Goal: Task Accomplishment & Management: Manage account settings

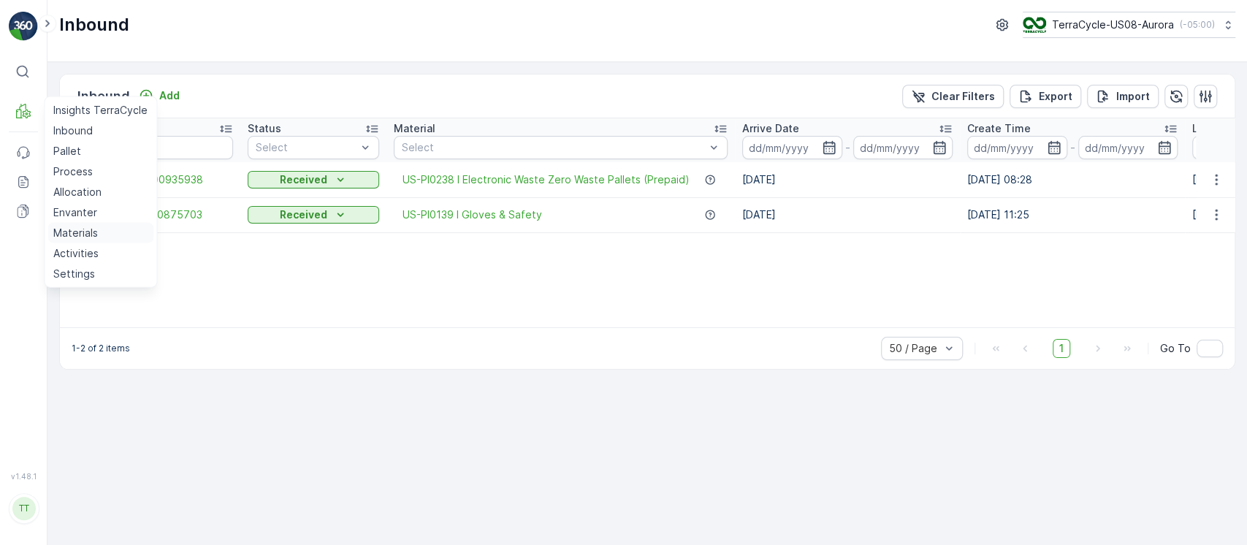
click at [88, 230] on p "Materials" at bounding box center [75, 233] width 45 height 15
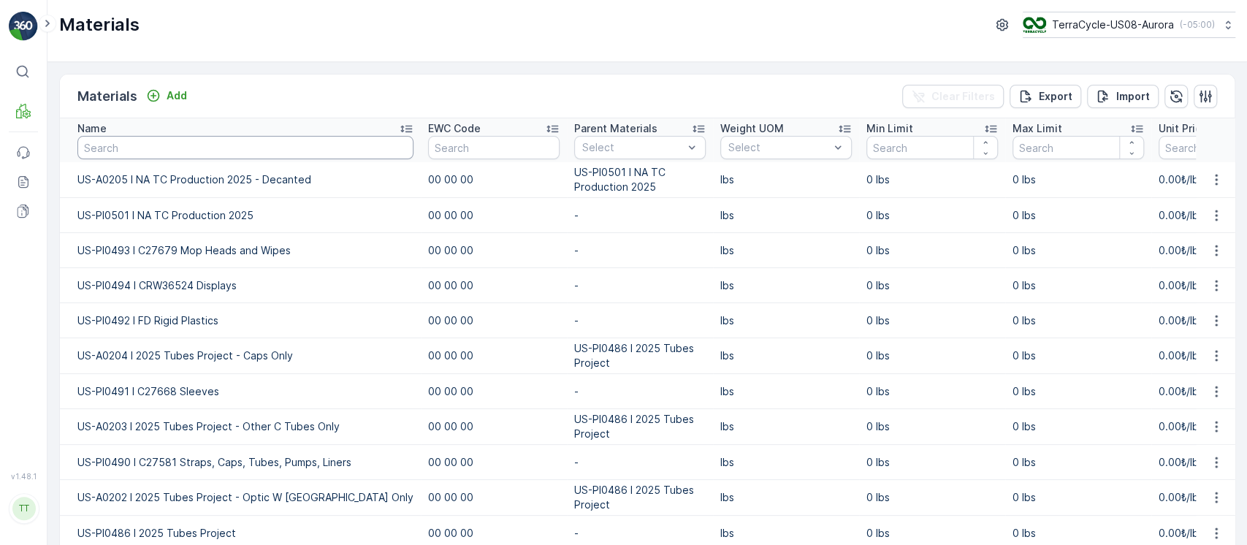
click at [116, 150] on input "text" at bounding box center [245, 147] width 336 height 23
paste input "@gavi.vigneri@terracycle.com Please, remove A0149- Beary approved 8/19/25"
type input "@gavi.vigneri@terracycle.com Please, remove A0149- Beary approved 8/19/25"
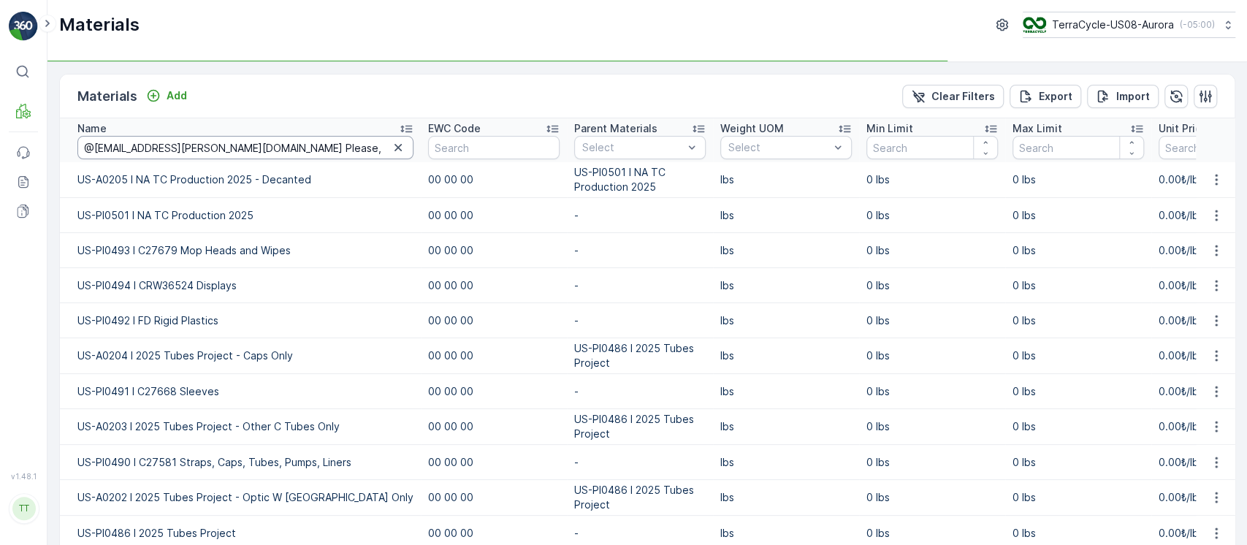
click at [137, 148] on input "@gavi.vigneri@terracycle.com Please, remove A0149- Beary approved 8/19/25" at bounding box center [245, 147] width 336 height 23
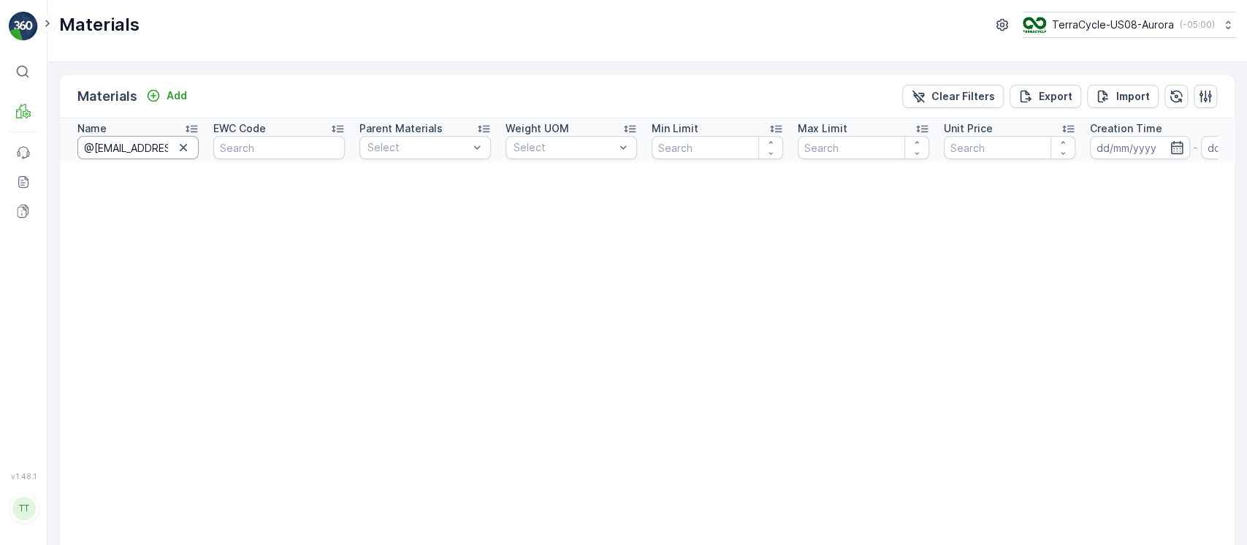
click at [137, 148] on input "@gavi.vigneri@terracycle.com Please, remove A0149- Beary approved 8/19/25" at bounding box center [137, 147] width 121 height 23
type input "0149"
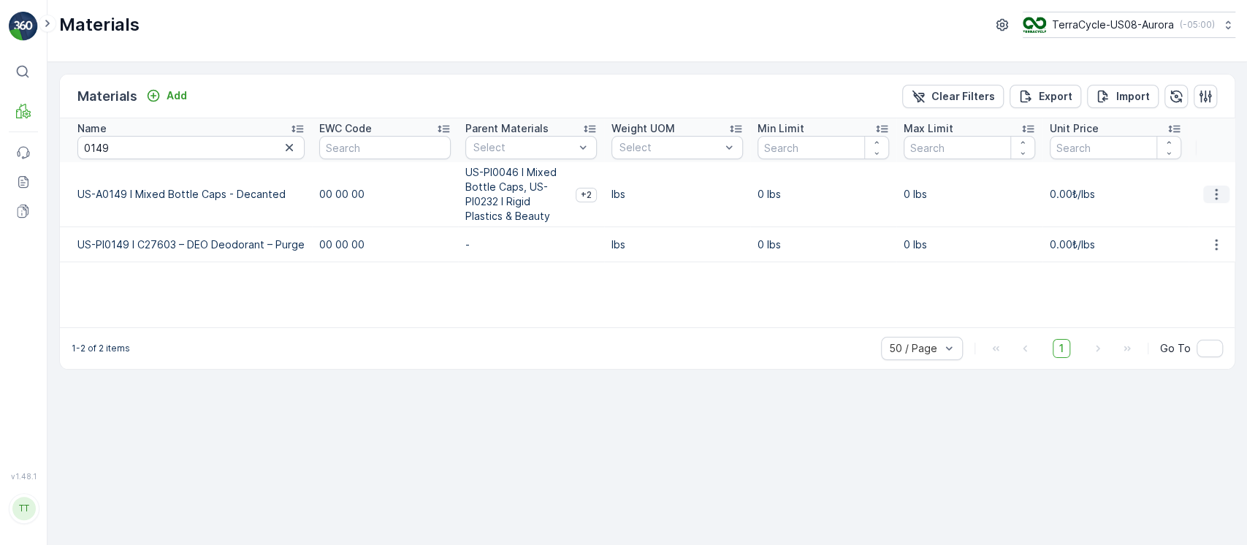
click at [1209, 196] on icon "button" at bounding box center [1216, 194] width 15 height 15
click at [1192, 213] on span "Edit Material" at bounding box center [1165, 216] width 61 height 15
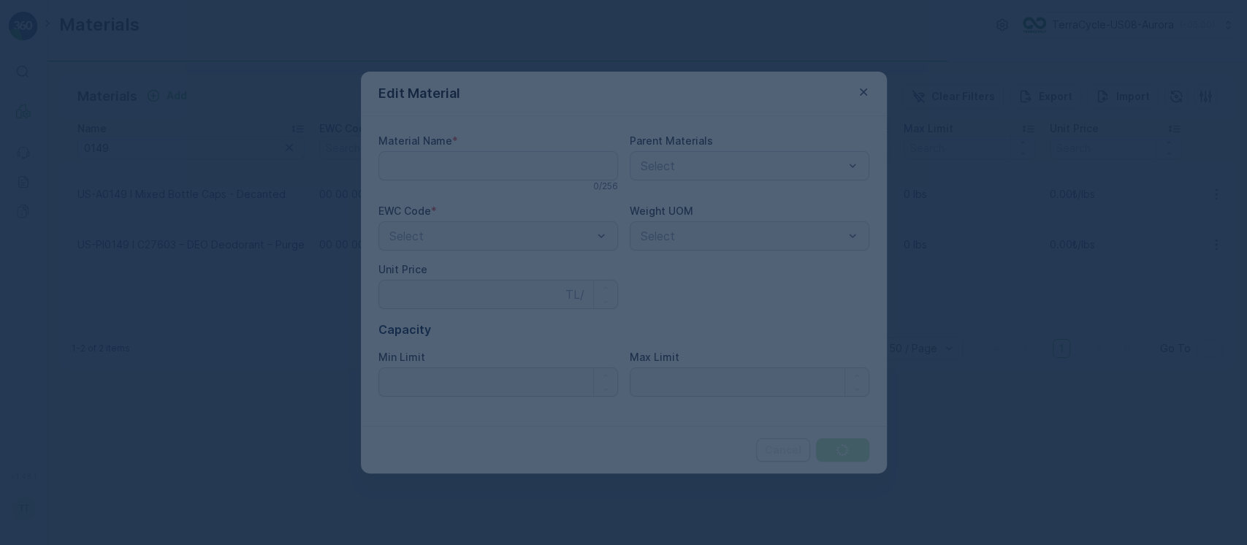
type Name "US-A0149 I Mixed Bottle Caps - Decanted"
type Price "0"
type Limit "0"
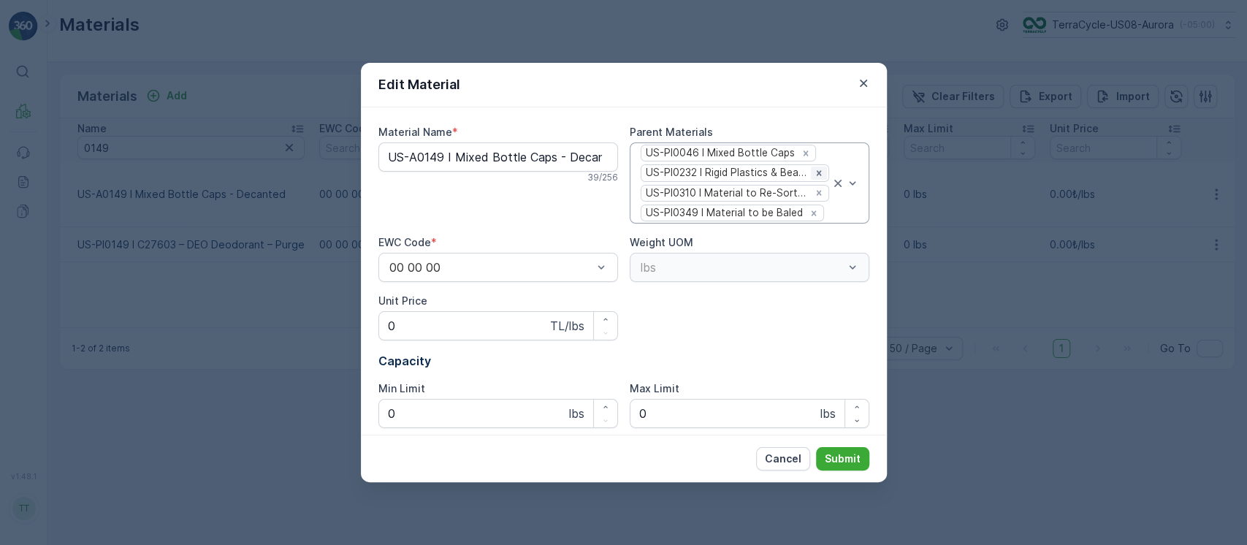
click at [814, 174] on icon "Remove US-PI0232 I Rigid Plastics & Beauty" at bounding box center [819, 173] width 10 height 10
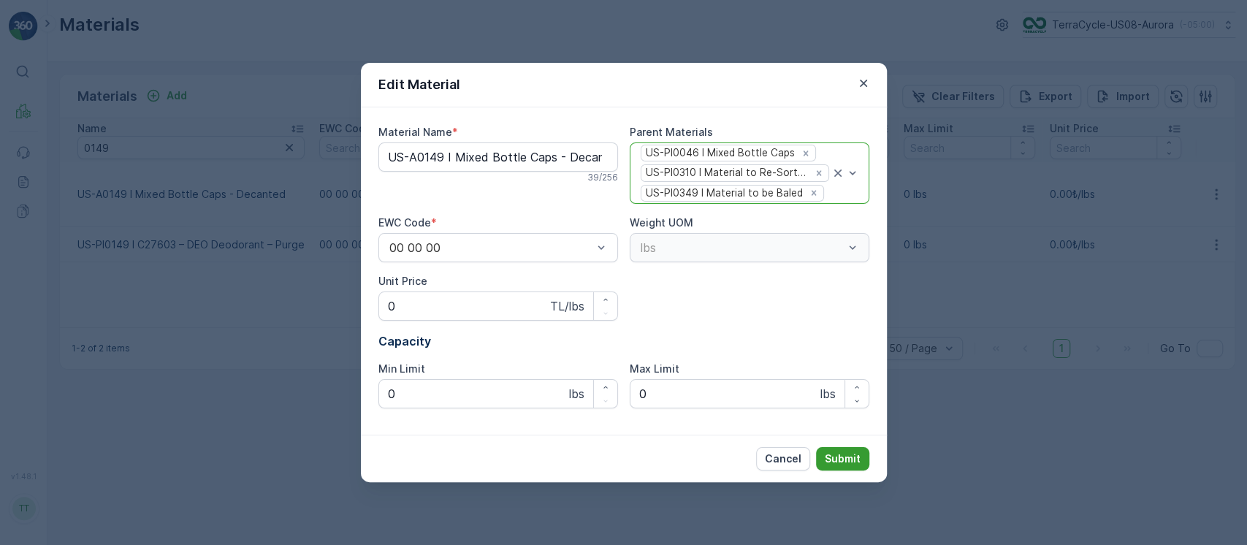
click at [841, 455] on p "Submit" at bounding box center [843, 458] width 36 height 15
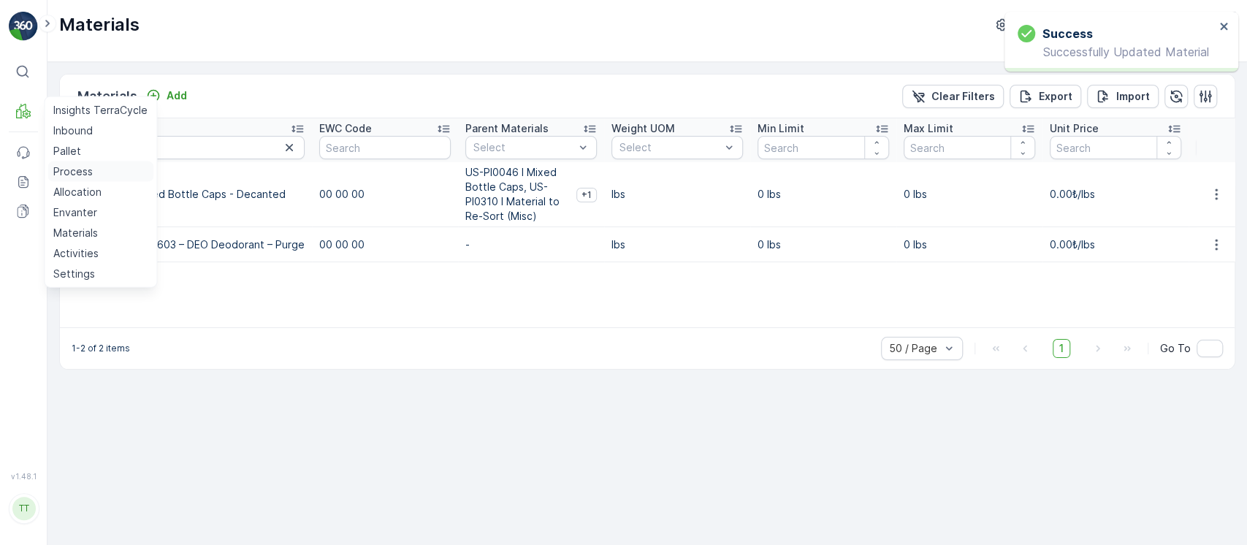
click at [77, 164] on p "Process" at bounding box center [72, 171] width 39 height 15
click at [83, 147] on link "Pallet" at bounding box center [100, 151] width 106 height 20
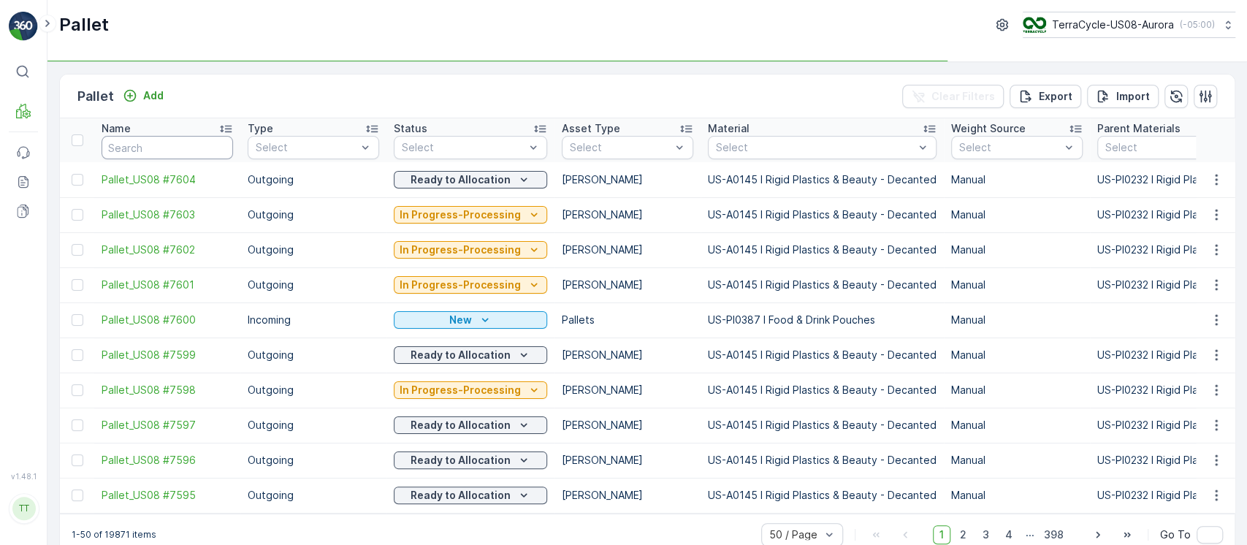
click at [183, 152] on input "text" at bounding box center [167, 147] width 131 height 23
paste input "5119"
type input "5119"
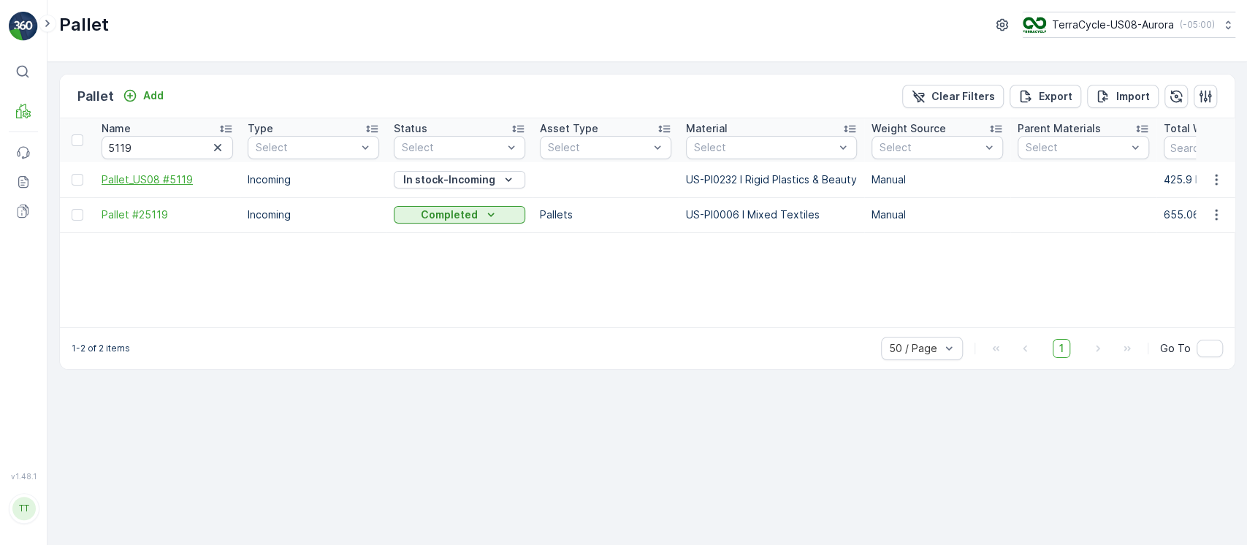
click at [169, 180] on span "Pallet_US08 #5119" at bounding box center [167, 179] width 131 height 15
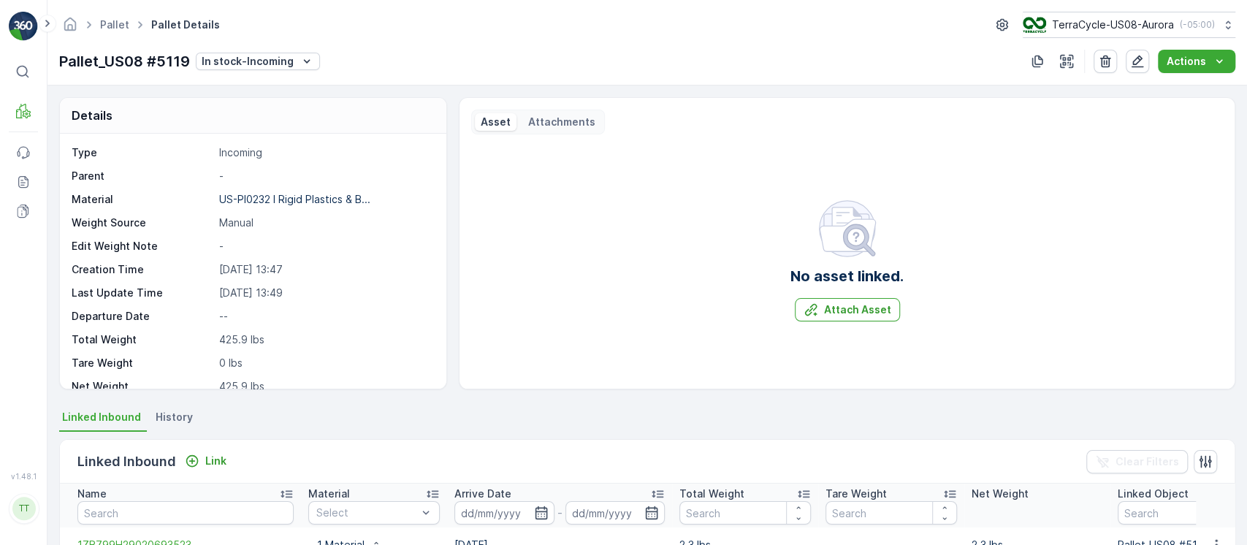
scroll to position [1, 0]
click at [152, 62] on p "Pallet_US08 #5119" at bounding box center [124, 61] width 131 height 22
copy p "Pallet_US08 #5119"
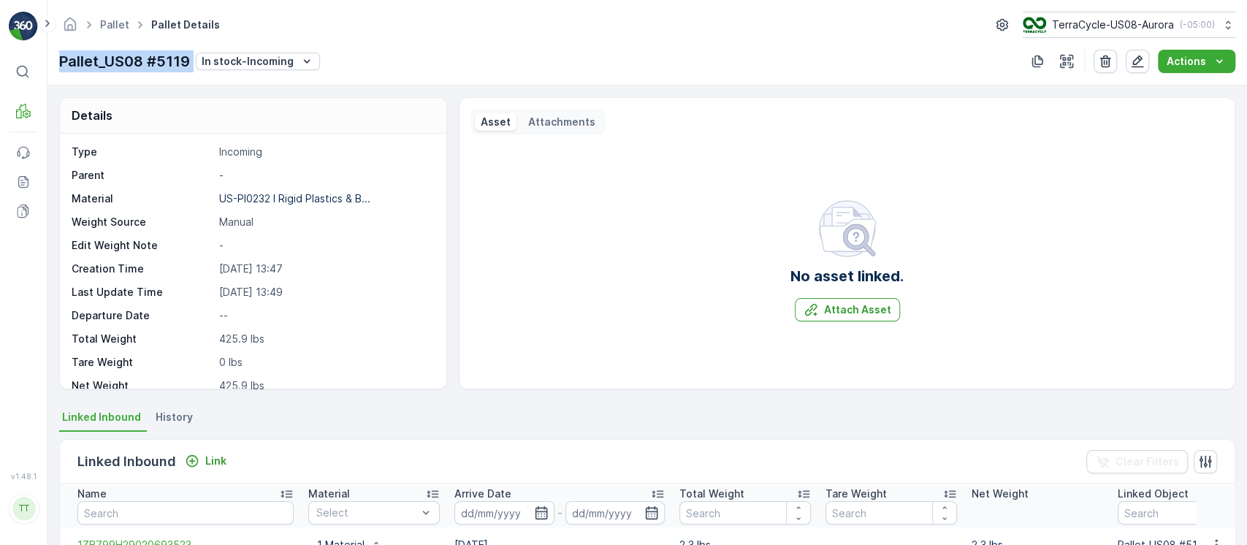
copy p "Pallet_US08 #5119"
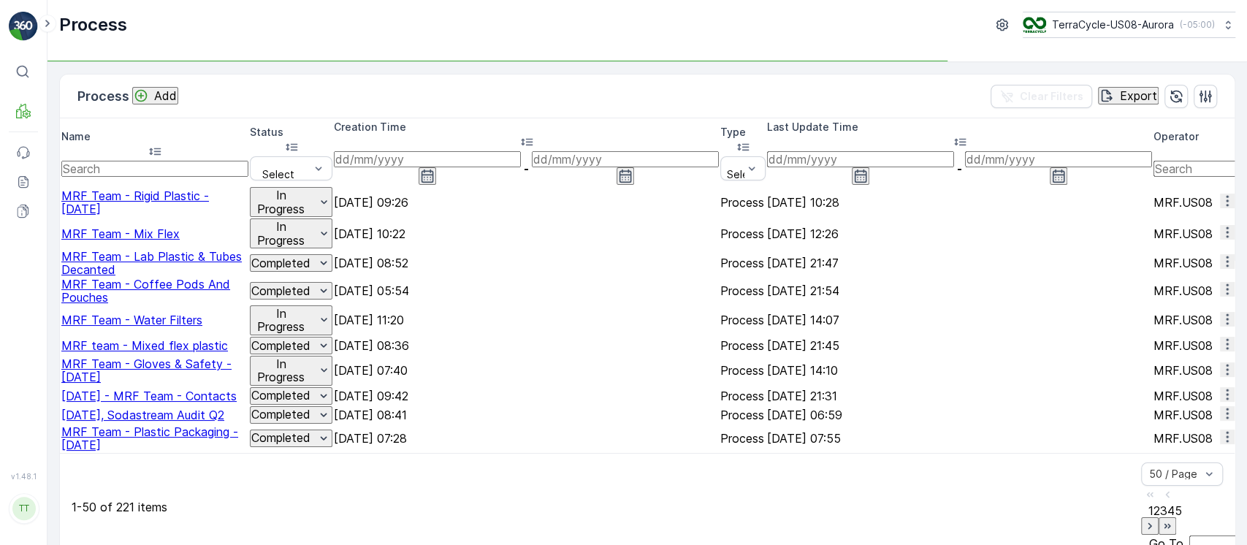
click at [153, 188] on span "MRF Team - Rigid Plastic - 8/13/25" at bounding box center [135, 202] width 148 height 28
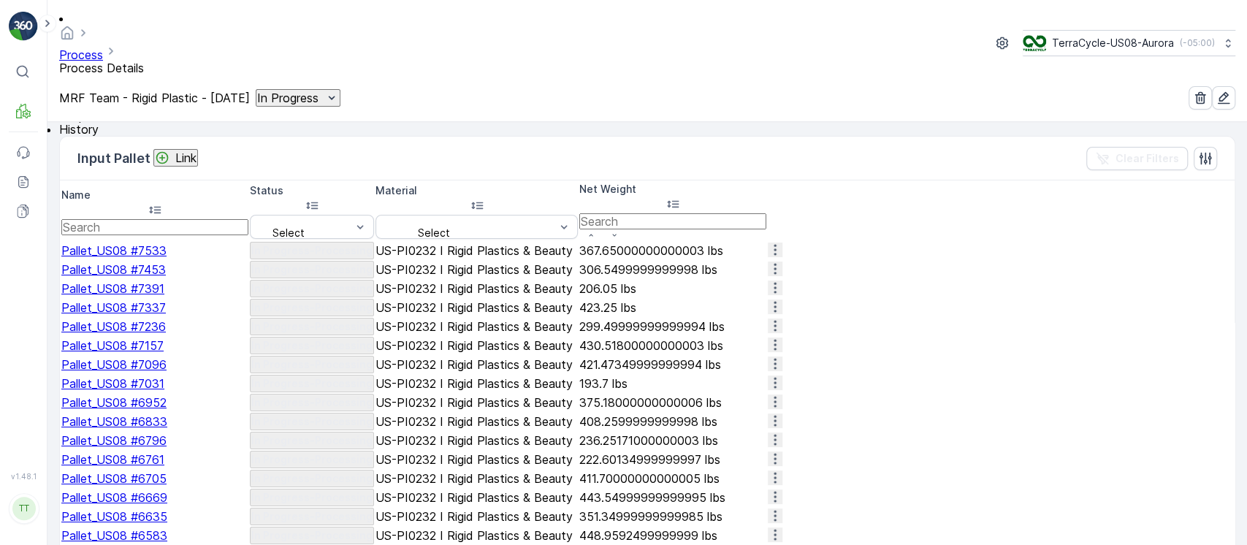
scroll to position [164, 0]
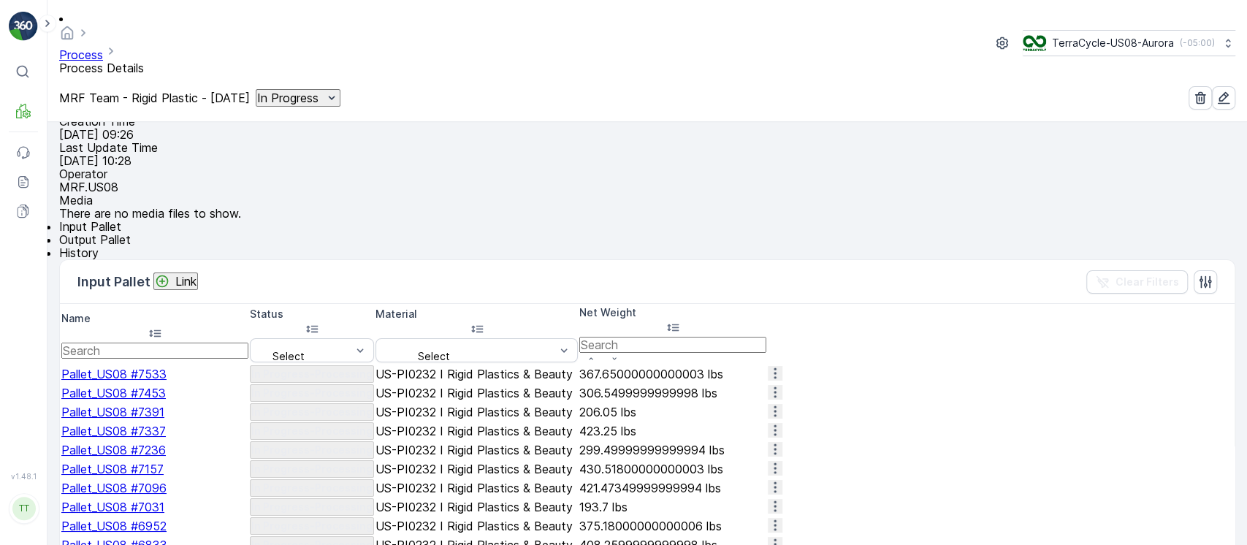
click at [243, 91] on p "MRF Team - Rigid Plastic - 8/13/25" at bounding box center [154, 97] width 191 height 13
copy p "MRF Team - Rigid Plastic - 8/13/25"
click at [188, 288] on p "Link" at bounding box center [185, 281] width 21 height 13
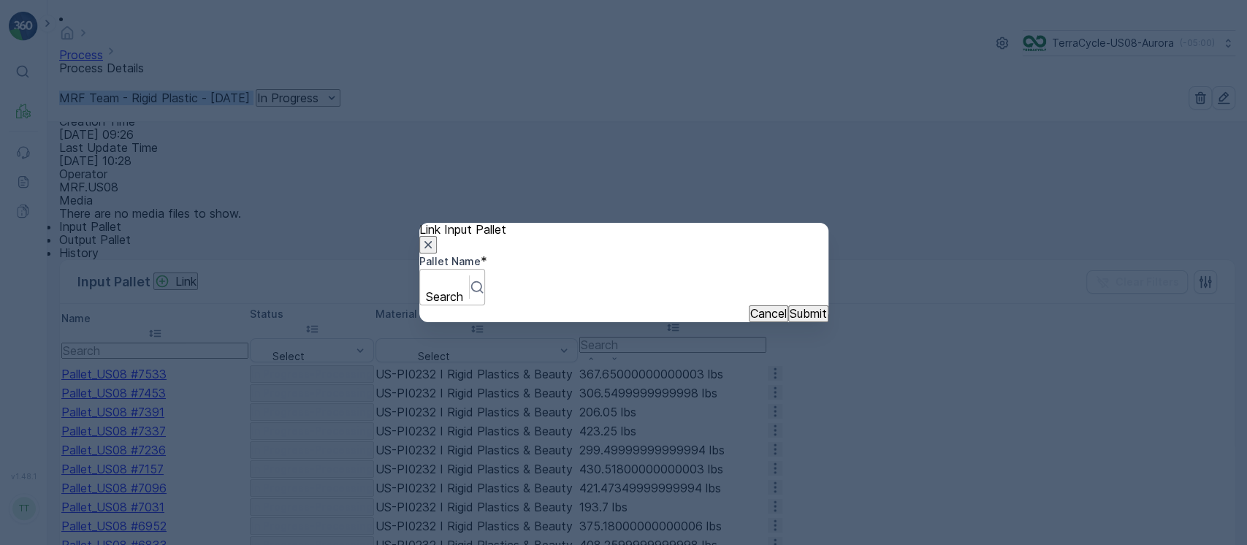
click at [462, 281] on div at bounding box center [444, 280] width 34 height 16
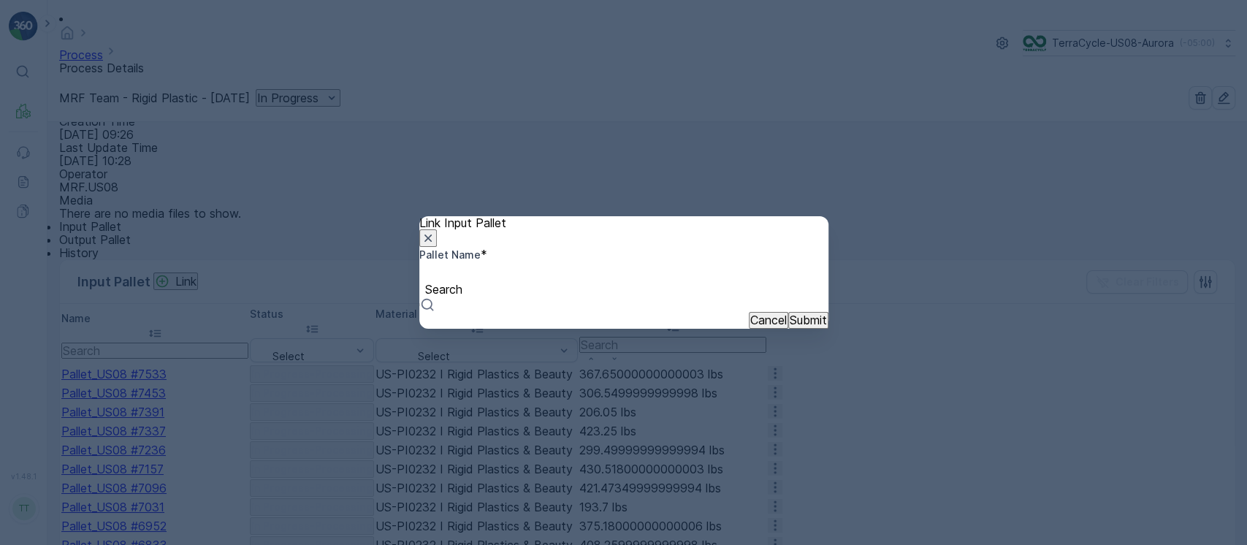
paste input "Pallet_US08 #5119"
type input "Pallet_US08 #5119"
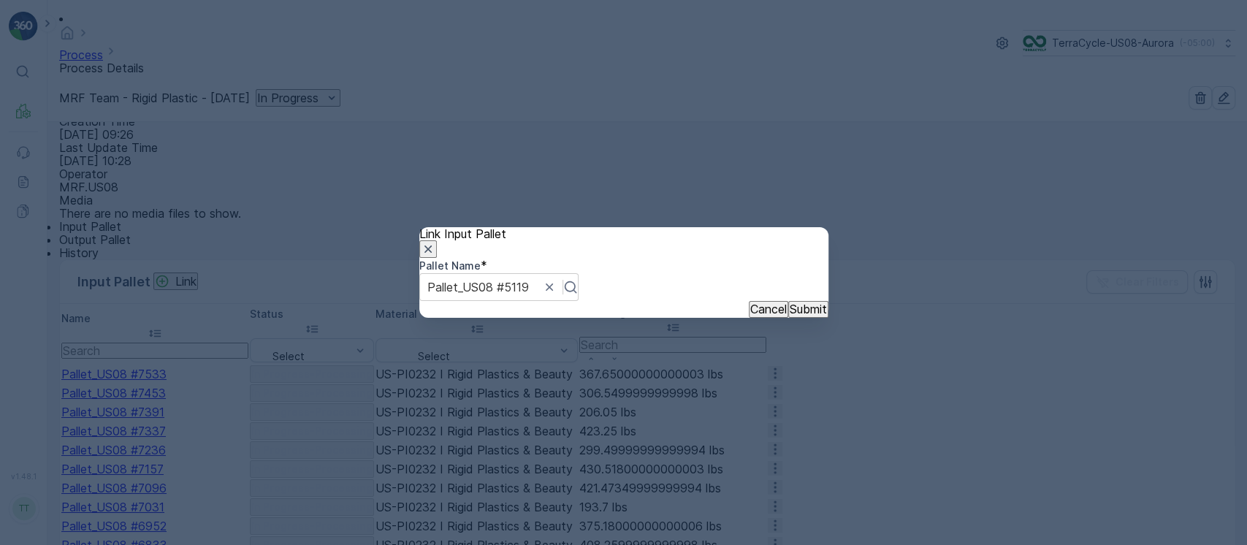
click at [797, 316] on p "Submit" at bounding box center [808, 308] width 37 height 13
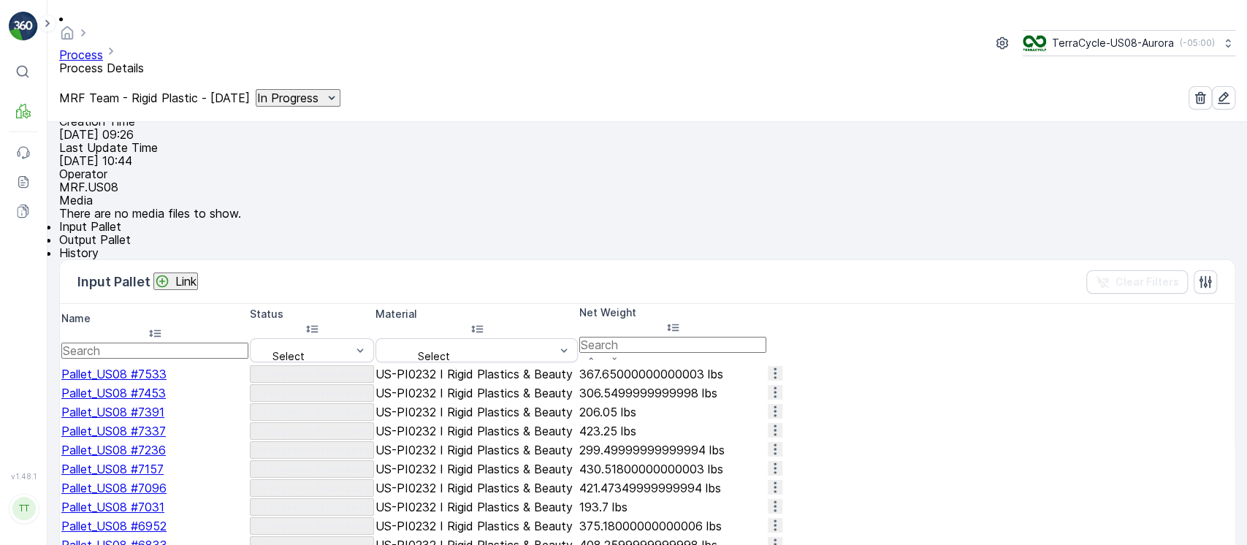
click at [248, 345] on input "text" at bounding box center [154, 351] width 187 height 16
paste input "Pallet_US08 #5119"
type input "Pallet_US08 #5119"
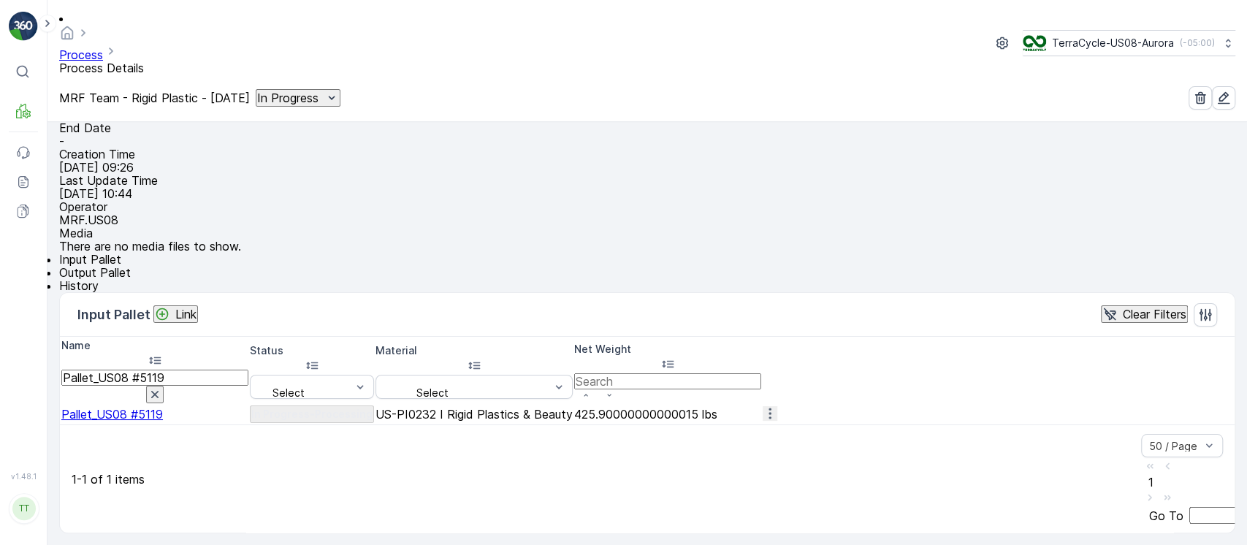
click at [777, 406] on icon "button" at bounding box center [769, 413] width 15 height 15
click at [1209, 405] on span "Detach" at bounding box center [1227, 403] width 40 height 13
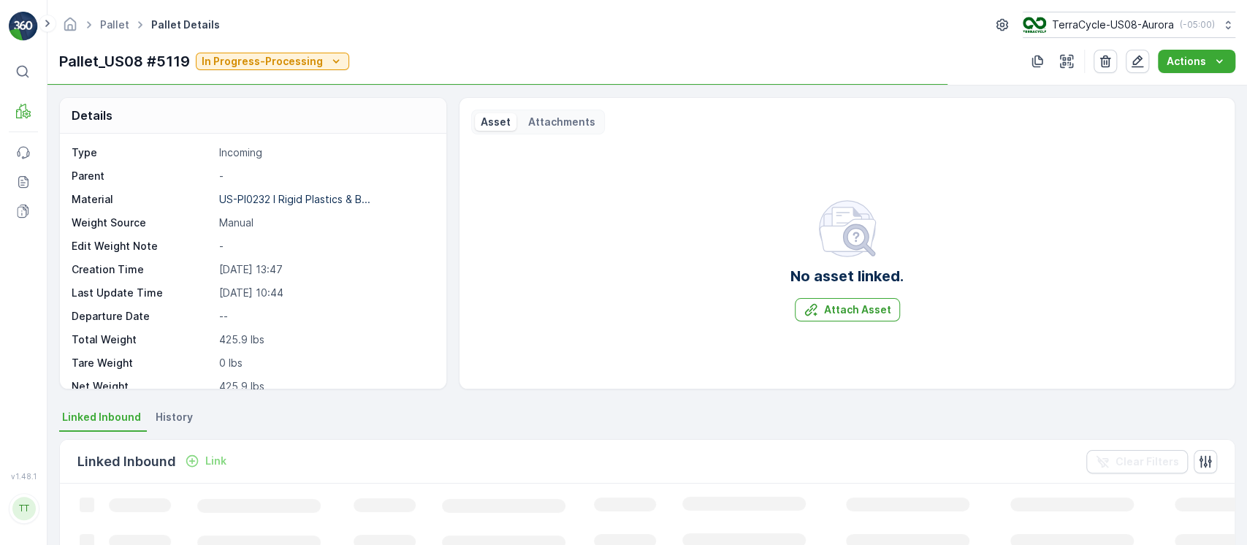
click at [288, 61] on p "In Progress-Processing" at bounding box center [262, 61] width 121 height 15
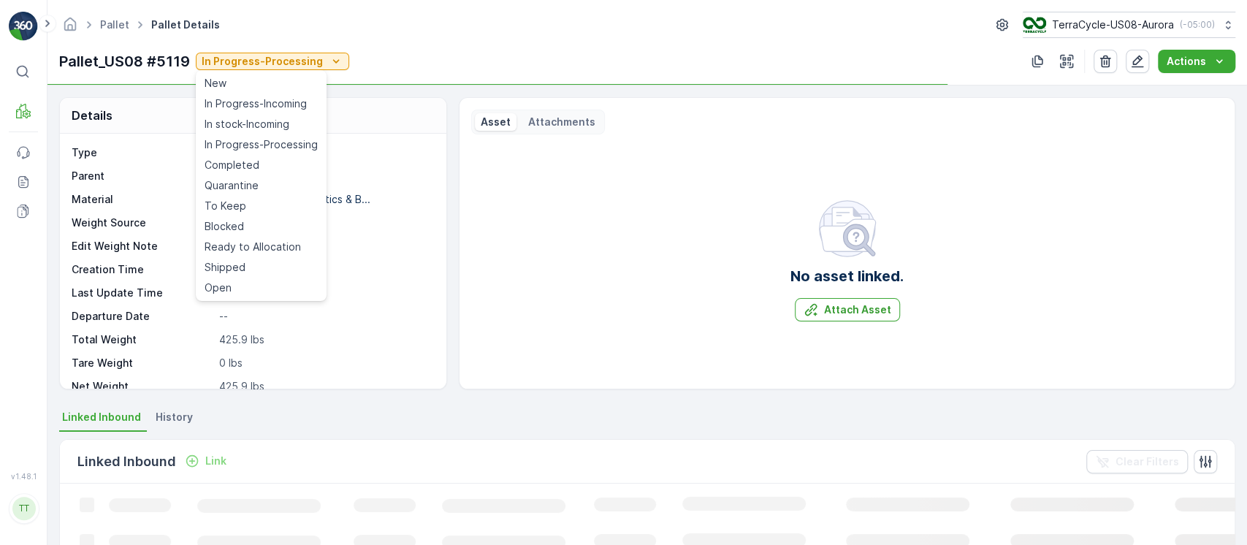
click at [272, 123] on span "In stock-Incoming" at bounding box center [246, 124] width 85 height 15
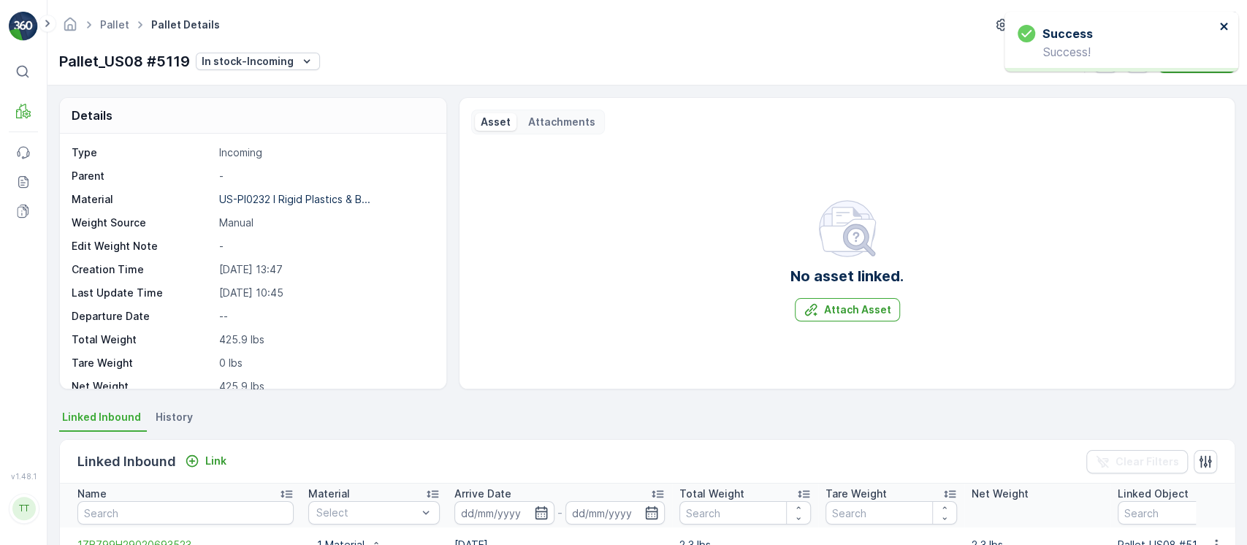
click at [1221, 31] on icon "close" at bounding box center [1224, 26] width 10 height 12
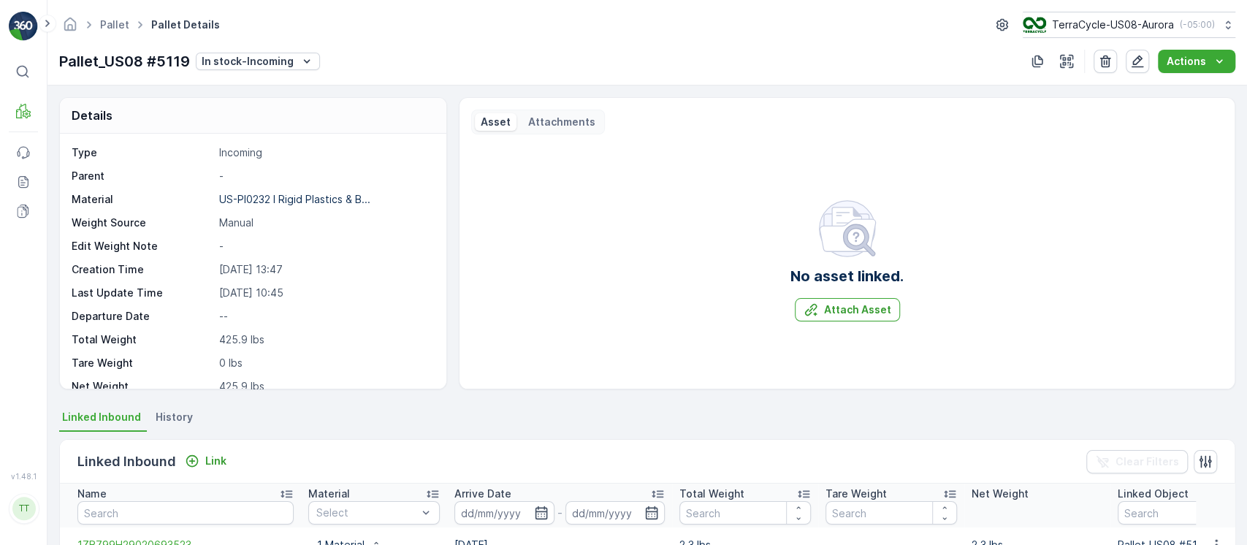
click at [21, 510] on div "TT" at bounding box center [23, 508] width 23 height 23
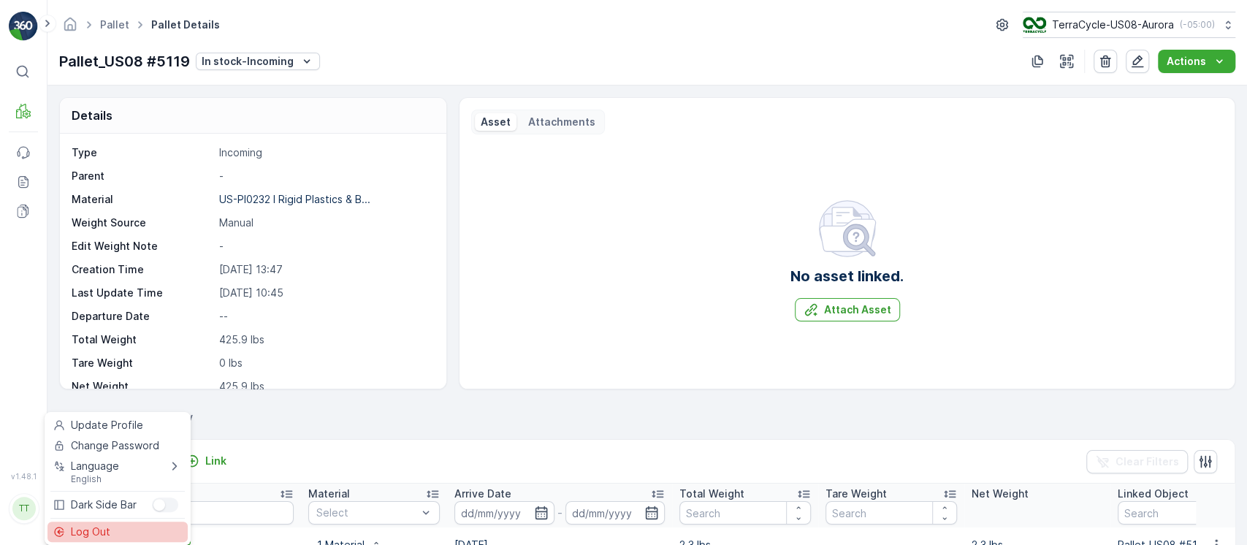
click at [80, 523] on div "Log Out" at bounding box center [117, 531] width 140 height 20
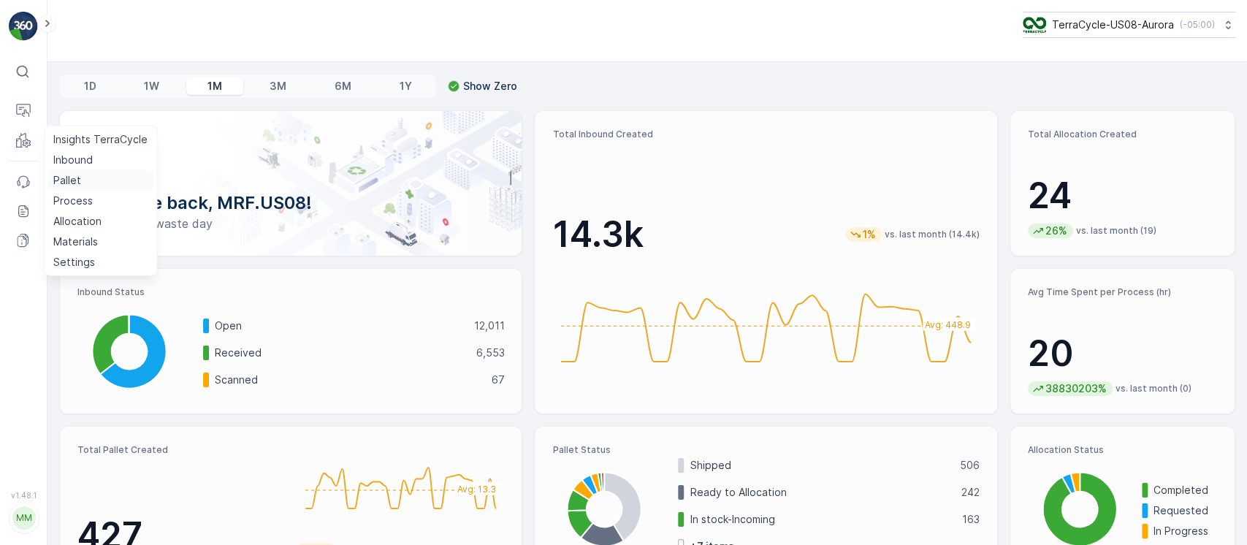
click at [73, 177] on p "Pallet" at bounding box center [67, 180] width 28 height 15
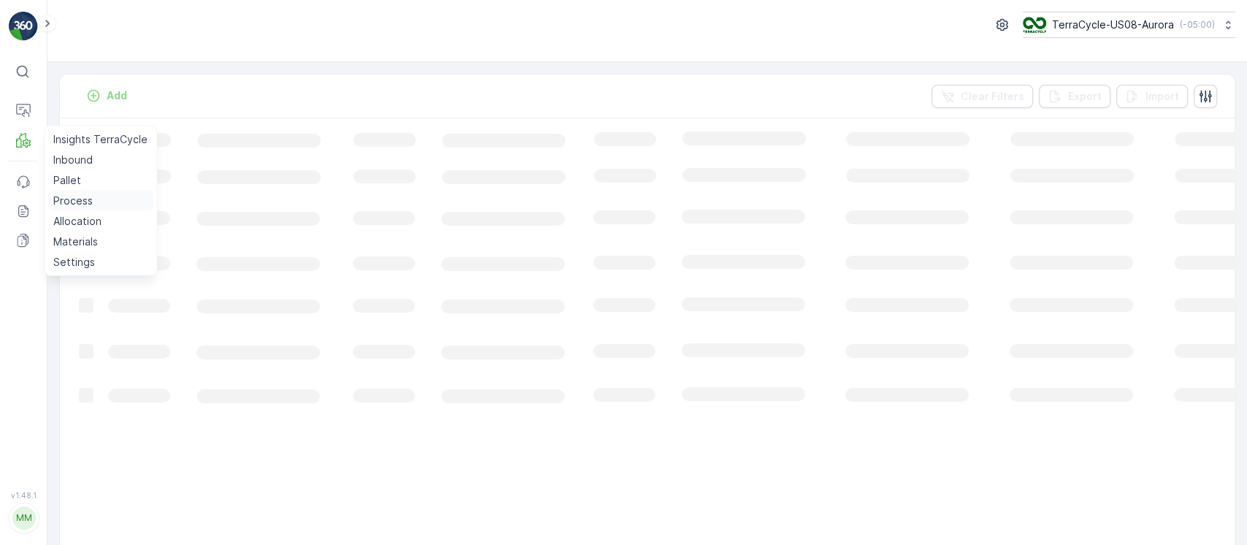
click at [74, 198] on p "Process" at bounding box center [72, 201] width 39 height 15
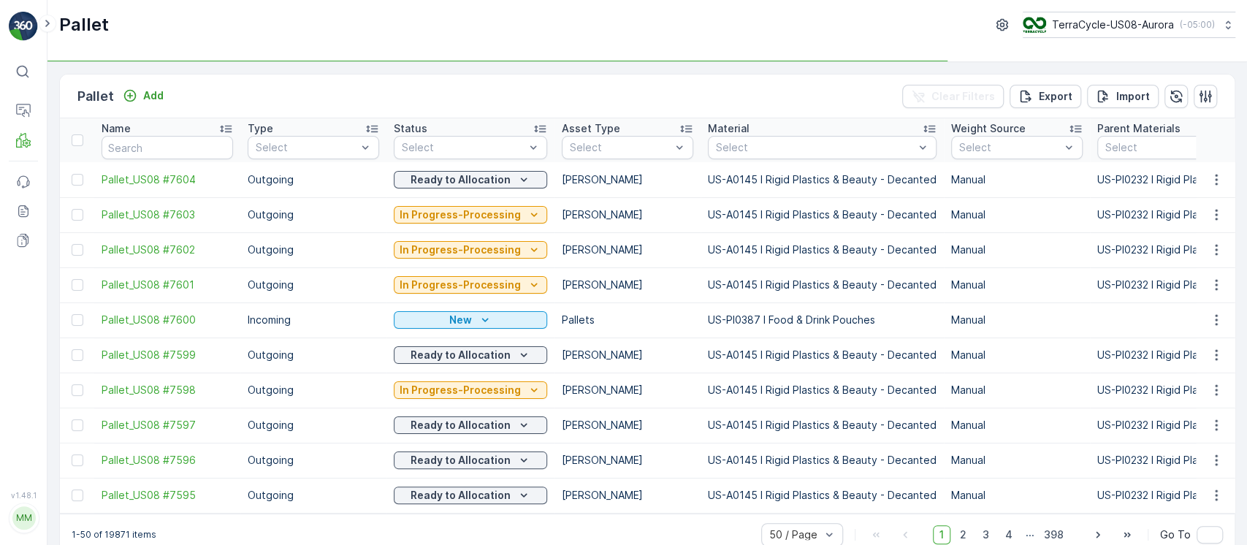
click at [186, 159] on th "Name" at bounding box center [167, 140] width 146 height 44
click at [199, 155] on input "text" at bounding box center [167, 147] width 131 height 23
paste input "Pallet_US08 #5119"
type input "Pallet_US08 #5119"
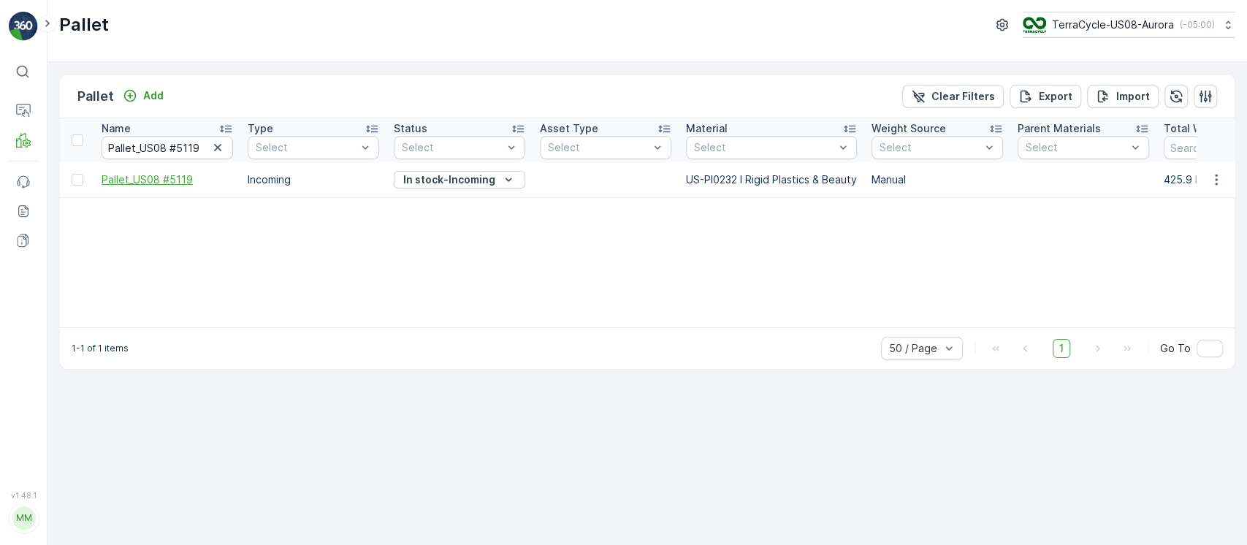
click at [134, 185] on span "Pallet_US08 #5119" at bounding box center [167, 179] width 131 height 15
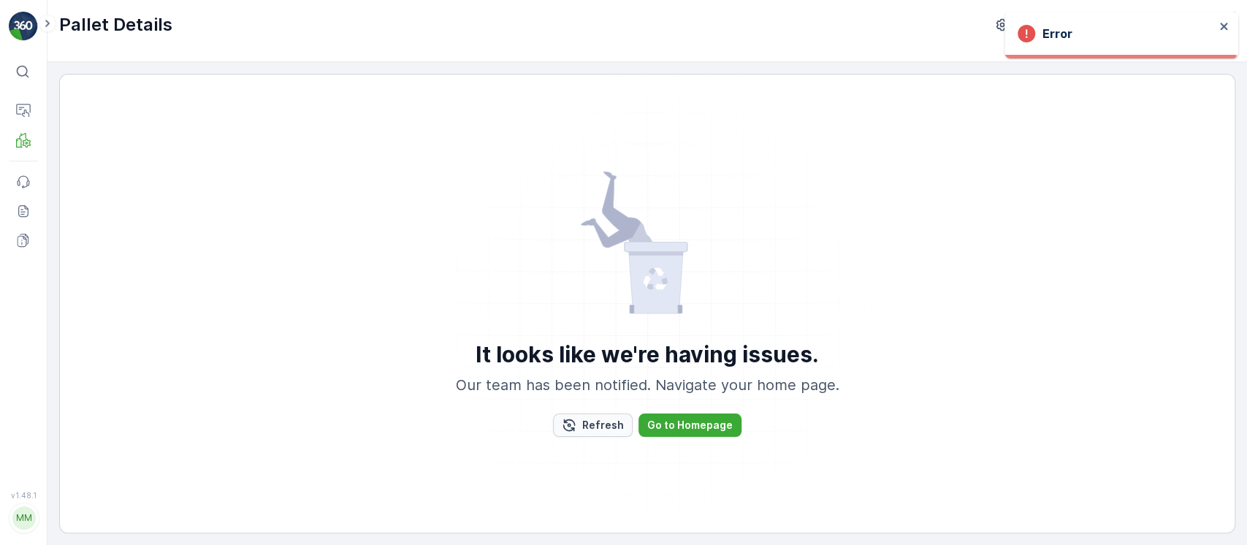
click at [600, 419] on p "Refresh" at bounding box center [603, 425] width 42 height 15
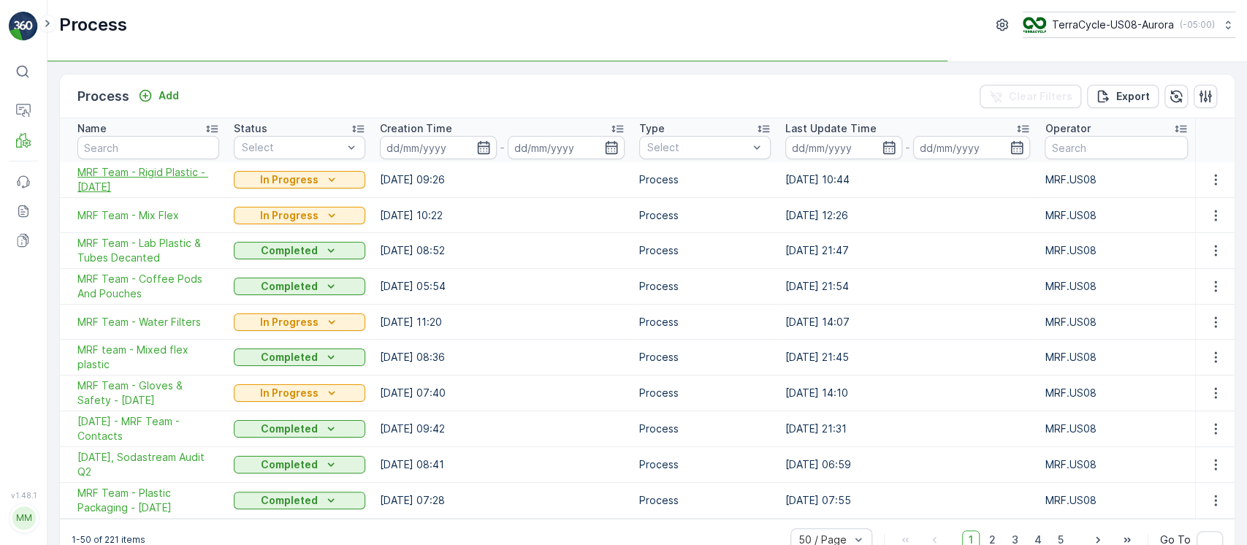
click at [172, 167] on span "MRF Team - Rigid Plastic - [DATE]" at bounding box center [148, 179] width 142 height 29
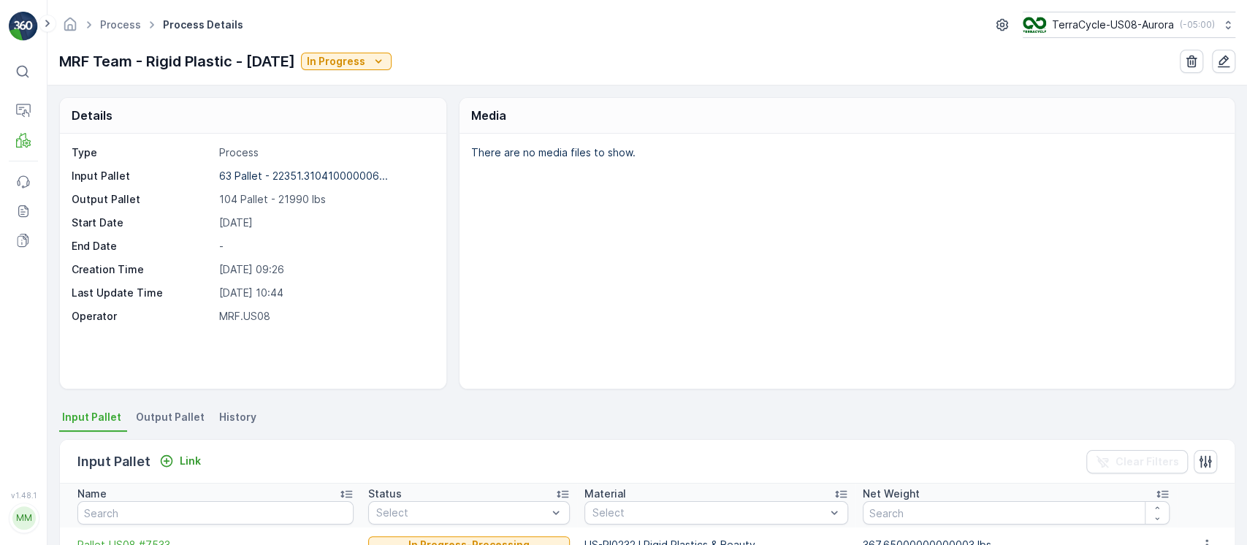
scroll to position [81, 0]
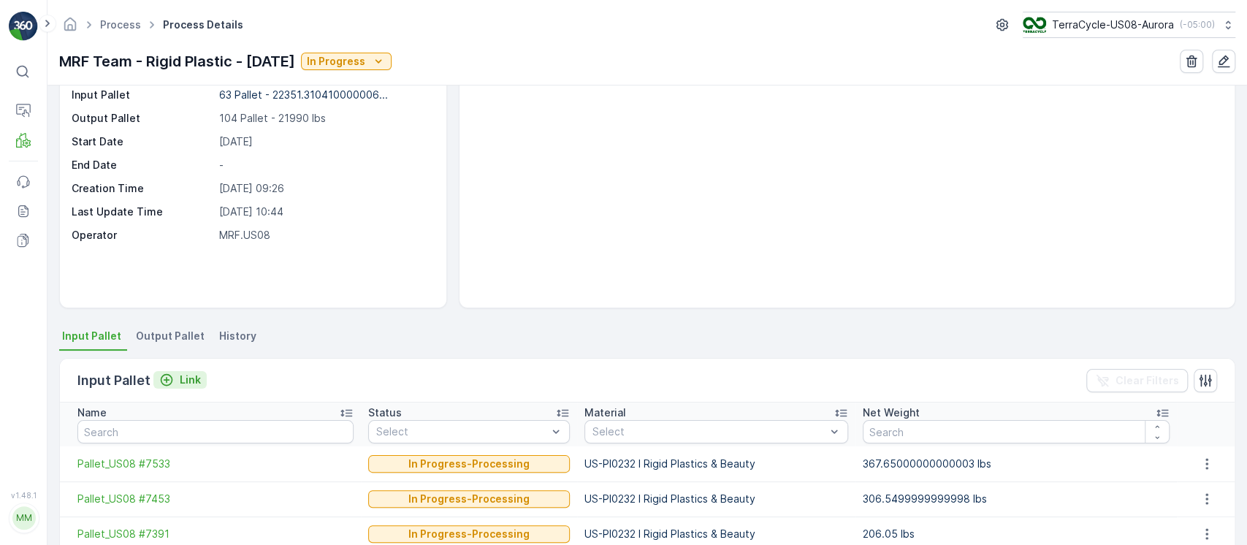
click at [180, 385] on p "Link" at bounding box center [190, 379] width 21 height 15
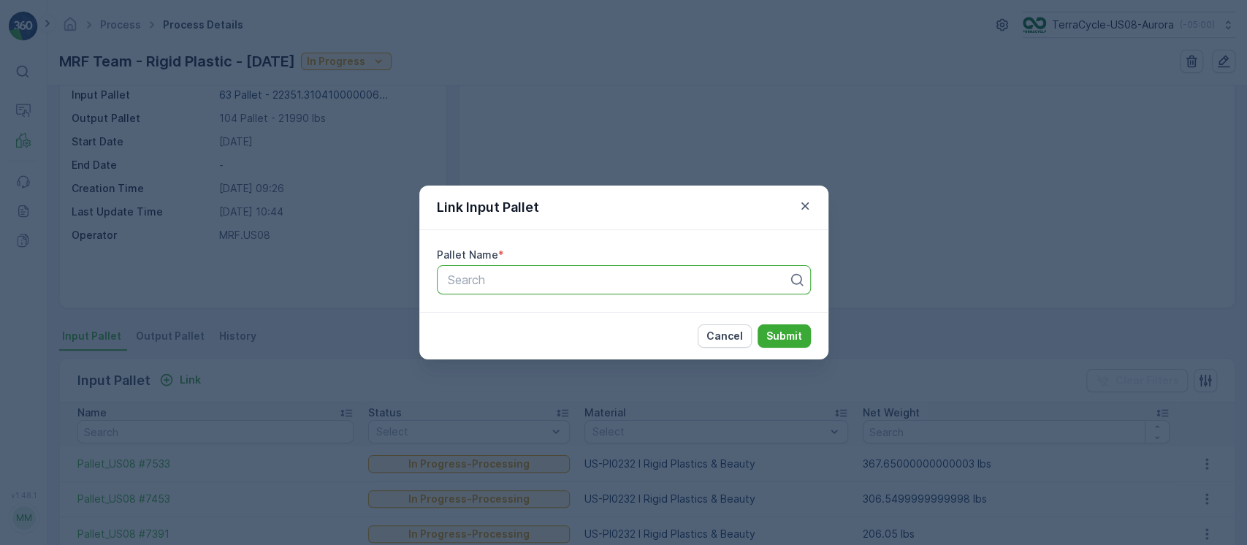
click at [587, 285] on div at bounding box center [617, 279] width 343 height 13
paste input "Pallet_US08 #5119"
type input "Pallet_US08 #5119"
click at [799, 337] on p "Submit" at bounding box center [784, 336] width 36 height 15
click at [727, 340] on p "Cancel" at bounding box center [724, 336] width 37 height 15
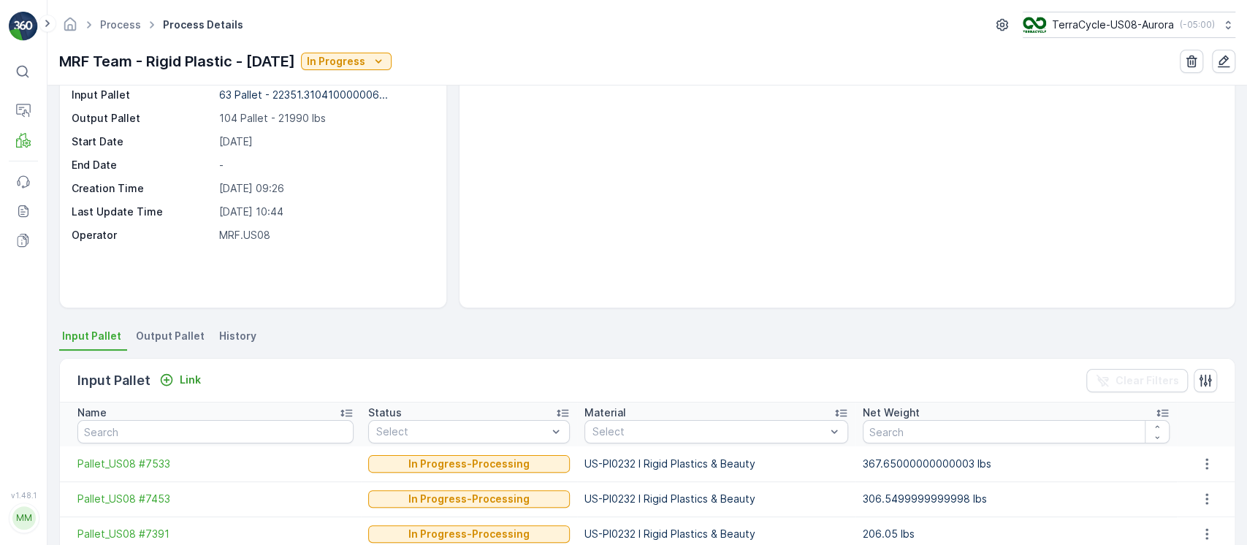
scroll to position [0, 0]
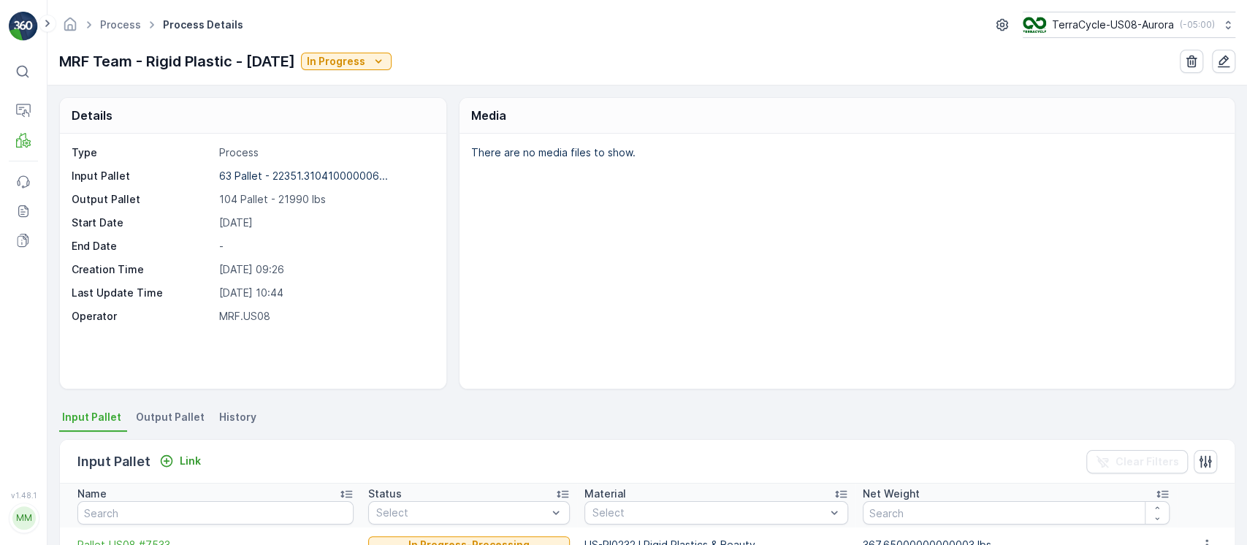
click at [18, 512] on div "MM" at bounding box center [23, 517] width 23 height 23
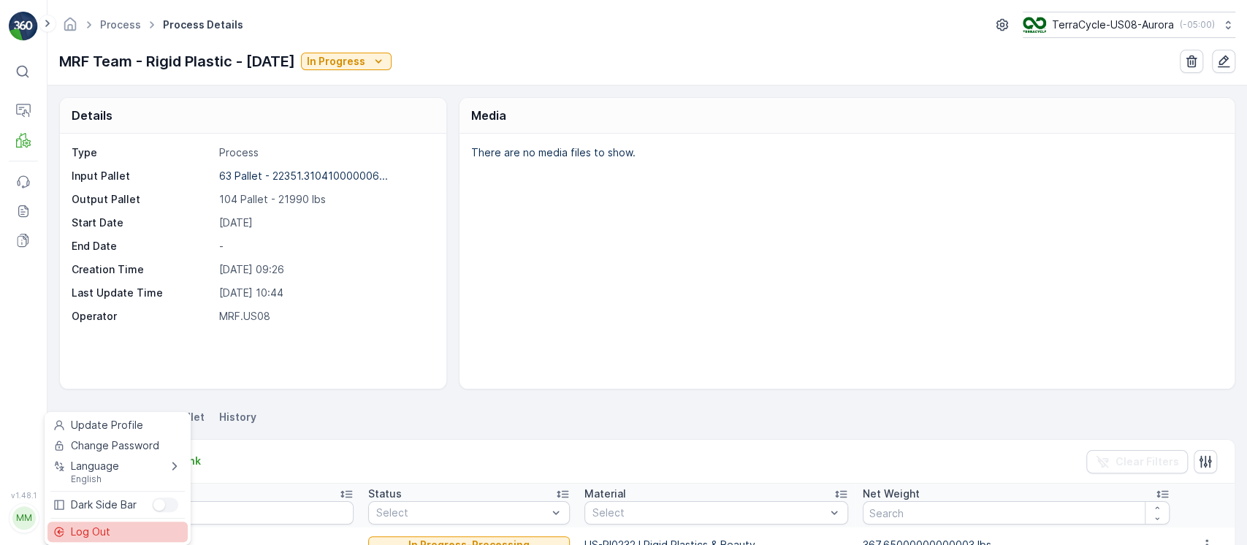
click at [71, 529] on span "Log Out" at bounding box center [90, 531] width 39 height 15
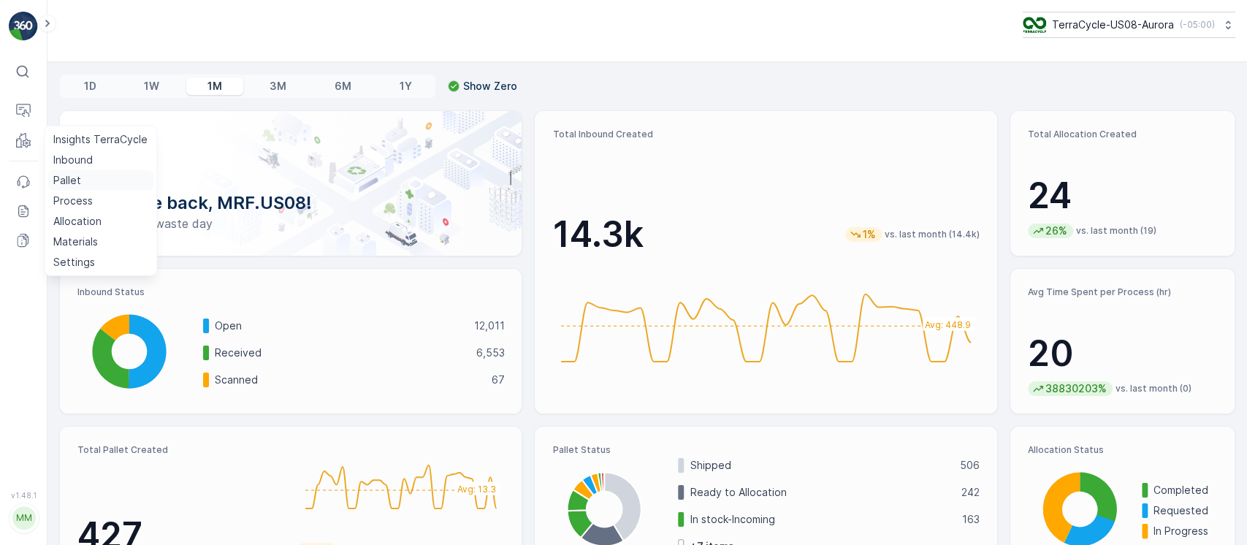
click at [74, 175] on p "Pallet" at bounding box center [67, 180] width 28 height 15
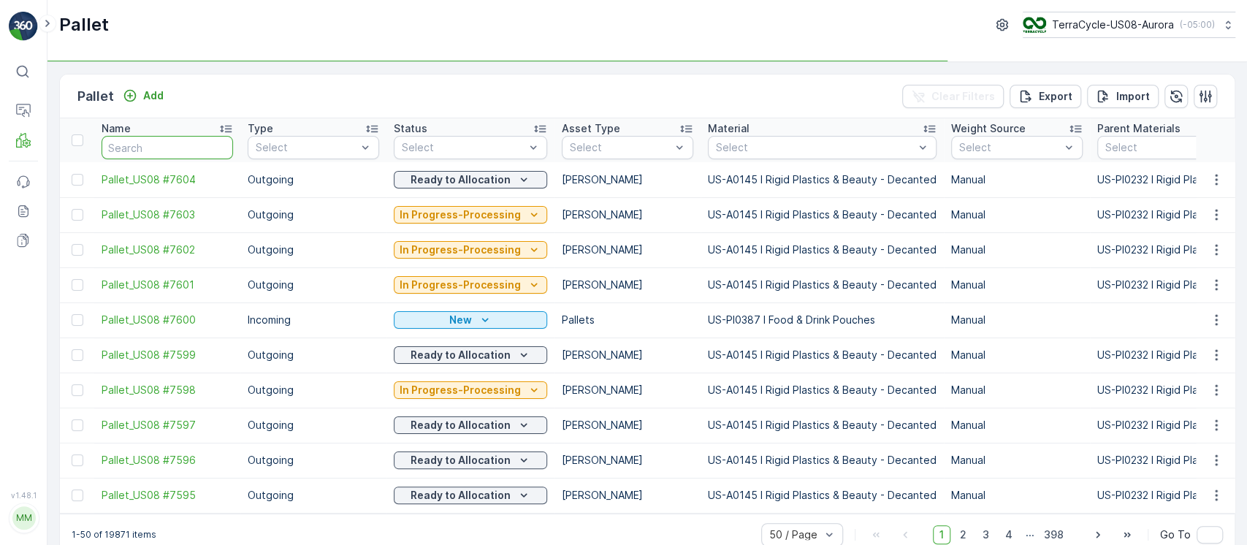
click at [117, 137] on input "text" at bounding box center [167, 147] width 131 height 23
paste input "Pallet_US08 #5119"
type input "Pallet_US08 #5119"
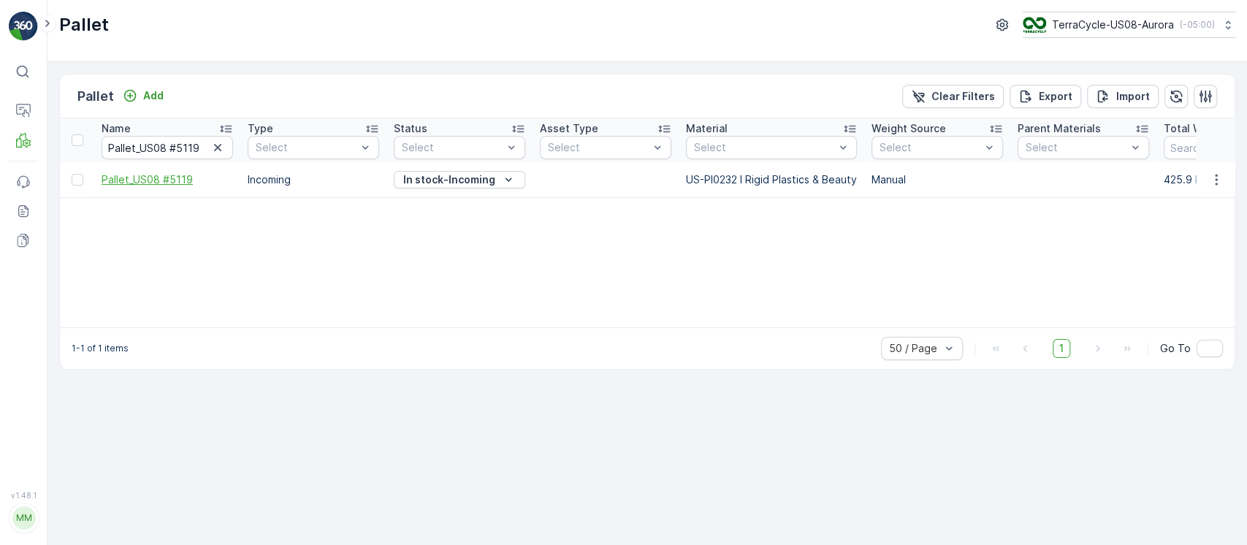
click at [173, 180] on span "Pallet_US08 #5119" at bounding box center [167, 179] width 131 height 15
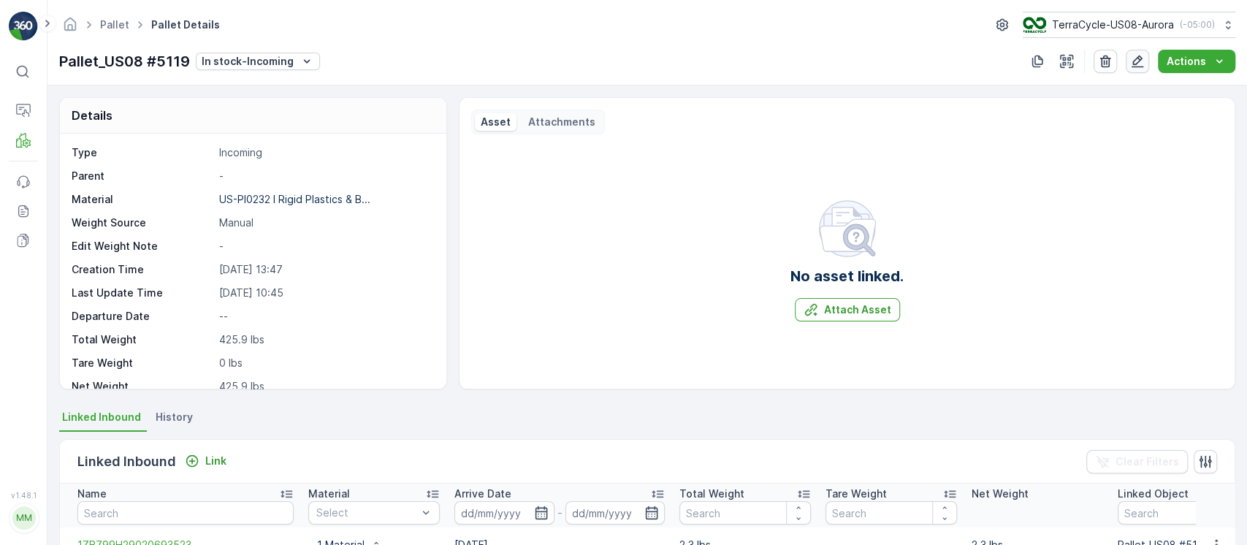
click at [1140, 64] on icon "button" at bounding box center [1137, 61] width 15 height 15
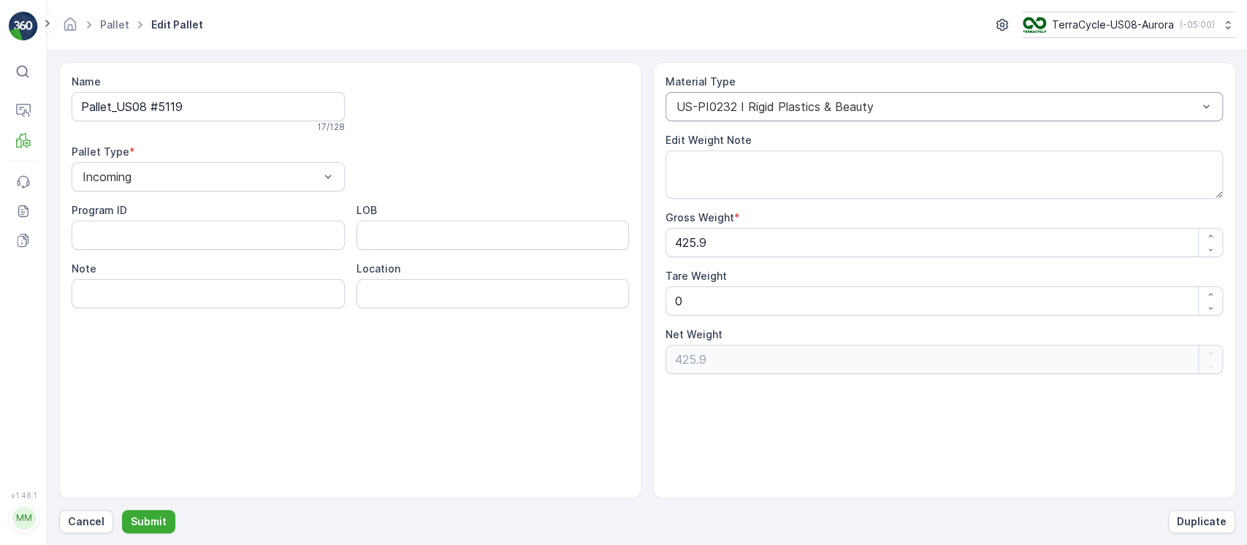
click at [841, 108] on div at bounding box center [937, 106] width 524 height 13
type input "0232"
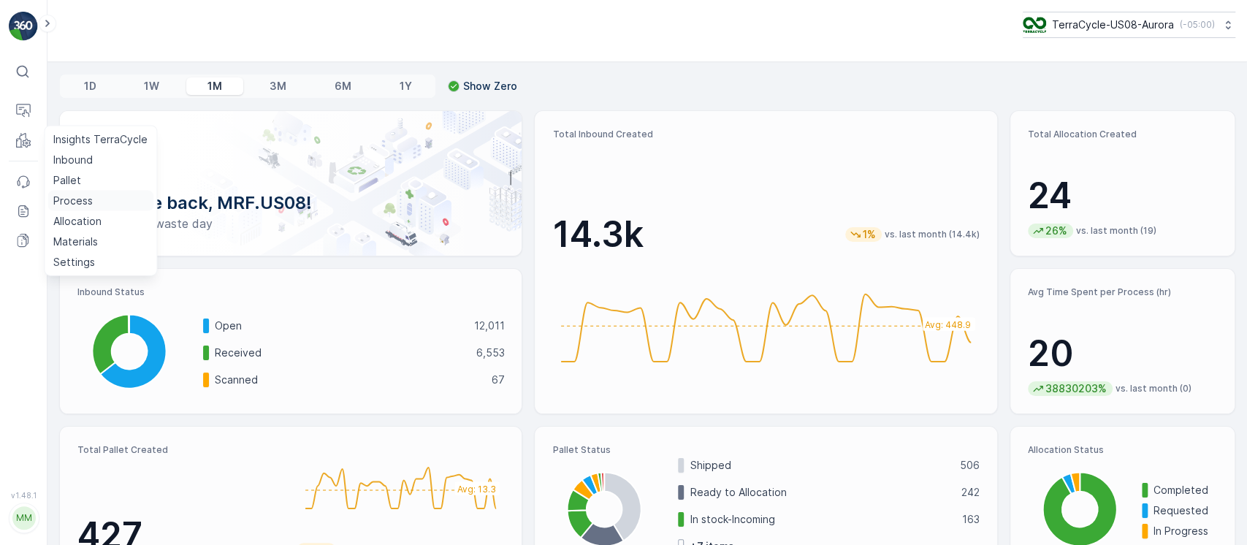
click at [77, 192] on link "Process" at bounding box center [100, 201] width 106 height 20
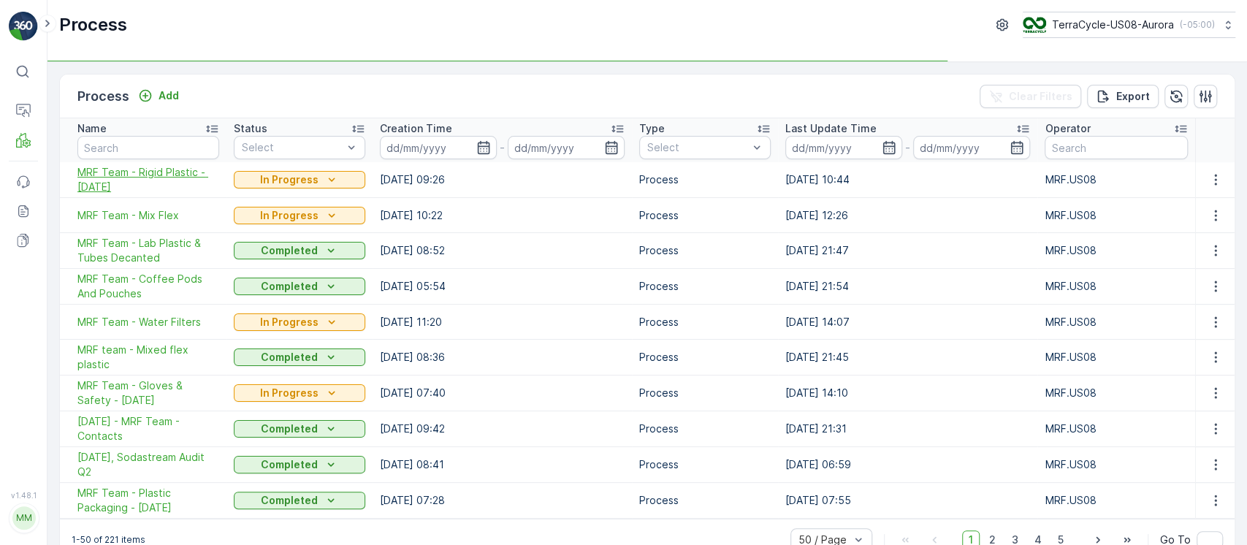
click at [153, 175] on span "MRF Team - Rigid Plastic - [DATE]" at bounding box center [148, 179] width 142 height 29
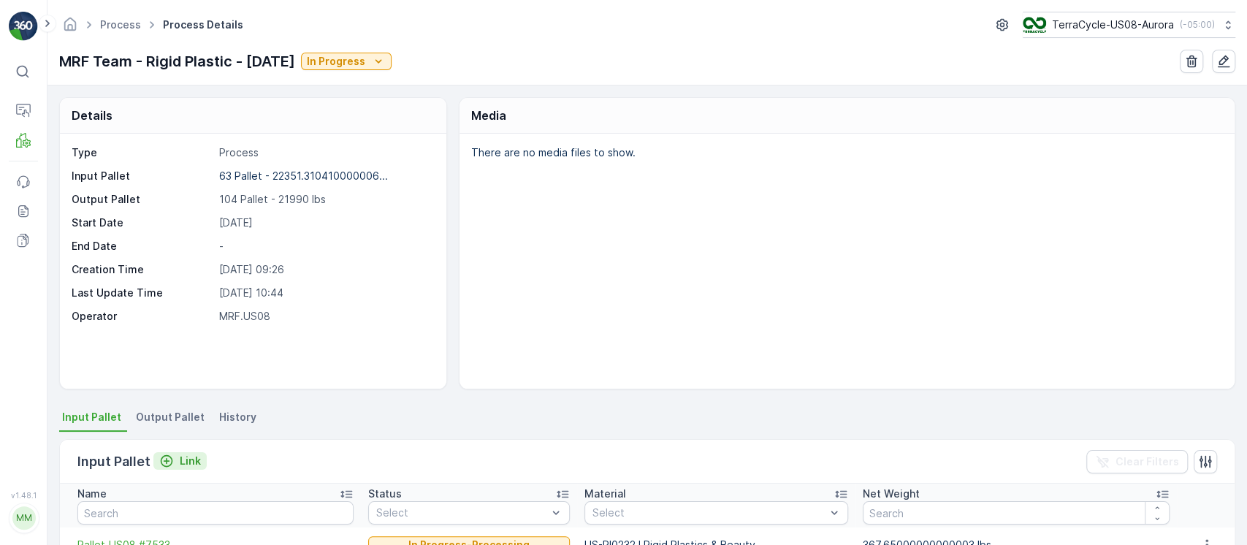
click at [180, 460] on p "Link" at bounding box center [190, 461] width 21 height 15
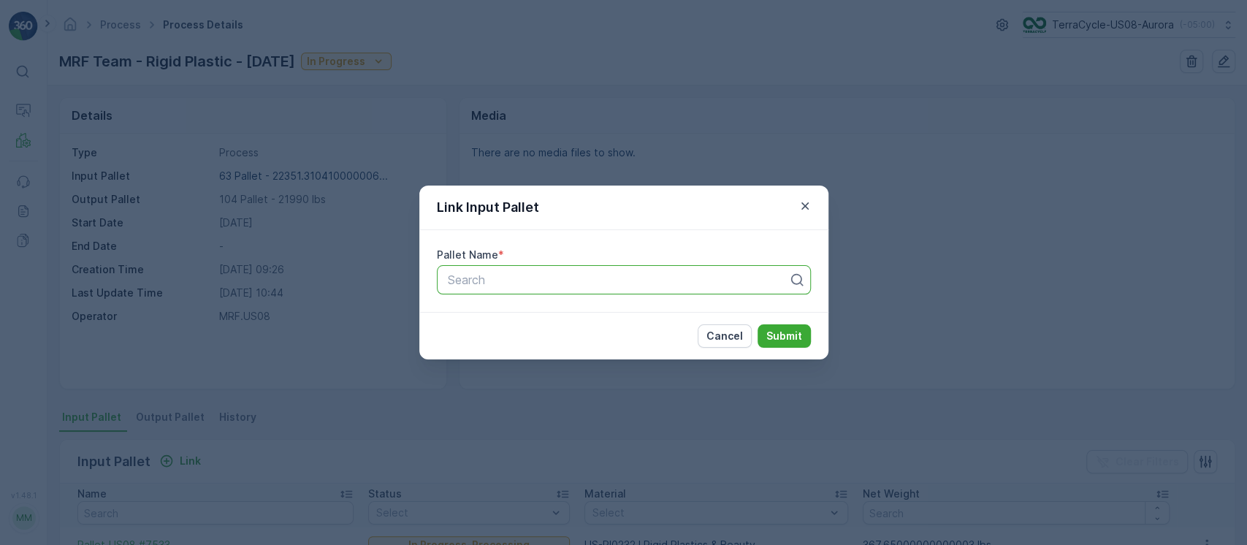
click at [586, 289] on div "Search" at bounding box center [624, 279] width 374 height 29
paste input "Pallet_US08 #5119"
type input "Pallet_US08 #5119"
click at [779, 340] on p "Submit" at bounding box center [784, 336] width 36 height 15
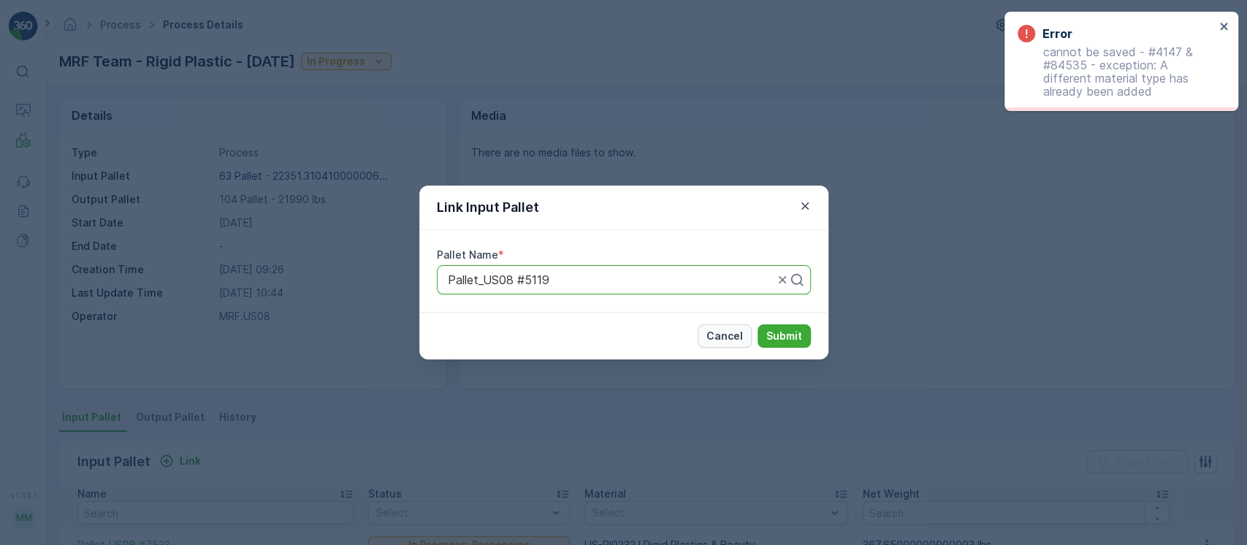
click at [735, 338] on p "Cancel" at bounding box center [724, 336] width 37 height 15
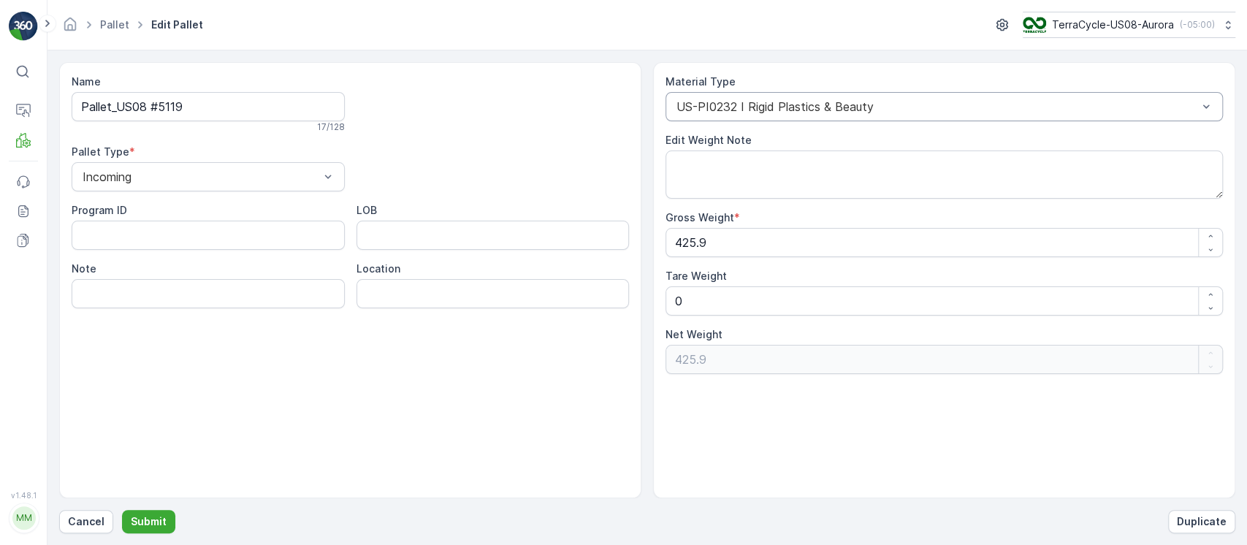
click at [711, 97] on div "US-PI0232 I Rigid Plastics & Beauty" at bounding box center [943, 106] width 557 height 29
type input "0232"
click at [1196, 464] on div "Material Type option US-PI0232 I Rigid Plastics & Beauty, selected. US-PI0232 I…" at bounding box center [944, 280] width 582 height 436
click at [162, 519] on p "Submit" at bounding box center [149, 521] width 36 height 15
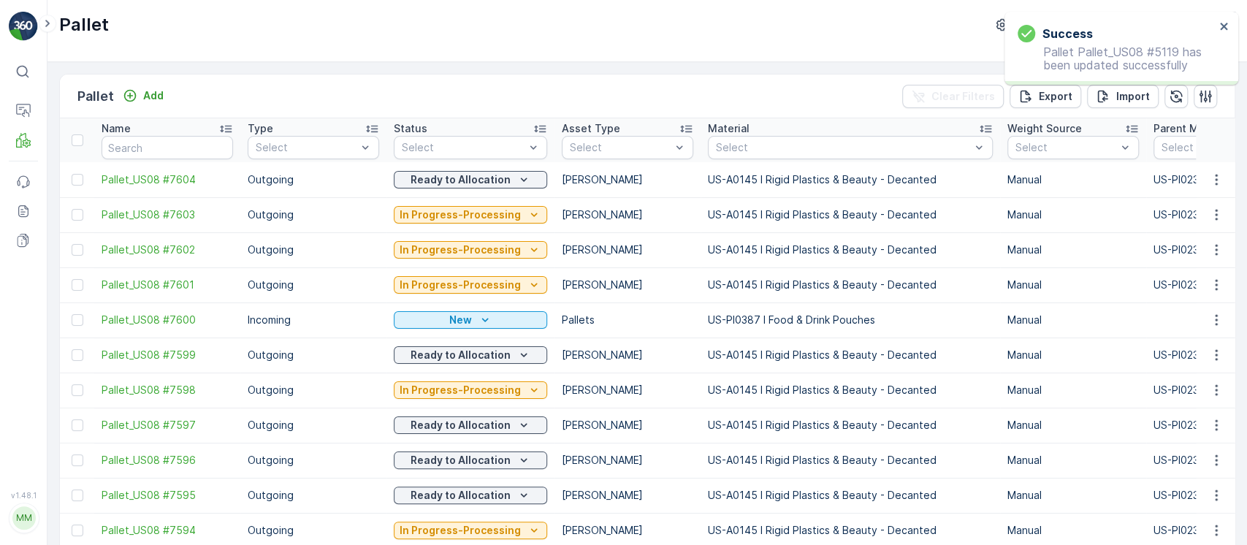
click at [34, 518] on div "MM" at bounding box center [23, 517] width 23 height 23
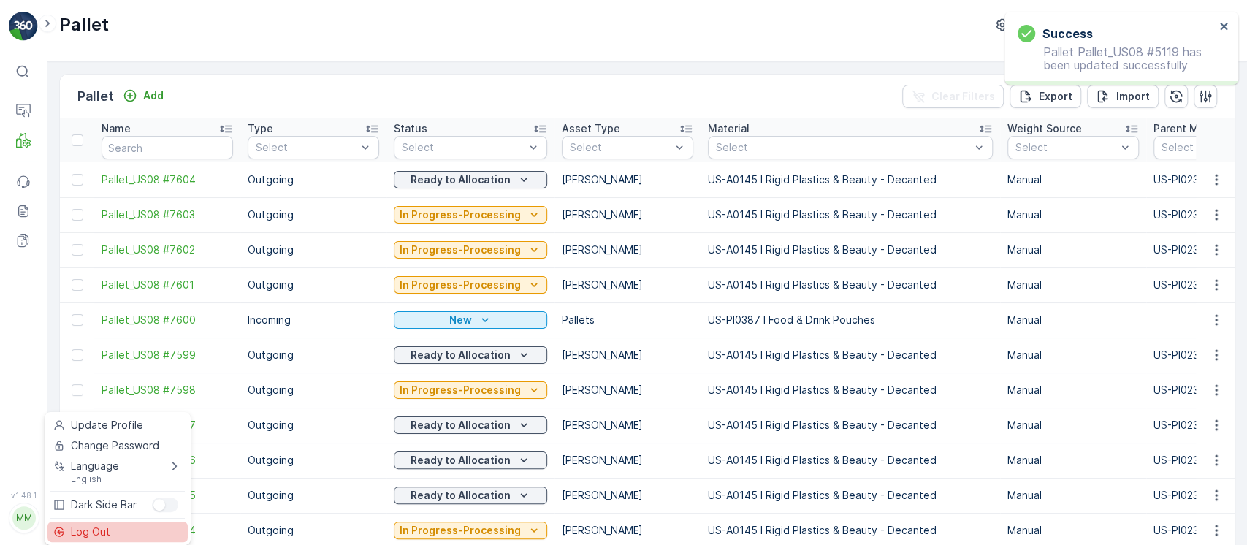
click at [79, 524] on span "Log Out" at bounding box center [90, 531] width 39 height 15
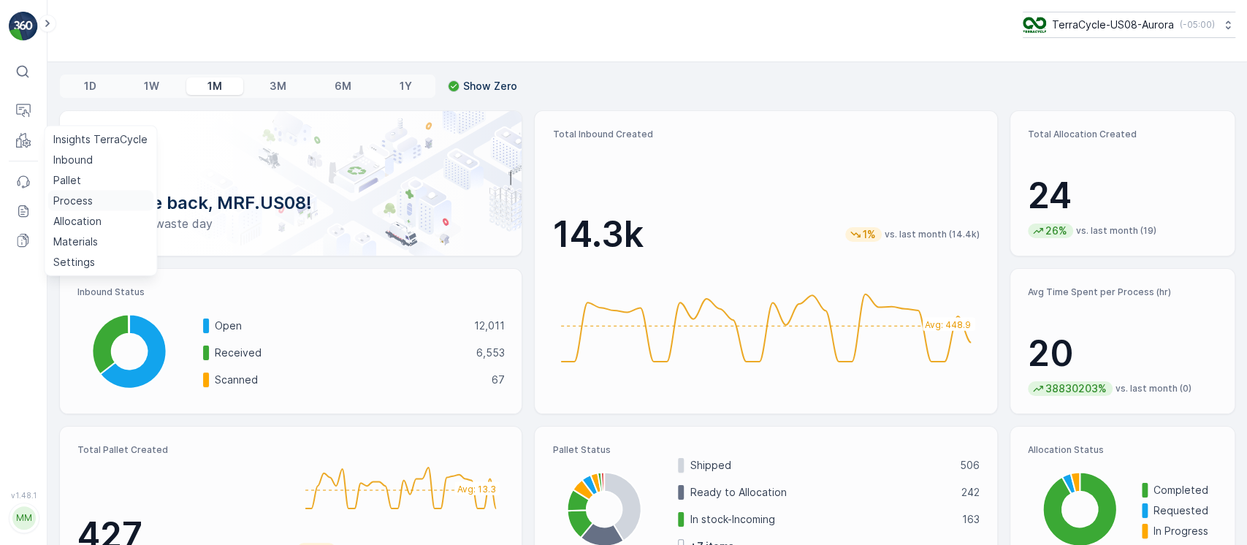
click at [91, 191] on link "Process" at bounding box center [100, 201] width 106 height 20
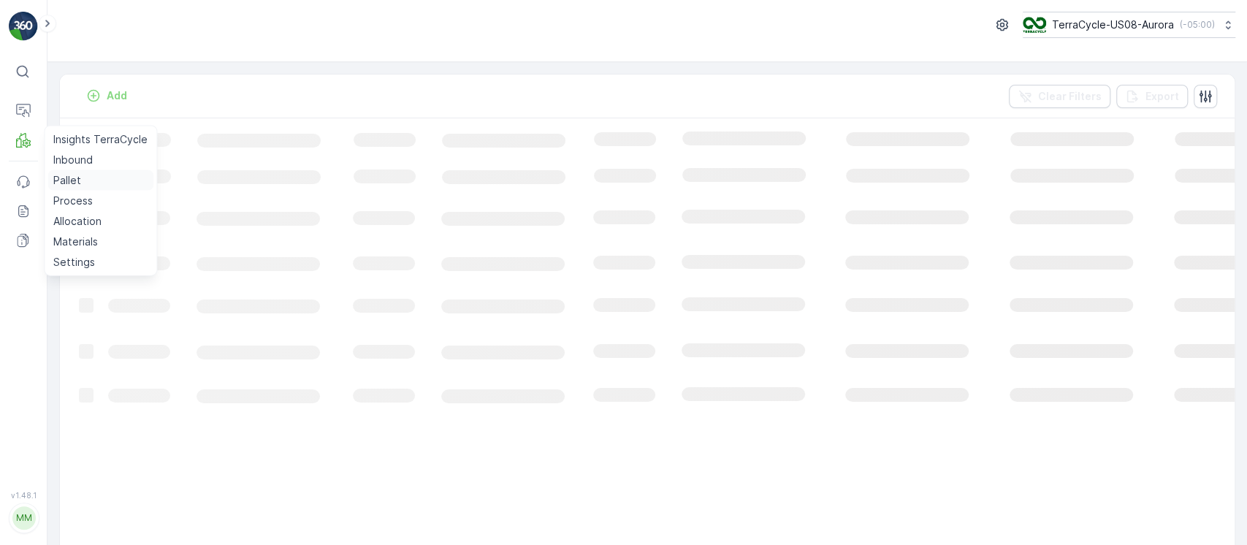
click at [88, 178] on link "Pallet" at bounding box center [100, 180] width 106 height 20
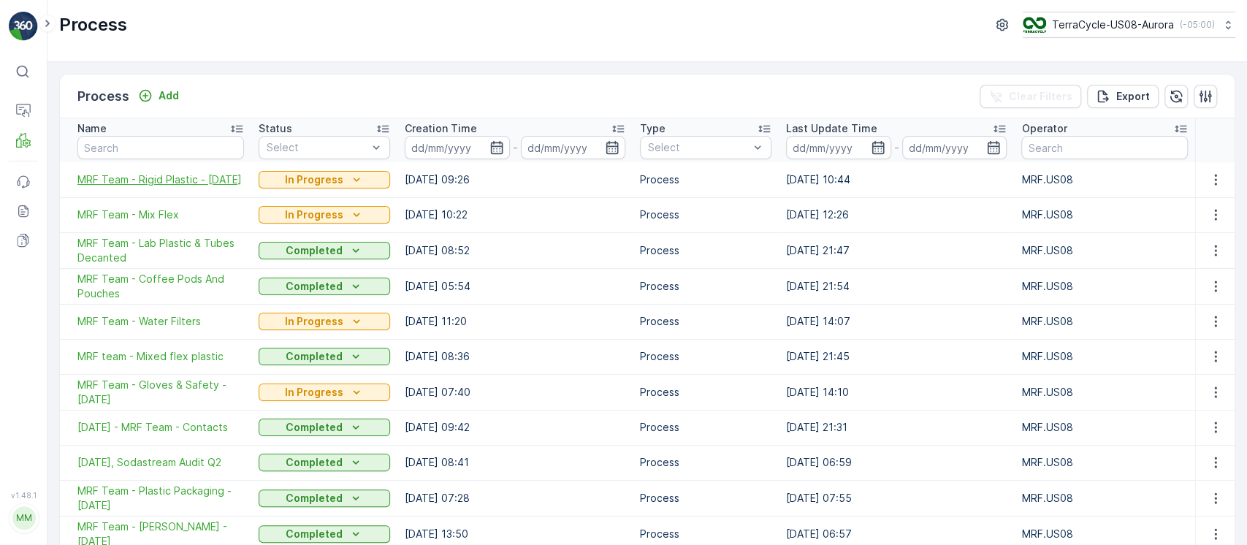
drag, startPoint x: 69, startPoint y: 167, endPoint x: 123, endPoint y: 183, distance: 56.6
click at [123, 183] on td "MRF Team - Rigid Plastic - [DATE]" at bounding box center [155, 179] width 191 height 35
copy span "MRF Team - Rigid Plastic - [DATE]"
click at [180, 174] on span "MRF Team - Rigid Plastic - 8/13/25" at bounding box center [160, 179] width 167 height 15
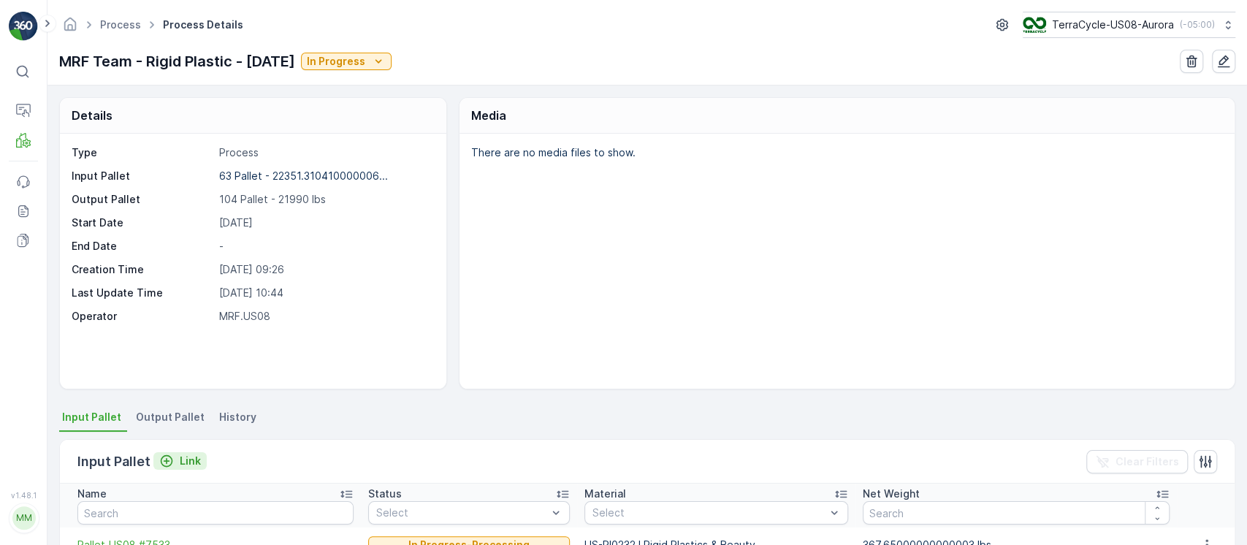
click at [186, 461] on p "Link" at bounding box center [190, 461] width 21 height 15
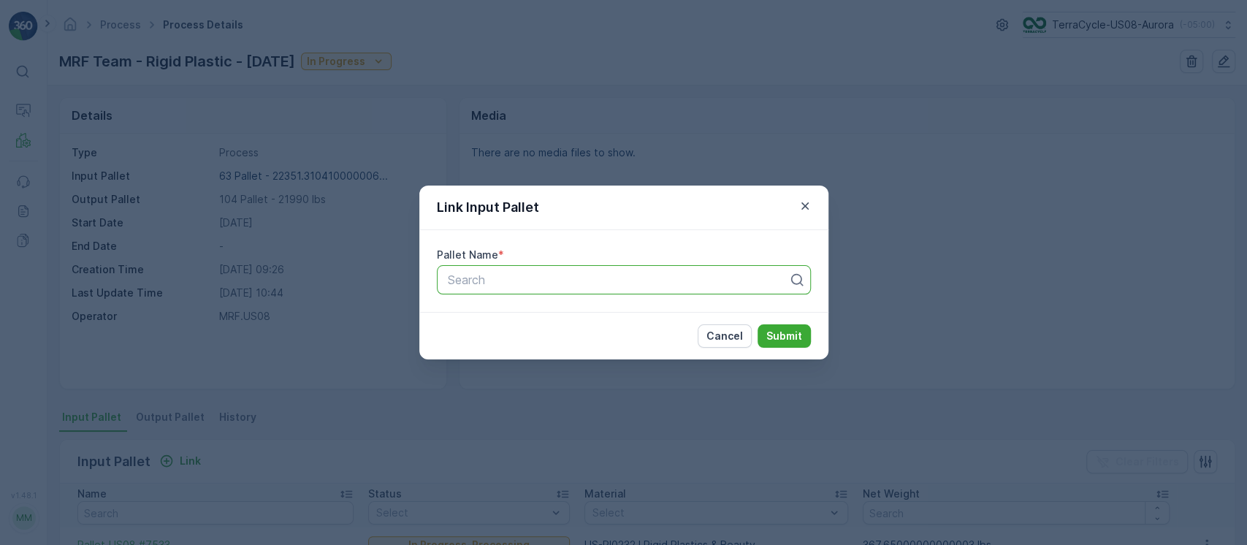
click at [592, 281] on div at bounding box center [617, 279] width 343 height 13
paste input "Pallet US-08 #5119"
click at [503, 282] on input "Pallet US-08 #5119" at bounding box center [501, 279] width 110 height 13
type input "08 #5119"
click at [499, 286] on div at bounding box center [617, 279] width 343 height 13
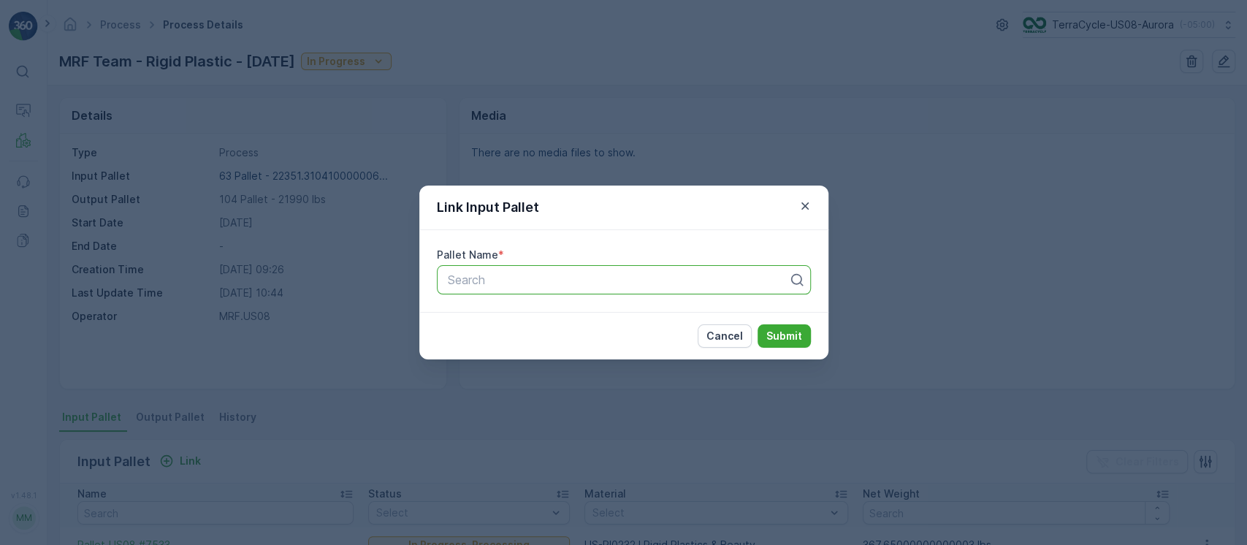
click at [499, 286] on div at bounding box center [617, 279] width 343 height 13
click at [743, 334] on button "Cancel" at bounding box center [724, 335] width 54 height 23
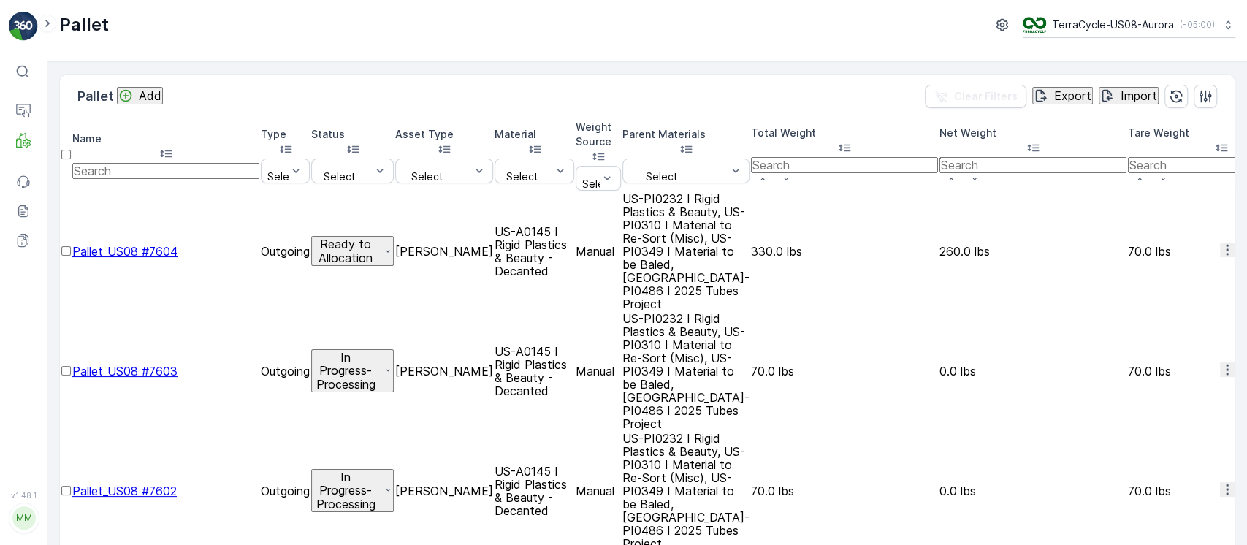
click at [194, 163] on input "text" at bounding box center [165, 171] width 187 height 16
paste input "Pallet_US08 #5119"
type input "Pallet_US08 #5119"
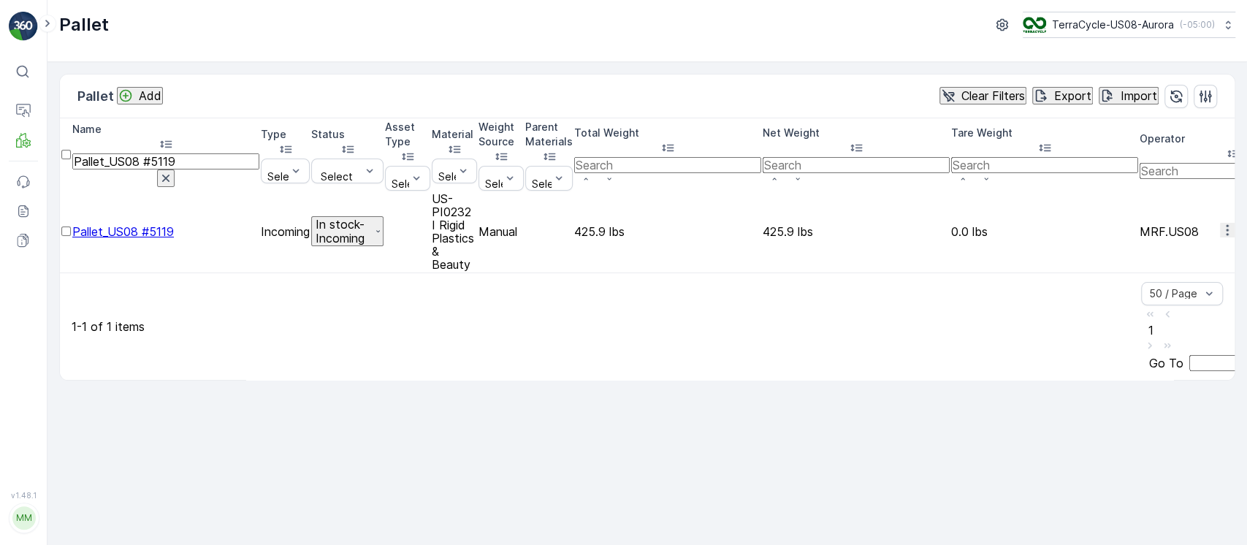
click at [477, 192] on td "US-PI0232 I Rigid Plastics & Beauty" at bounding box center [454, 231] width 45 height 79
copy td "US-PI0232 I Rigid Plastics & Beauty"
click at [140, 155] on input "Pallet_US08 #5119" at bounding box center [165, 161] width 187 height 16
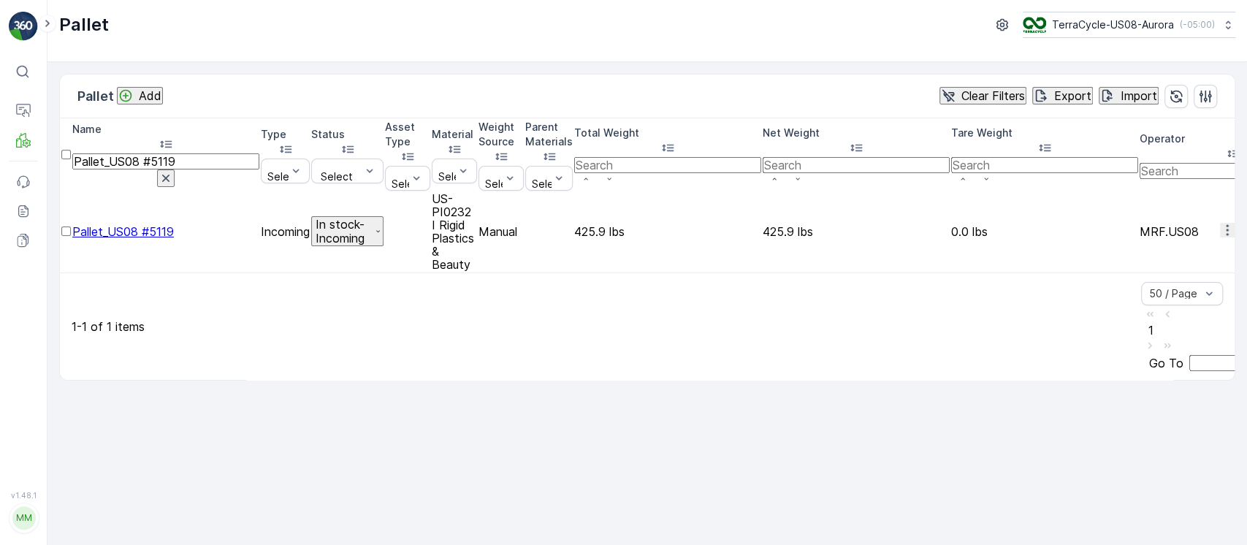
click at [140, 155] on input "Pallet_US08 #5119" at bounding box center [165, 161] width 187 height 16
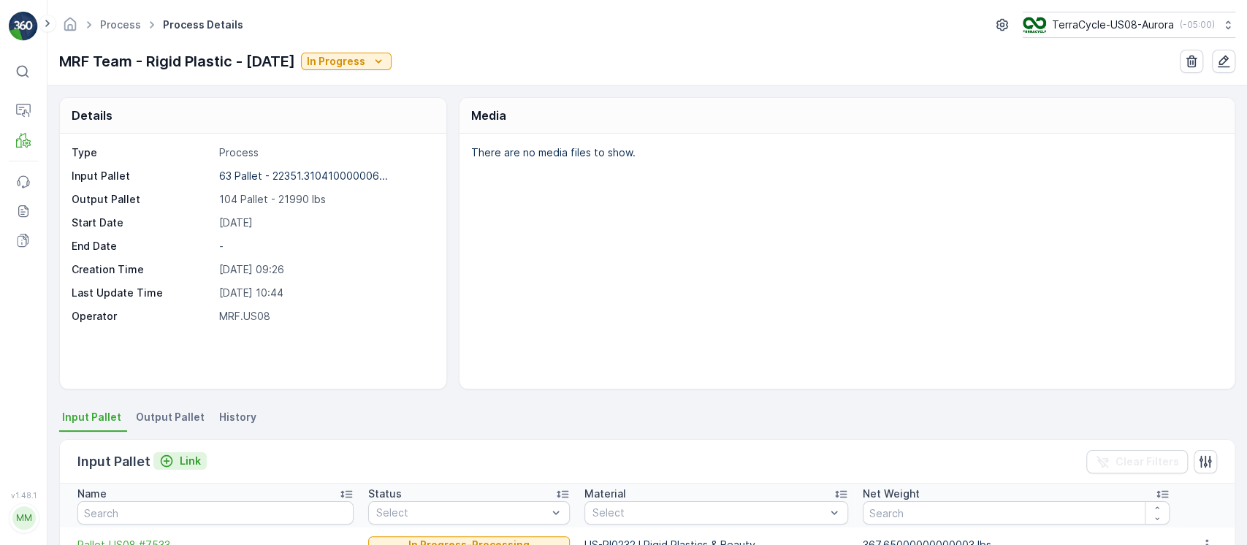
click at [194, 456] on p "Link" at bounding box center [190, 461] width 21 height 15
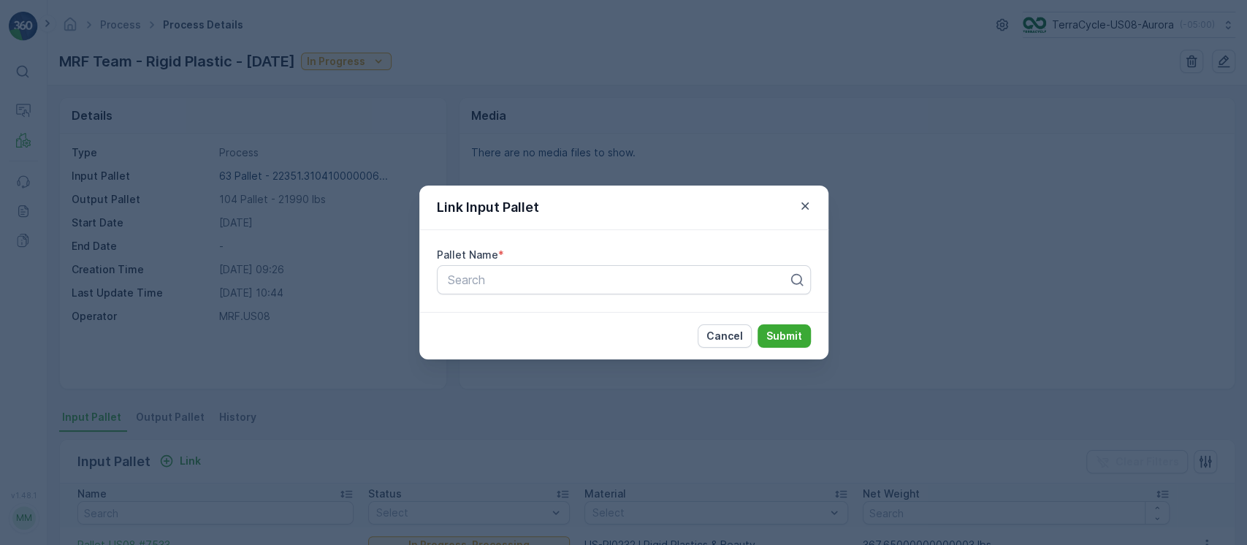
click at [614, 262] on div "Pallet Name * Search" at bounding box center [623, 271] width 409 height 82
paste input "Pallet_US08 #5119"
type input "Pallet_US08 #5119"
click at [618, 272] on div "Search" at bounding box center [624, 279] width 374 height 29
paste input "Pallet_US08 #5119"
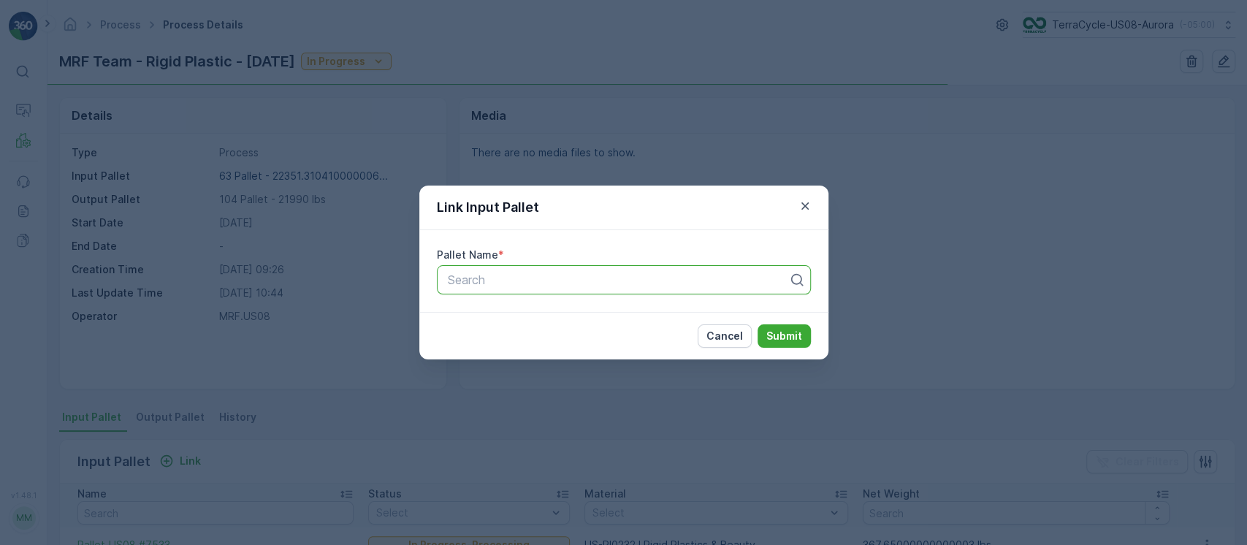
type input "Pallet_US08 #5119"
click at [757, 324] on button "Submit" at bounding box center [783, 335] width 53 height 23
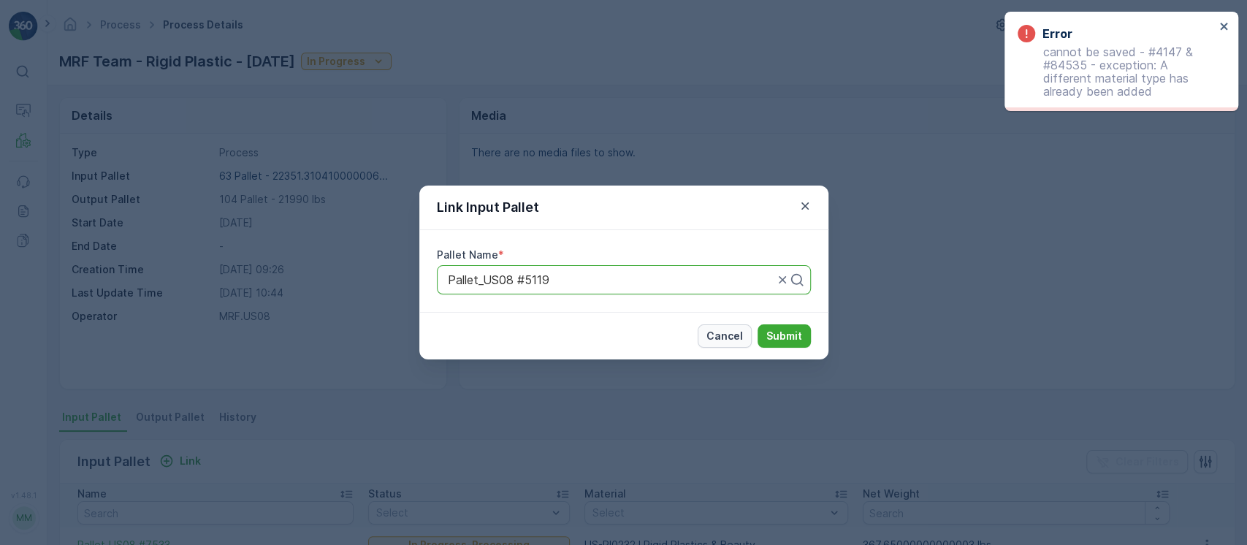
click at [747, 334] on button "Cancel" at bounding box center [724, 335] width 54 height 23
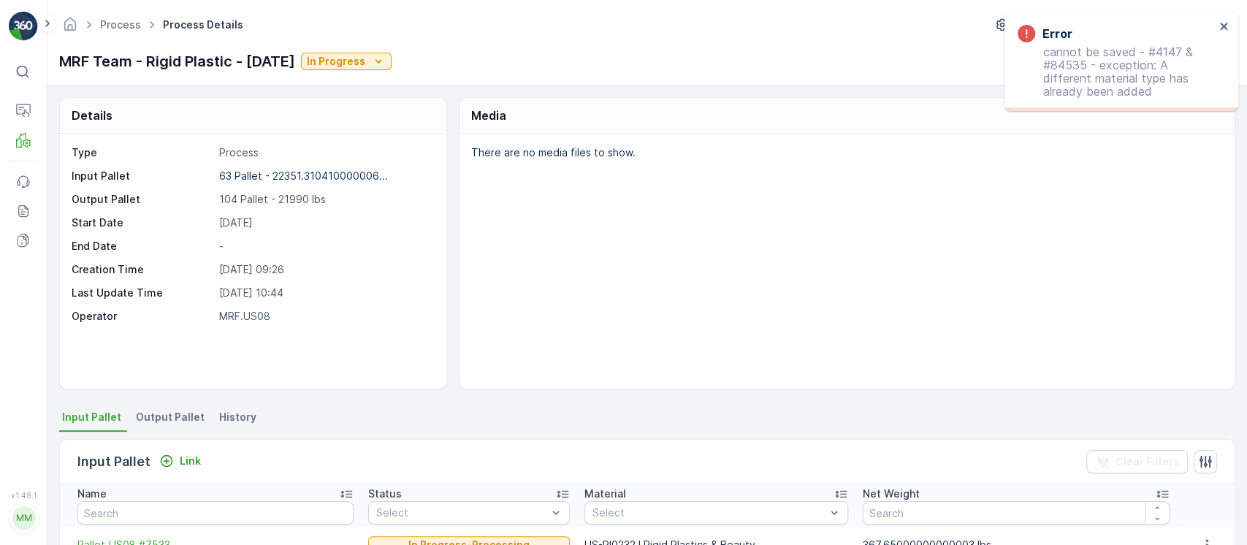
click at [34, 518] on div "MM" at bounding box center [23, 517] width 23 height 23
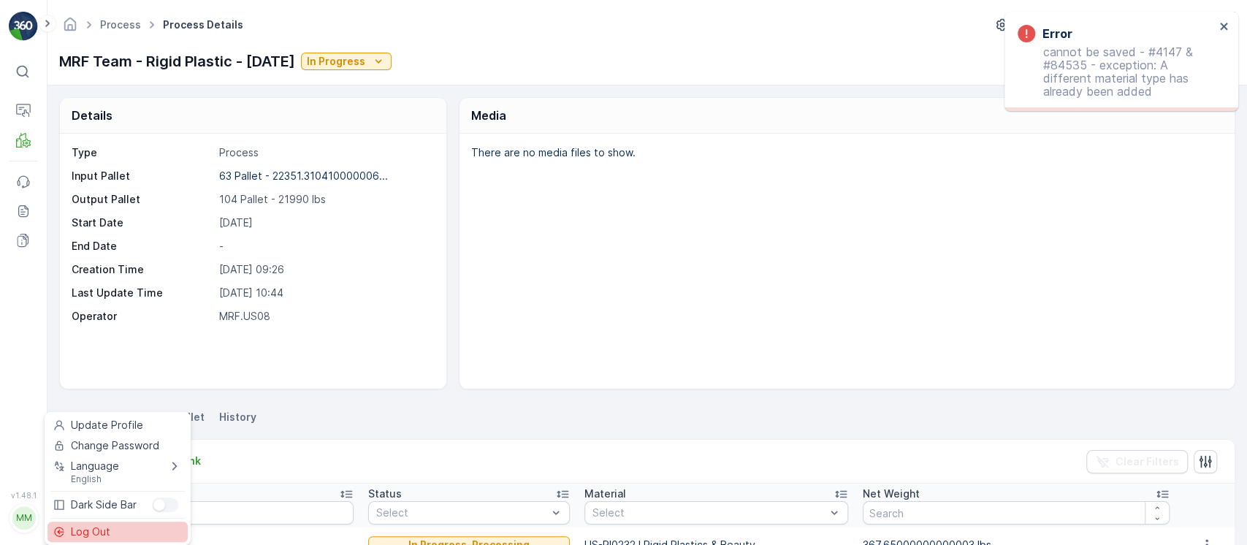
click at [107, 525] on span "Log Out" at bounding box center [90, 531] width 39 height 15
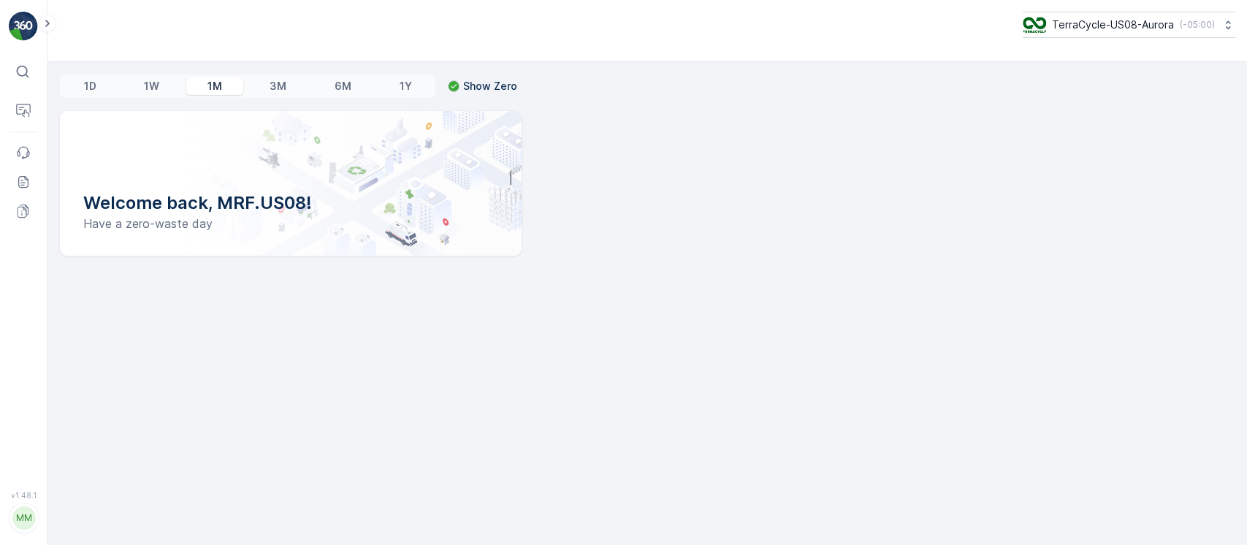
click at [26, 511] on div "MM" at bounding box center [23, 517] width 23 height 23
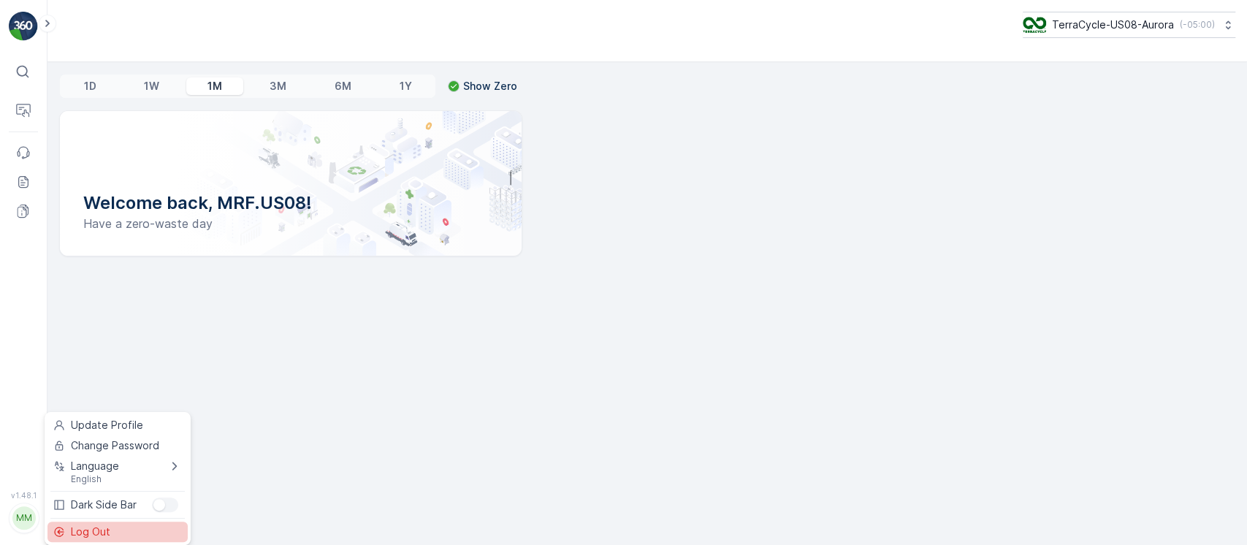
click at [91, 523] on div "Log Out" at bounding box center [117, 531] width 140 height 20
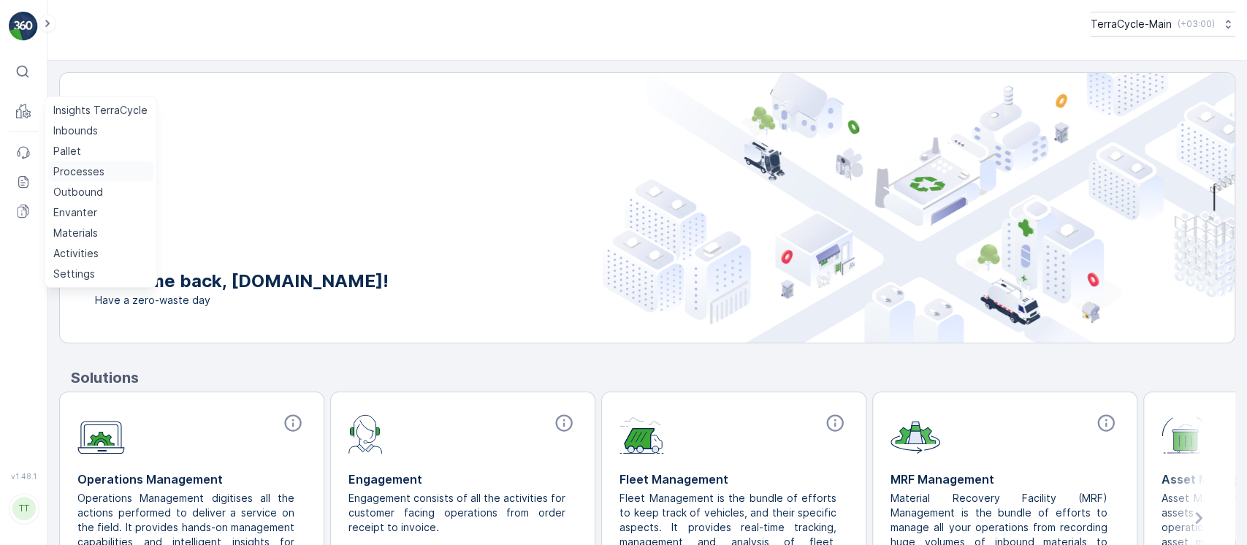
click at [84, 176] on p "Processes" at bounding box center [78, 171] width 51 height 15
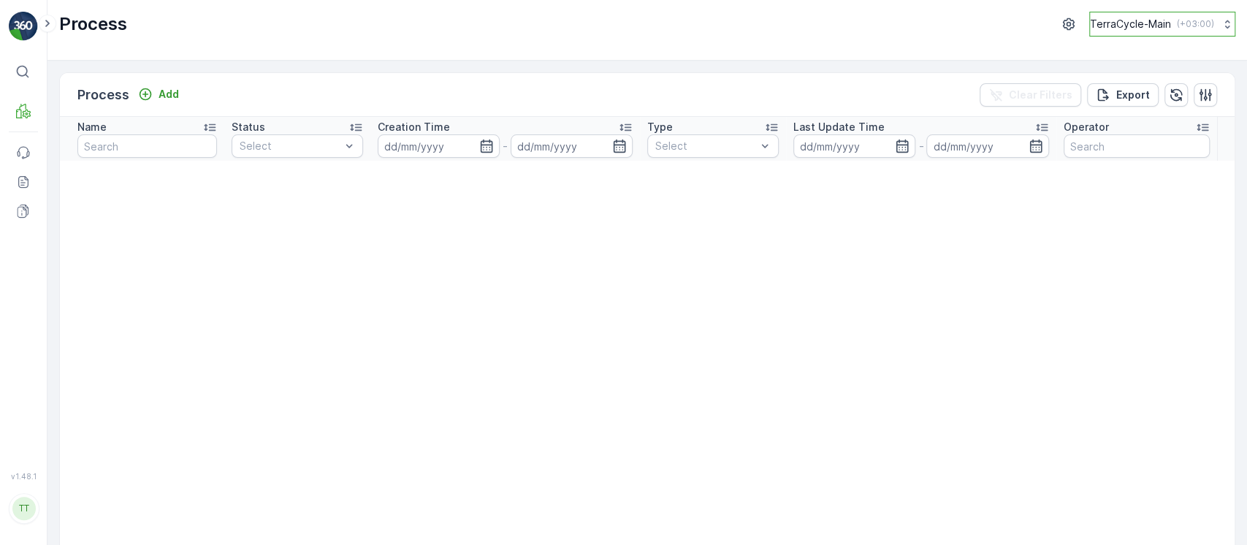
click at [1193, 18] on p "( +03:00 )" at bounding box center [1195, 24] width 37 height 12
type input "8"
click at [1170, 102] on span "America/[GEOGRAPHIC_DATA] (-05:00)" at bounding box center [1168, 107] width 138 height 23
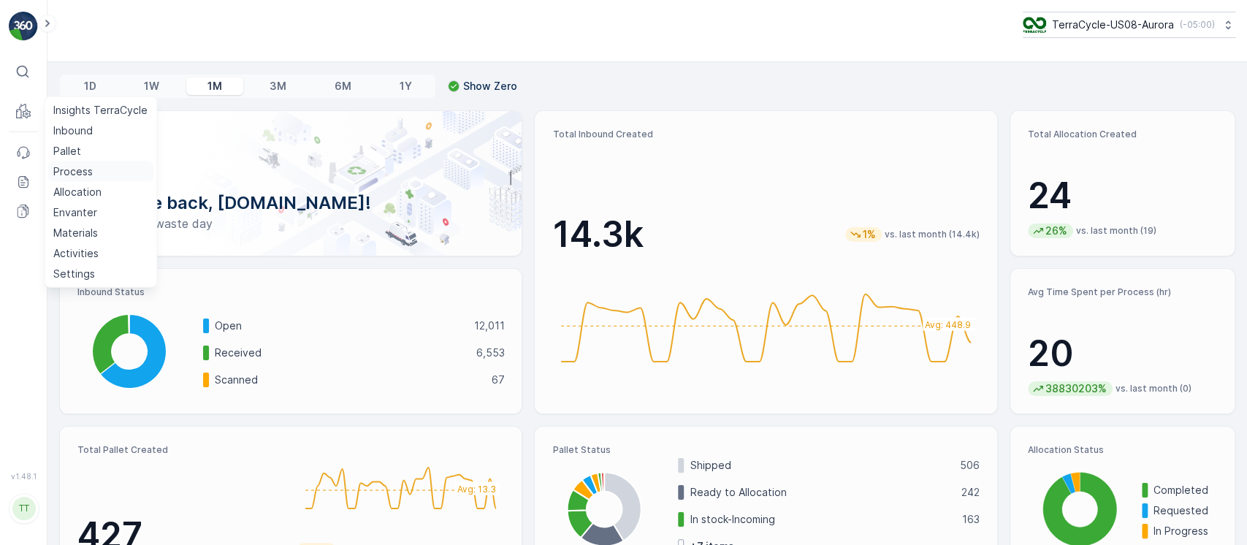
click at [70, 175] on p "Process" at bounding box center [72, 171] width 39 height 15
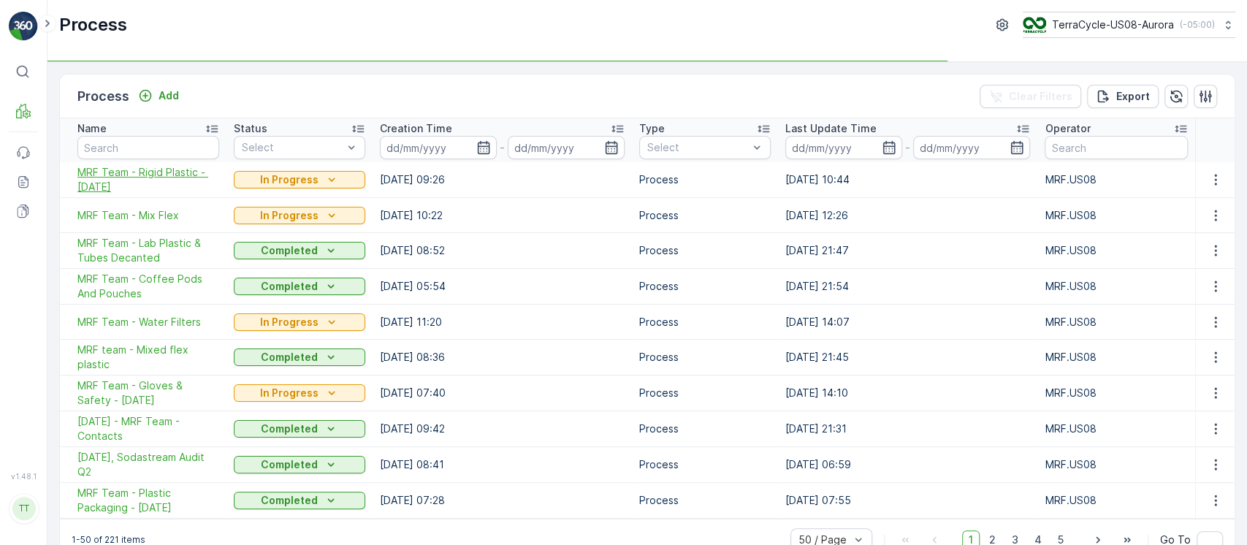
click at [144, 165] on span "MRF Team - Rigid Plastic - 8/13/25" at bounding box center [148, 179] width 142 height 29
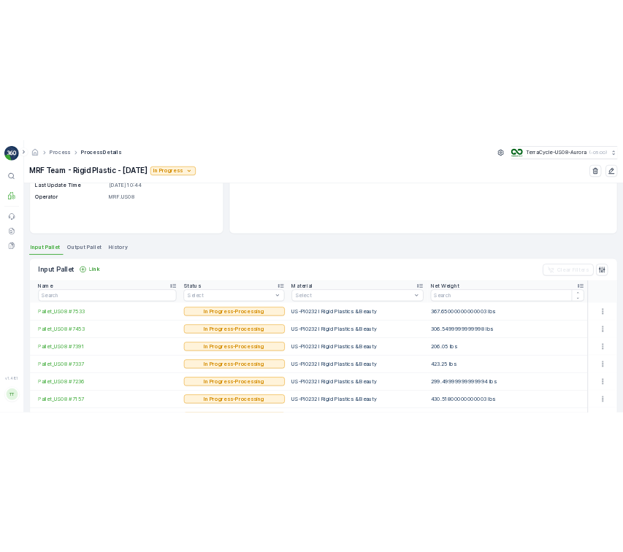
scroll to position [188, 0]
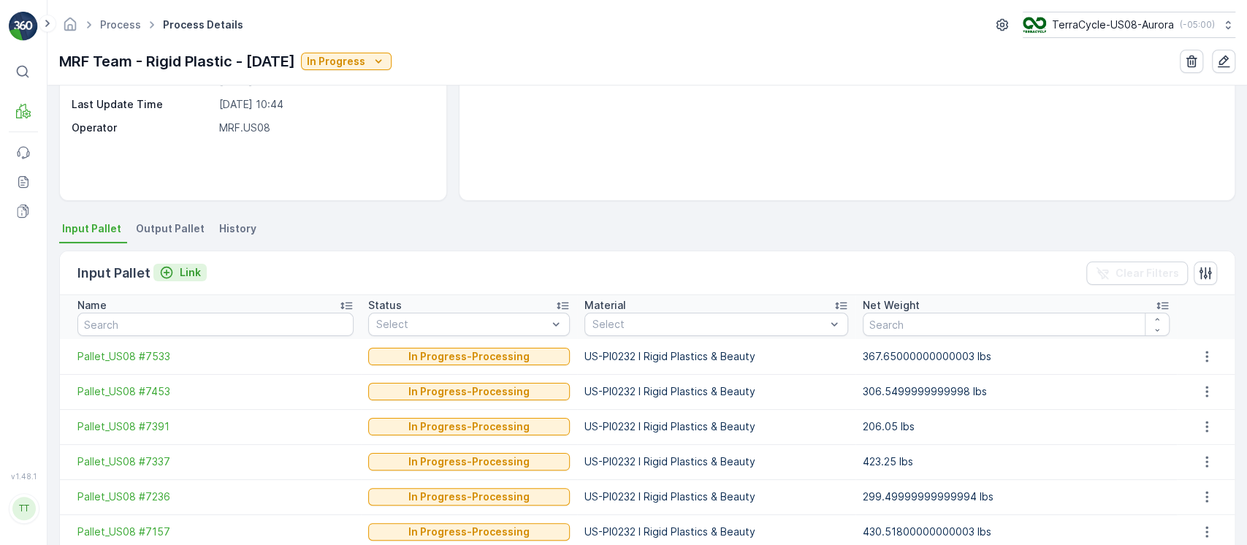
click at [192, 279] on button "Link" at bounding box center [179, 273] width 53 height 18
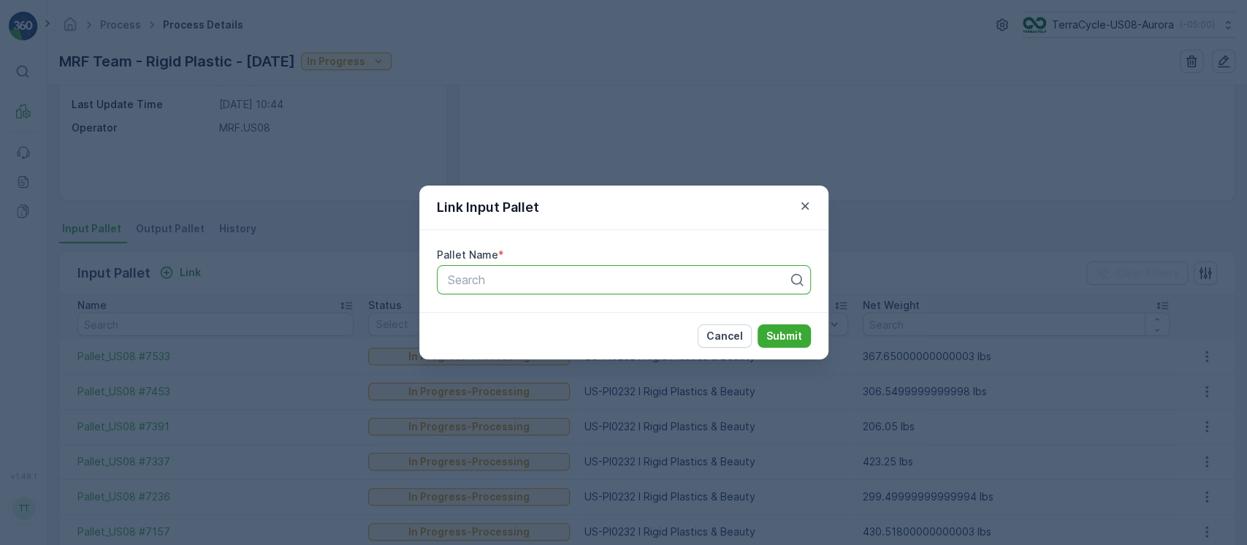
click at [504, 290] on div "Search" at bounding box center [624, 279] width 374 height 29
paste input "Pallet_US08 #5119"
type input "Pallet_US08 #5119"
click at [790, 329] on p "Submit" at bounding box center [784, 336] width 36 height 15
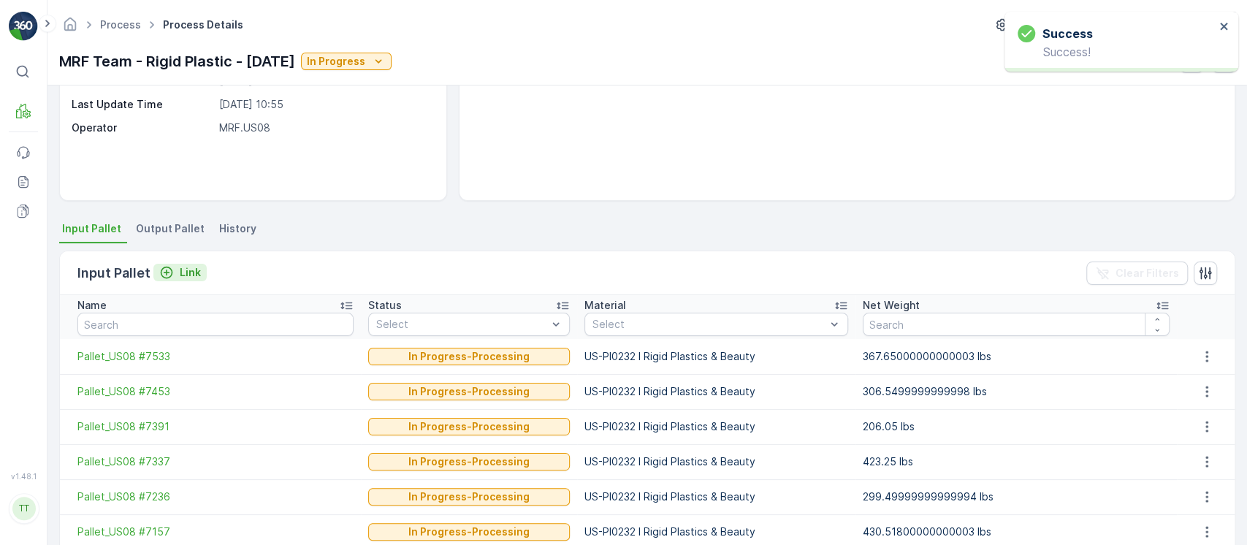
click at [188, 275] on p "Link" at bounding box center [190, 272] width 21 height 15
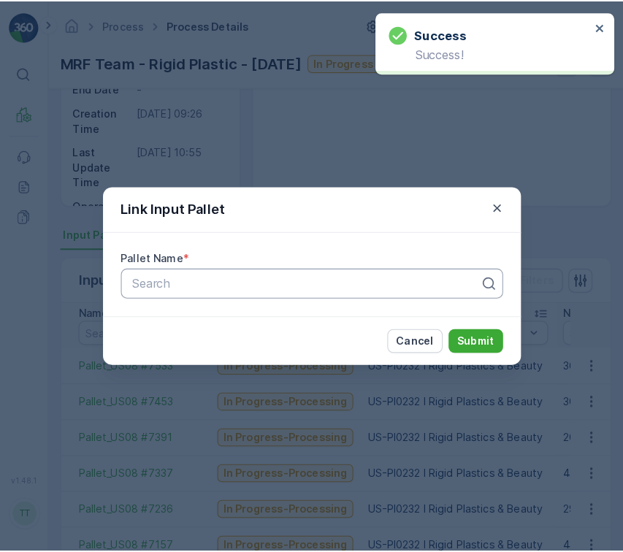
scroll to position [218, 0]
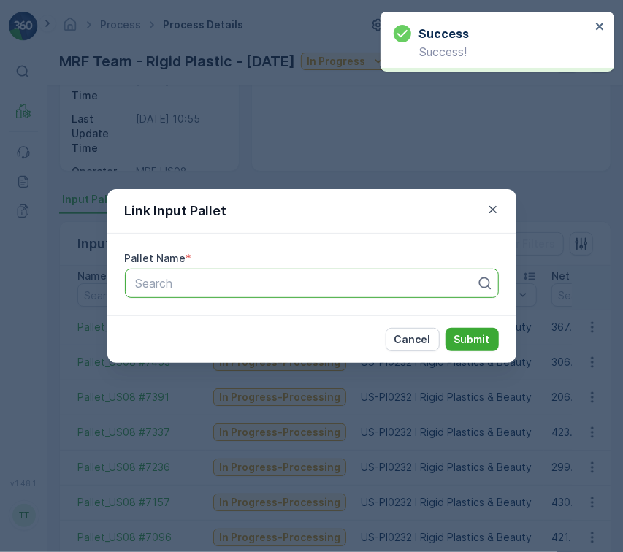
click at [286, 279] on div at bounding box center [305, 283] width 343 height 13
type input "5989"
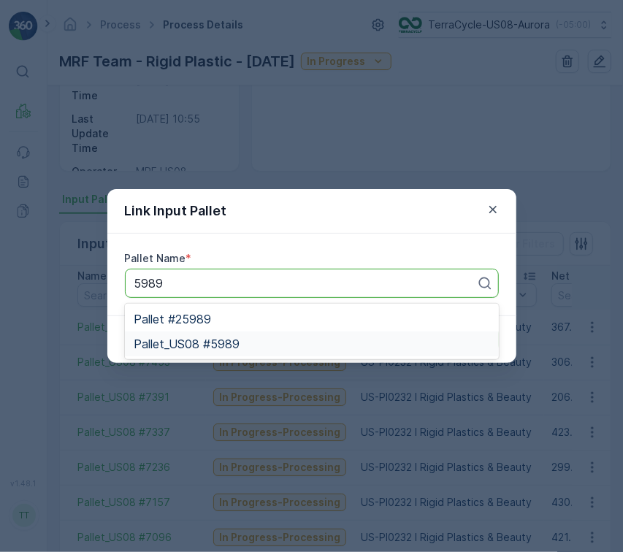
click at [299, 342] on div "Pallet_US08 #5989" at bounding box center [312, 343] width 356 height 13
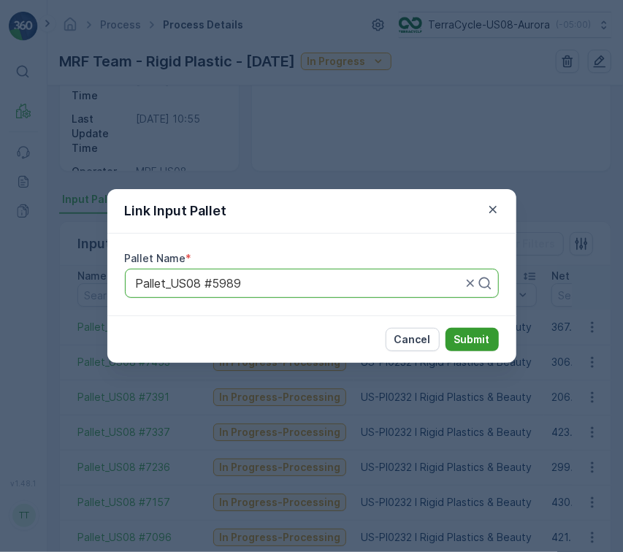
click at [458, 340] on p "Submit" at bounding box center [472, 339] width 36 height 15
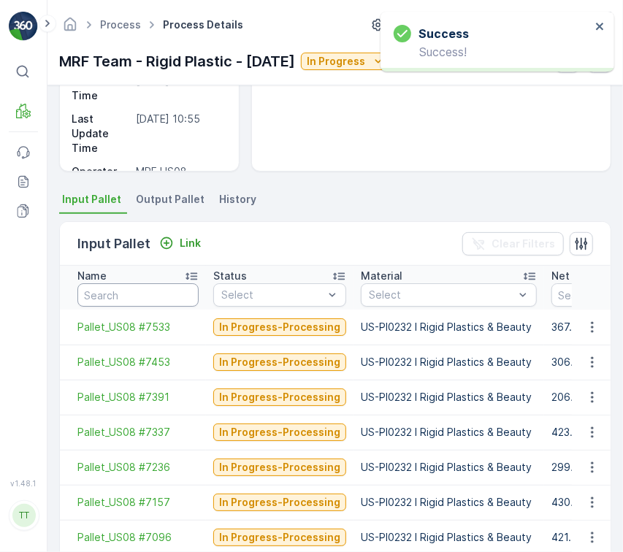
click at [168, 290] on input "text" at bounding box center [137, 294] width 121 height 23
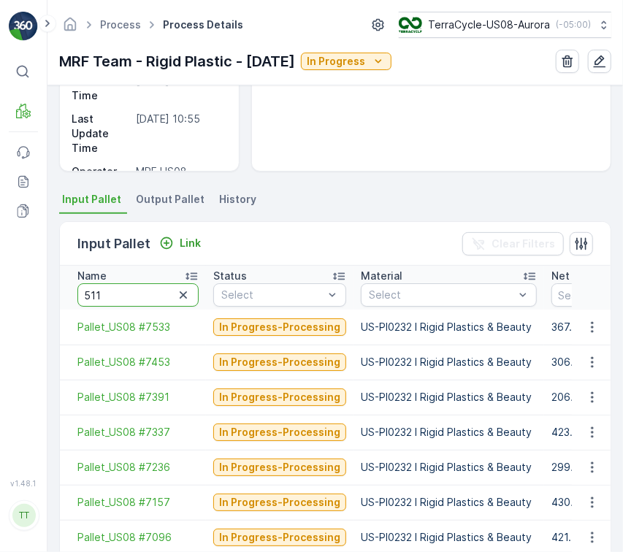
type input "5119"
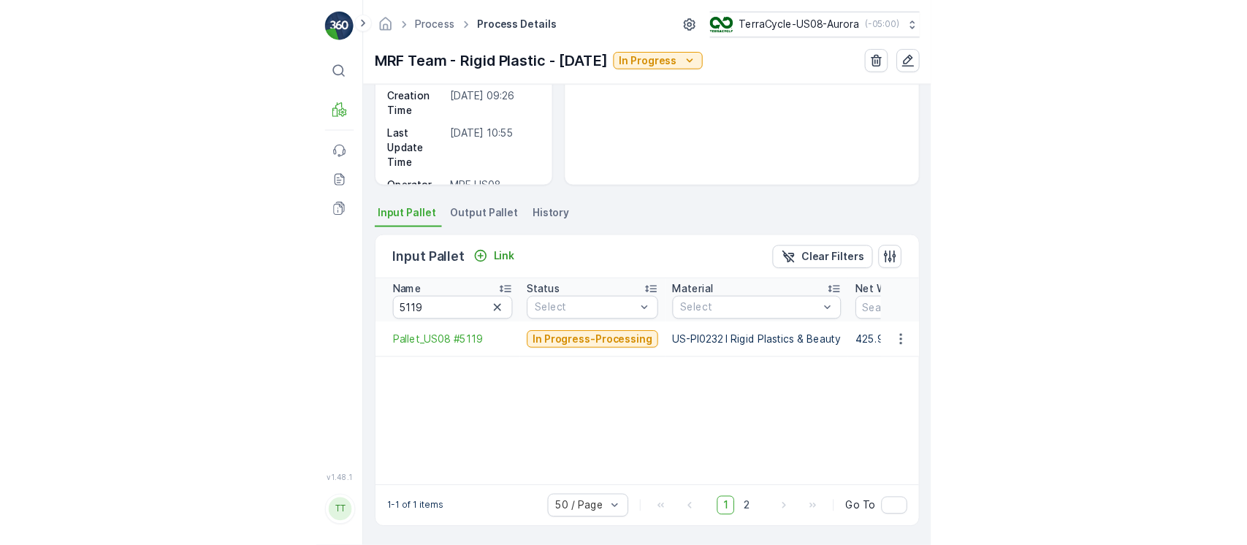
scroll to position [200, 0]
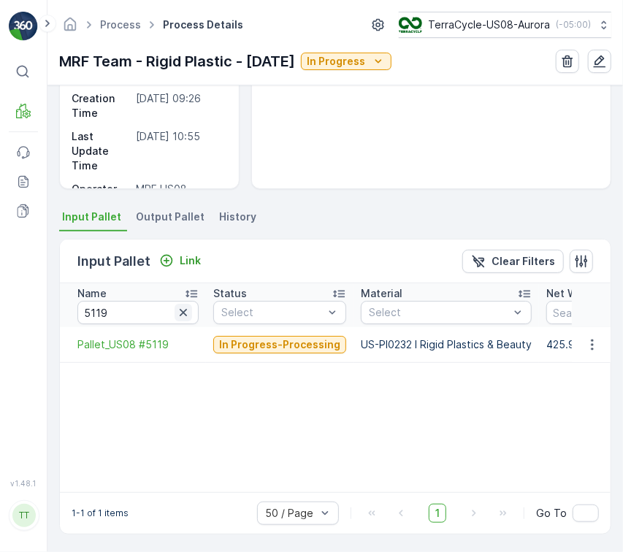
click at [187, 316] on icon "button" at bounding box center [183, 312] width 15 height 15
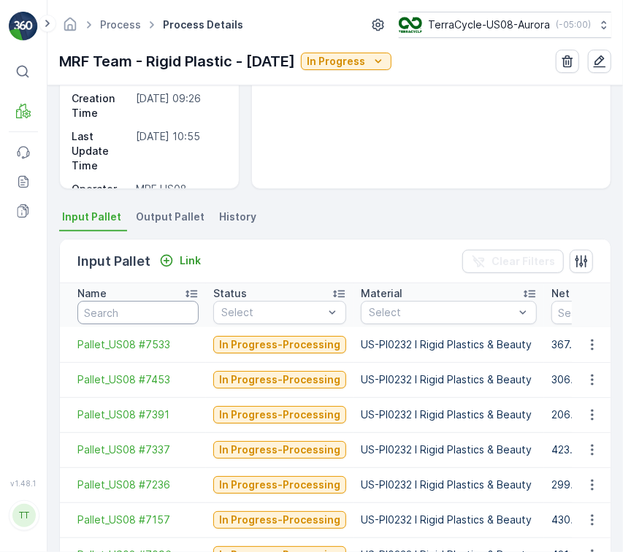
click at [137, 311] on input "text" at bounding box center [137, 312] width 121 height 23
type input "5891"
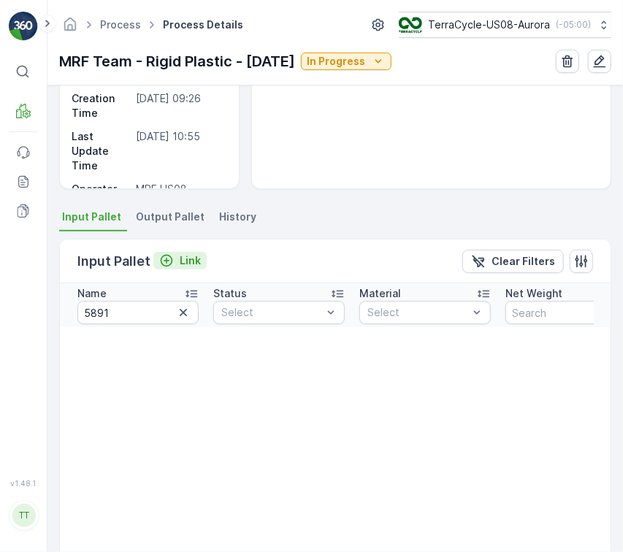
click at [194, 266] on p "Link" at bounding box center [190, 260] width 21 height 15
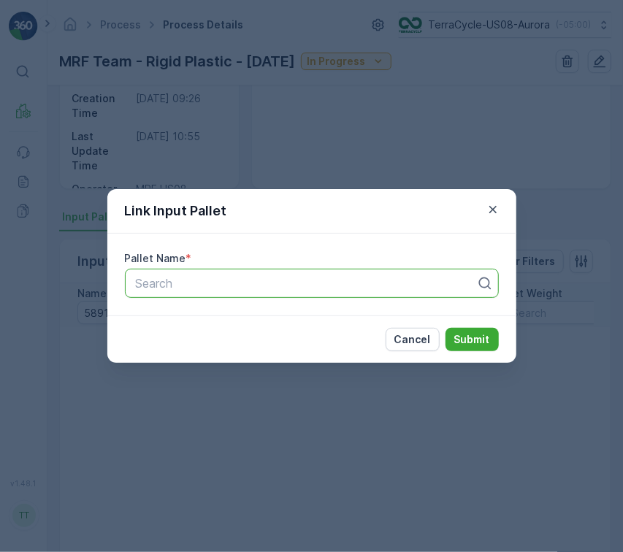
click at [302, 278] on div at bounding box center [305, 283] width 343 height 13
type input "5891"
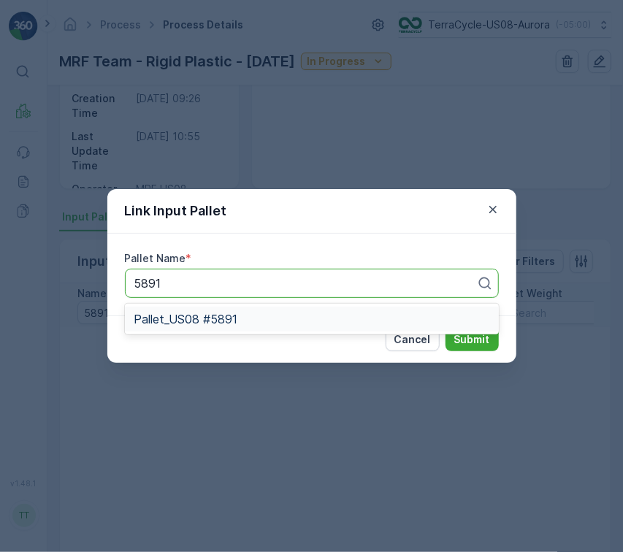
click at [297, 318] on div "Pallet_US08 #5891" at bounding box center [312, 319] width 356 height 13
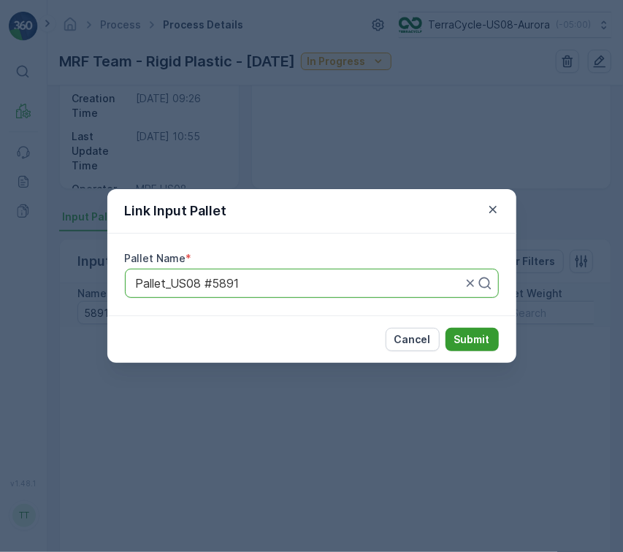
click at [494, 335] on button "Submit" at bounding box center [472, 339] width 53 height 23
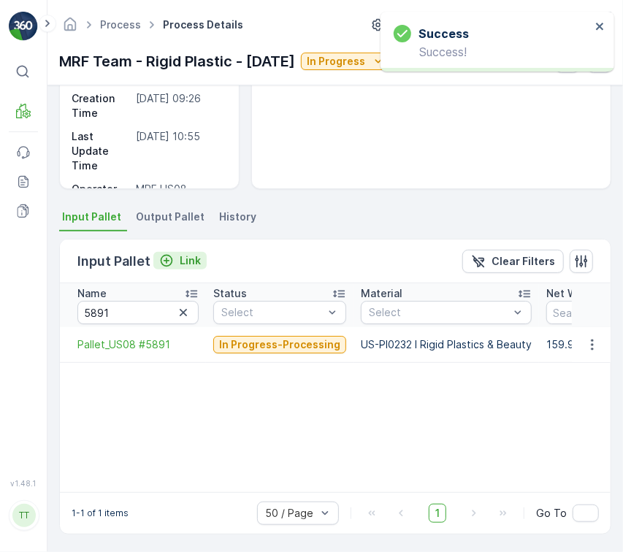
click at [187, 263] on p "Link" at bounding box center [190, 260] width 21 height 15
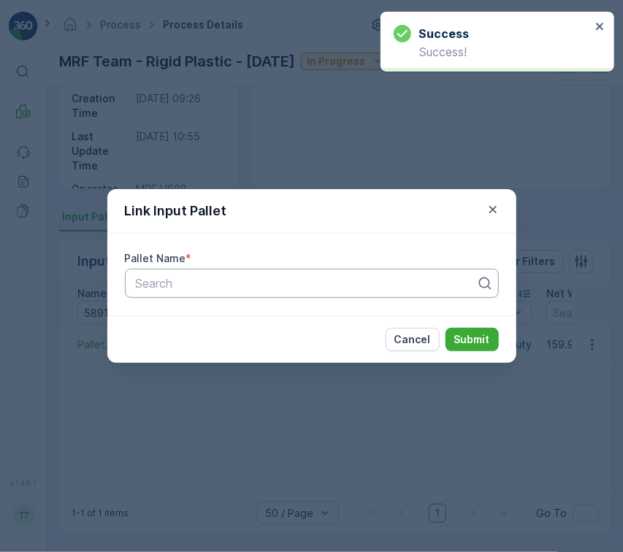
click at [291, 281] on div at bounding box center [305, 283] width 343 height 13
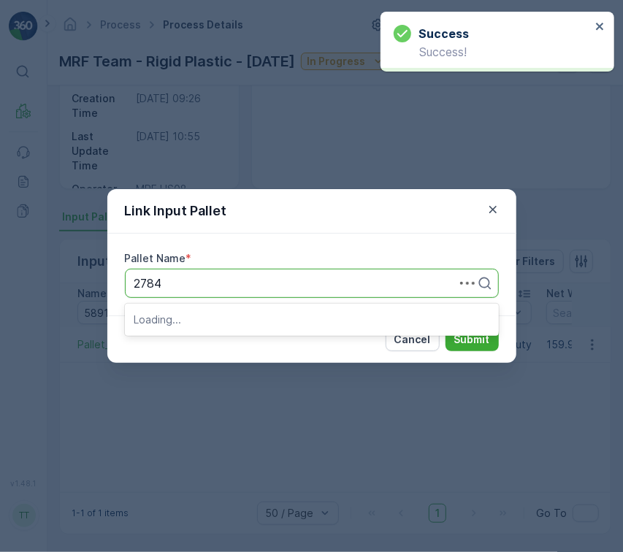
type input "27849"
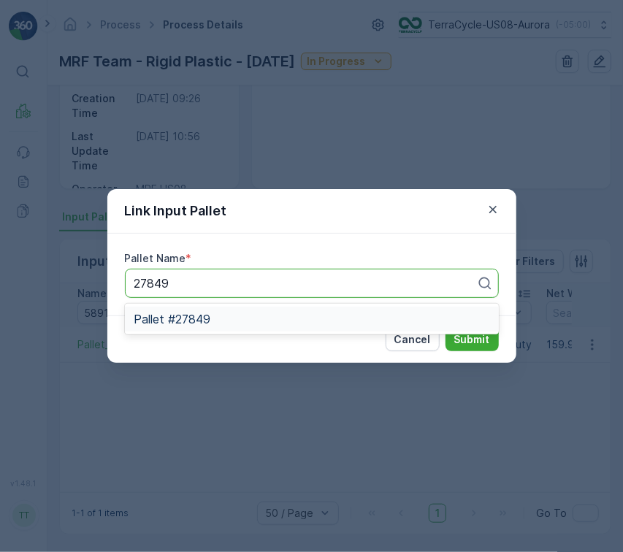
click at [299, 319] on div "Pallet #27849" at bounding box center [312, 319] width 356 height 13
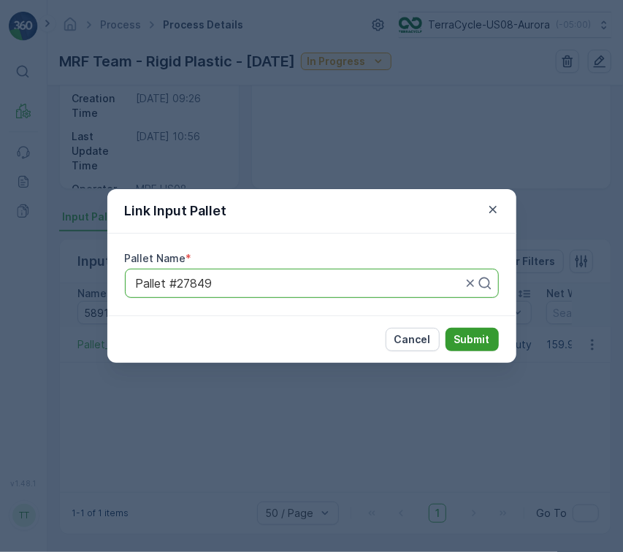
click at [481, 328] on button "Submit" at bounding box center [472, 339] width 53 height 23
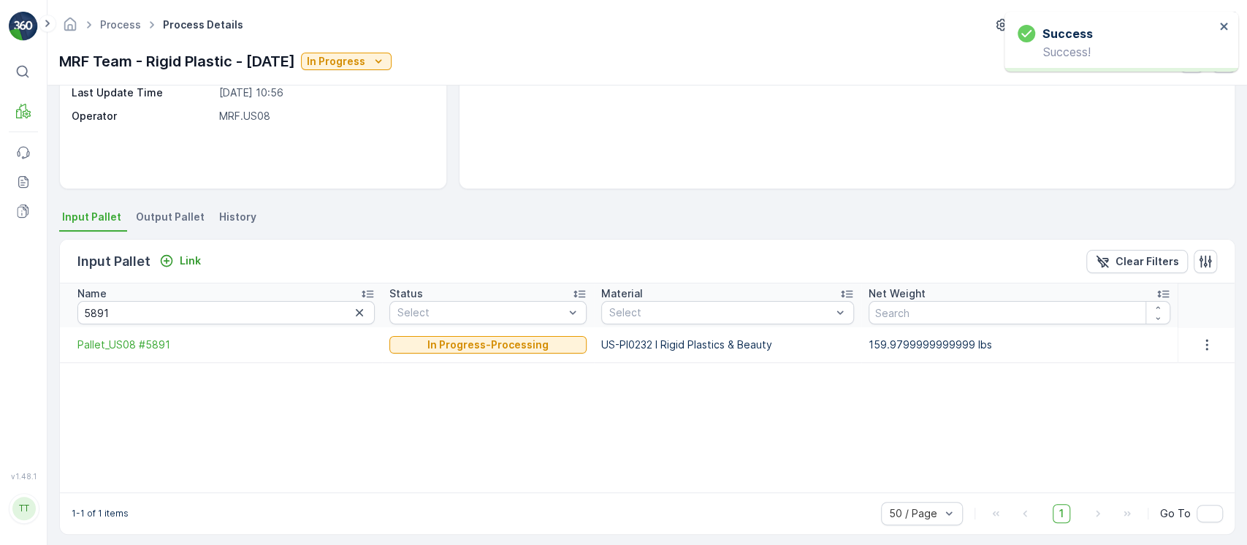
scroll to position [171, 0]
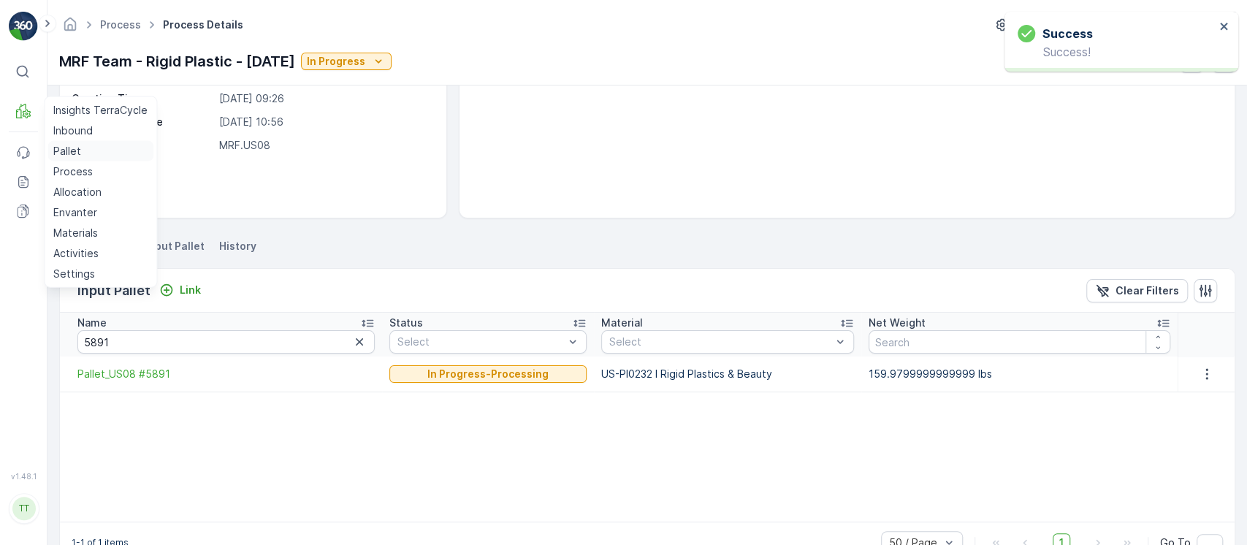
click at [64, 150] on p "Pallet" at bounding box center [67, 151] width 28 height 15
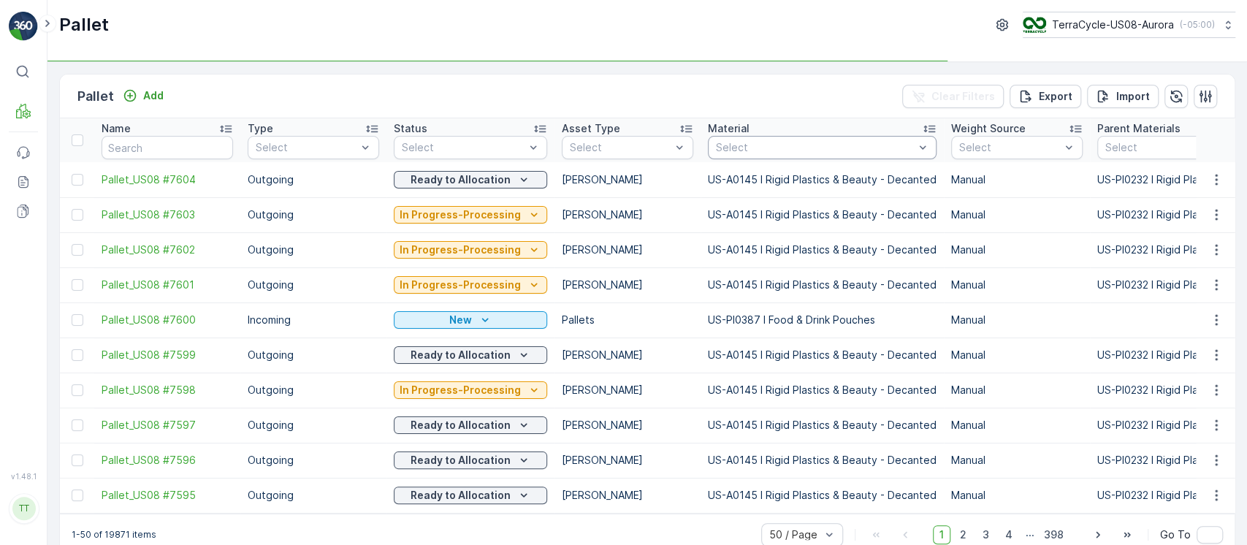
click at [830, 149] on div at bounding box center [814, 148] width 201 height 12
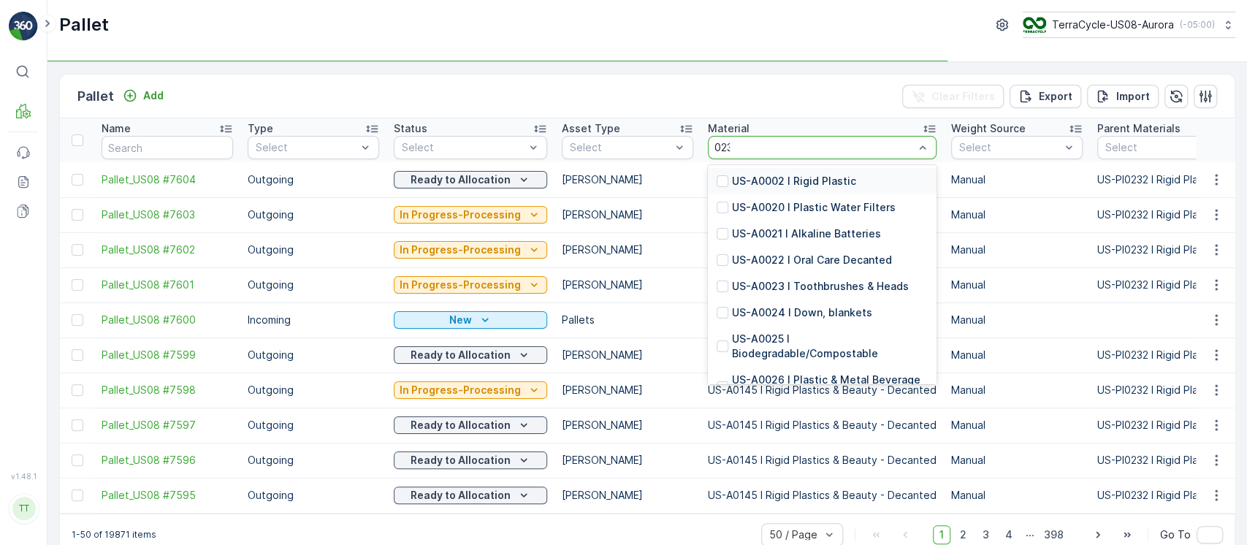
type input "0232"
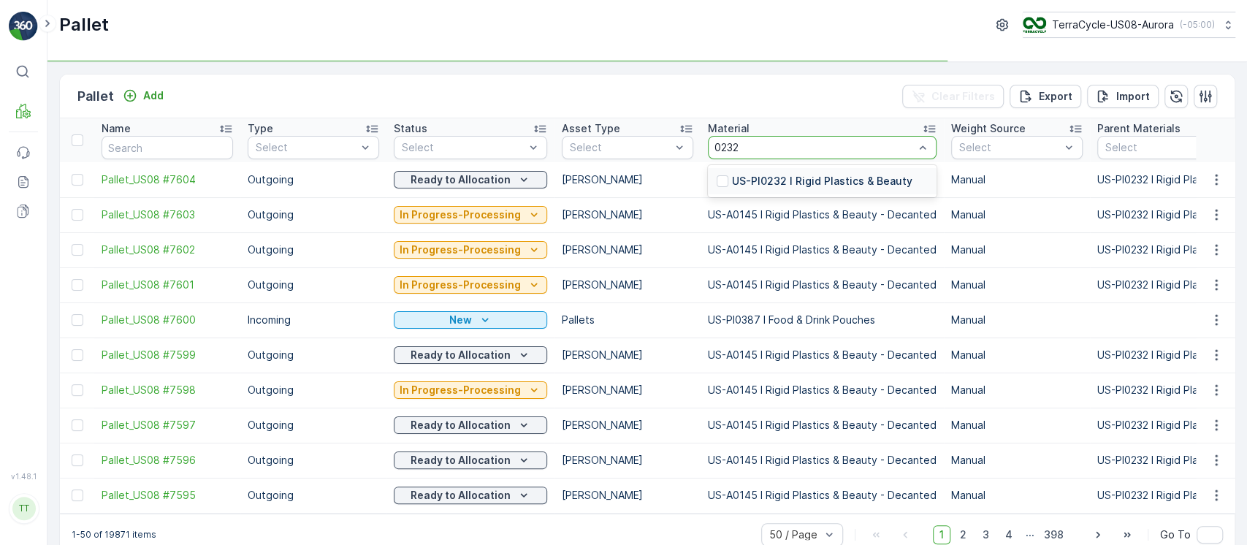
click at [838, 172] on div "US-PI0232 I Rigid Plastics & Beauty" at bounding box center [822, 181] width 229 height 26
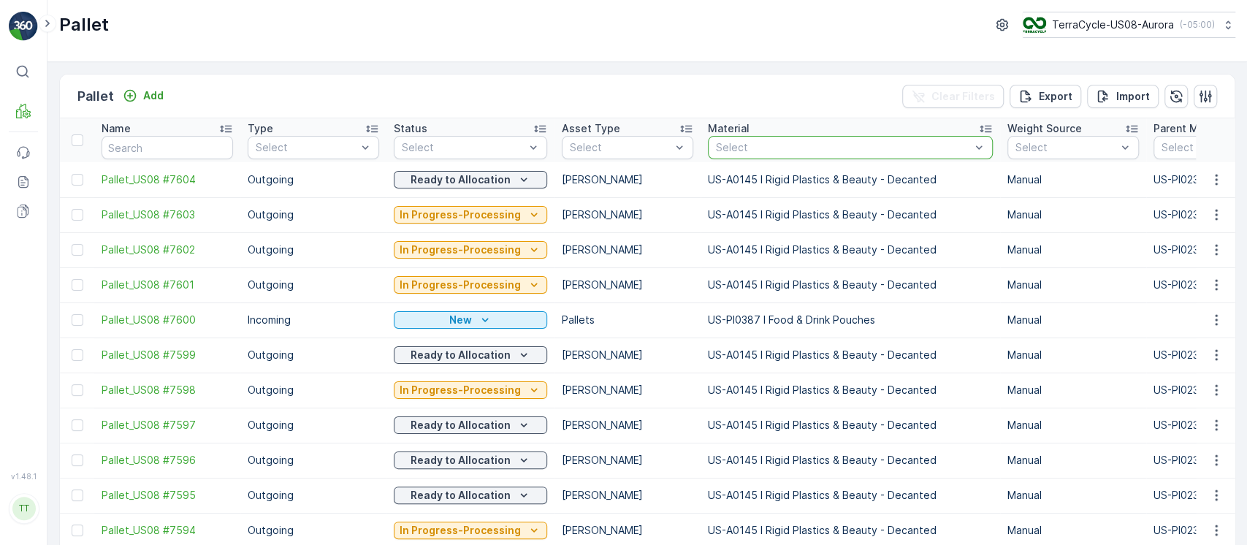
click at [1052, 200] on td "Manual" at bounding box center [1073, 214] width 146 height 35
click at [1211, 97] on button "button" at bounding box center [1204, 96] width 23 height 23
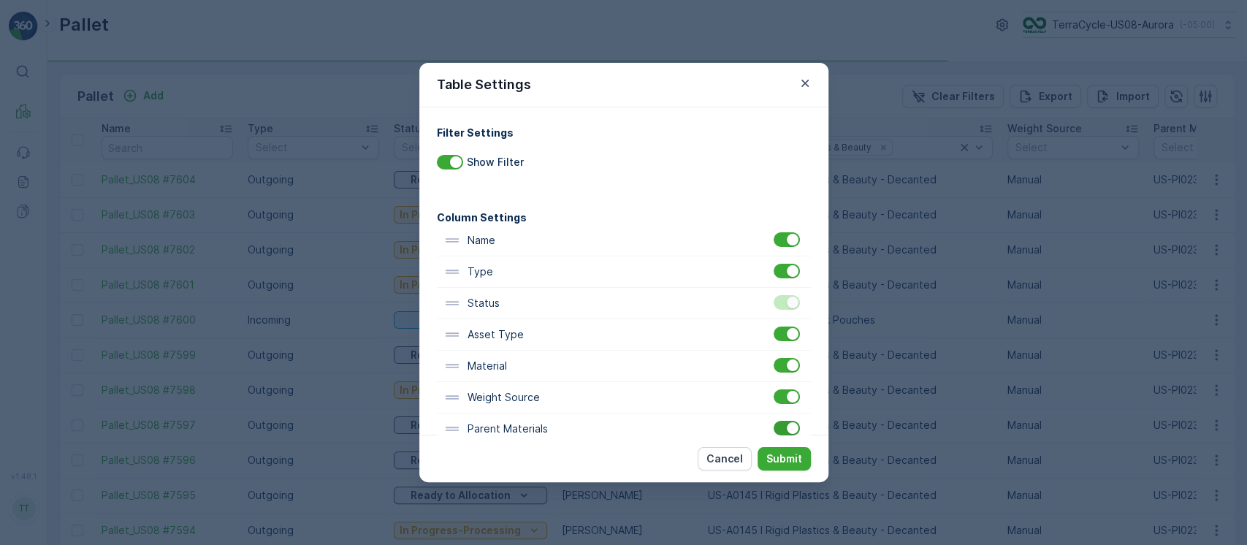
click at [793, 427] on div at bounding box center [793, 428] width 12 height 12
click at [773, 421] on input "checkbox" at bounding box center [773, 421] width 0 height 0
click at [793, 463] on p "Submit" at bounding box center [784, 458] width 36 height 15
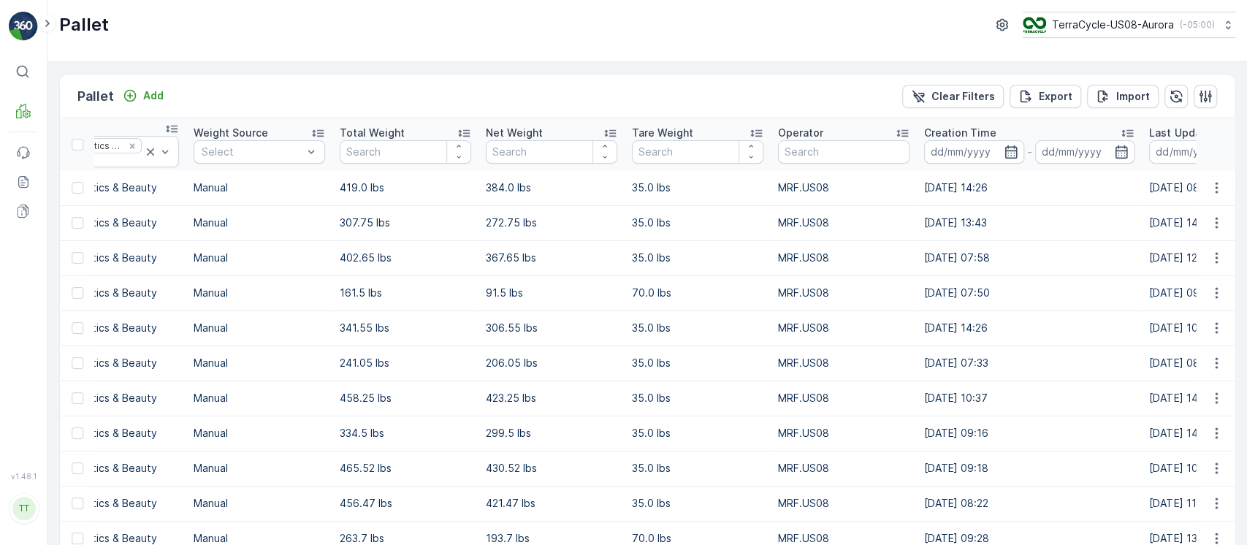
scroll to position [0, 748]
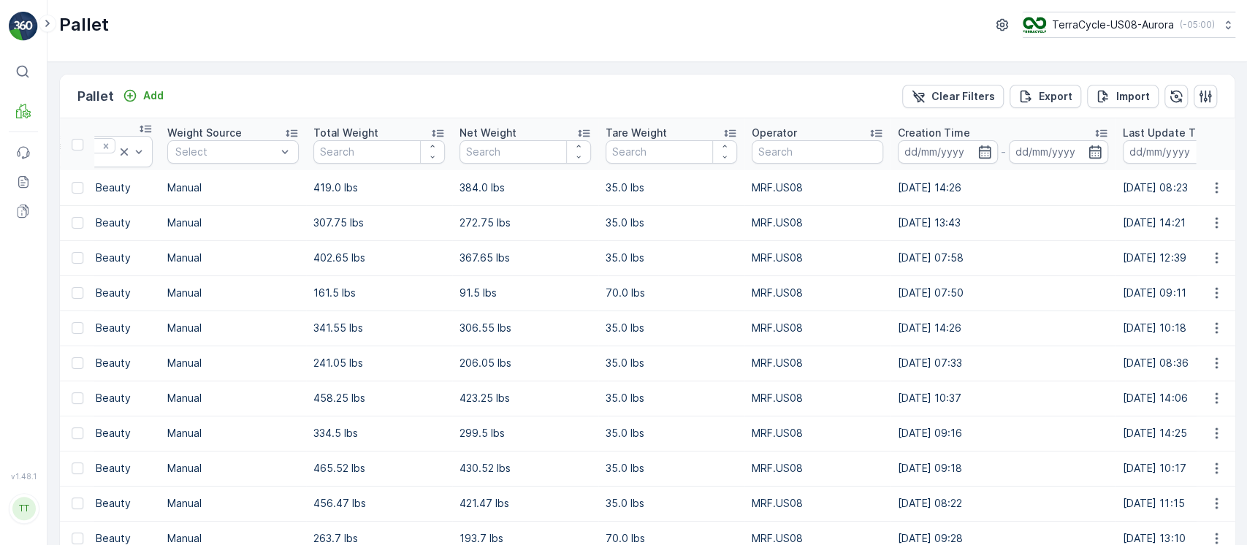
click at [1163, 131] on p "Last Update Time" at bounding box center [1168, 133] width 91 height 15
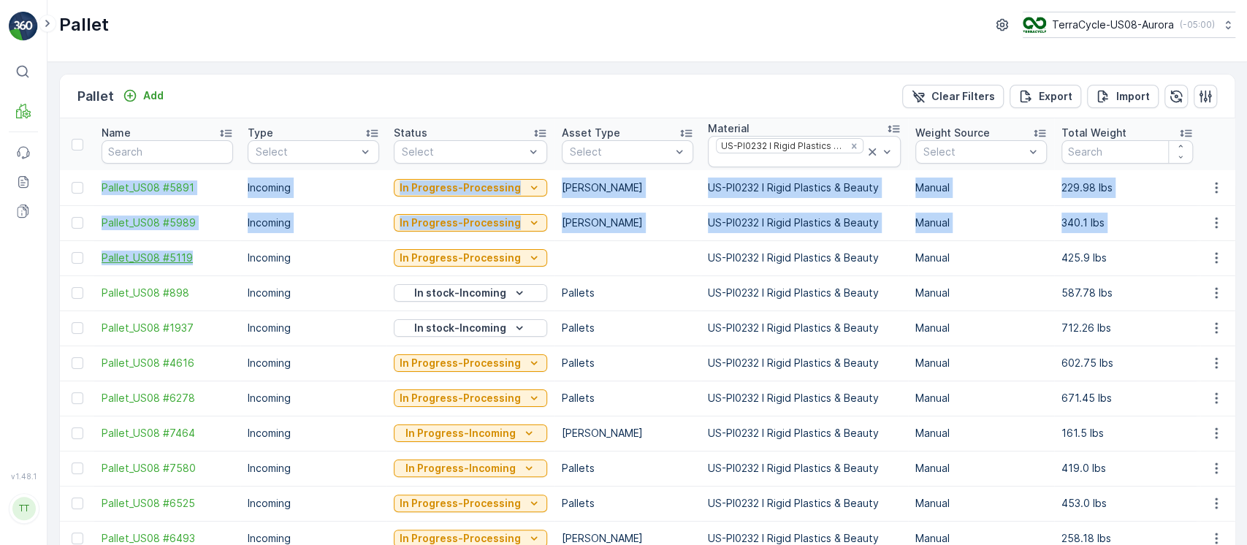
drag, startPoint x: 90, startPoint y: 177, endPoint x: 231, endPoint y: 257, distance: 161.9
copy tbody "Pallet_US08 #5891 Incoming In Progress-Processing Gaylord US-PI0232 I Rigid Pla…"
click at [183, 143] on input "text" at bounding box center [167, 151] width 131 height 23
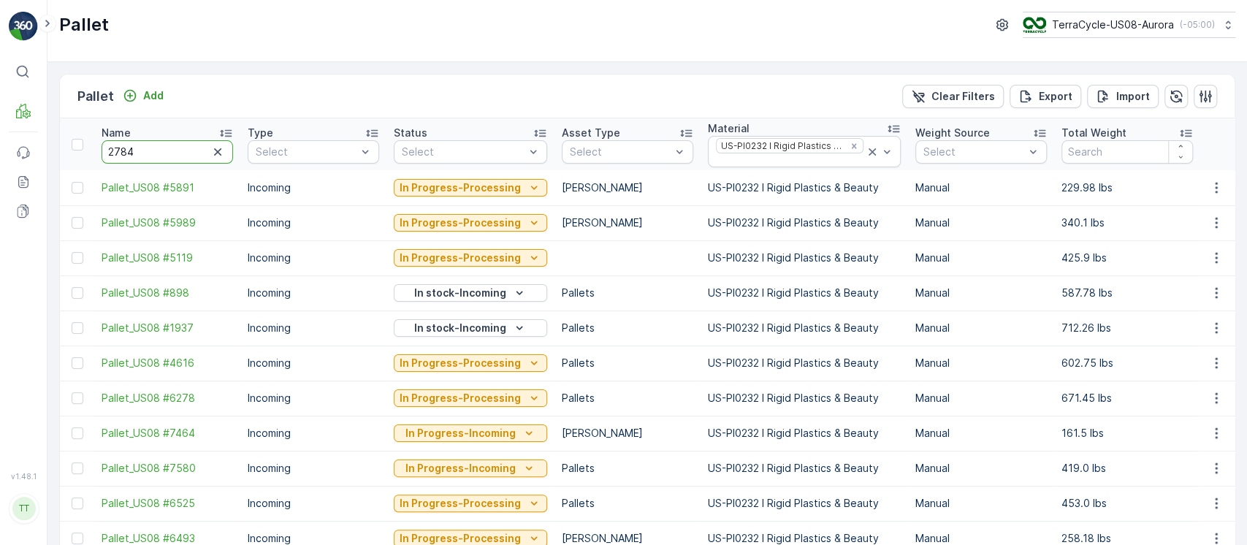
type input "27849"
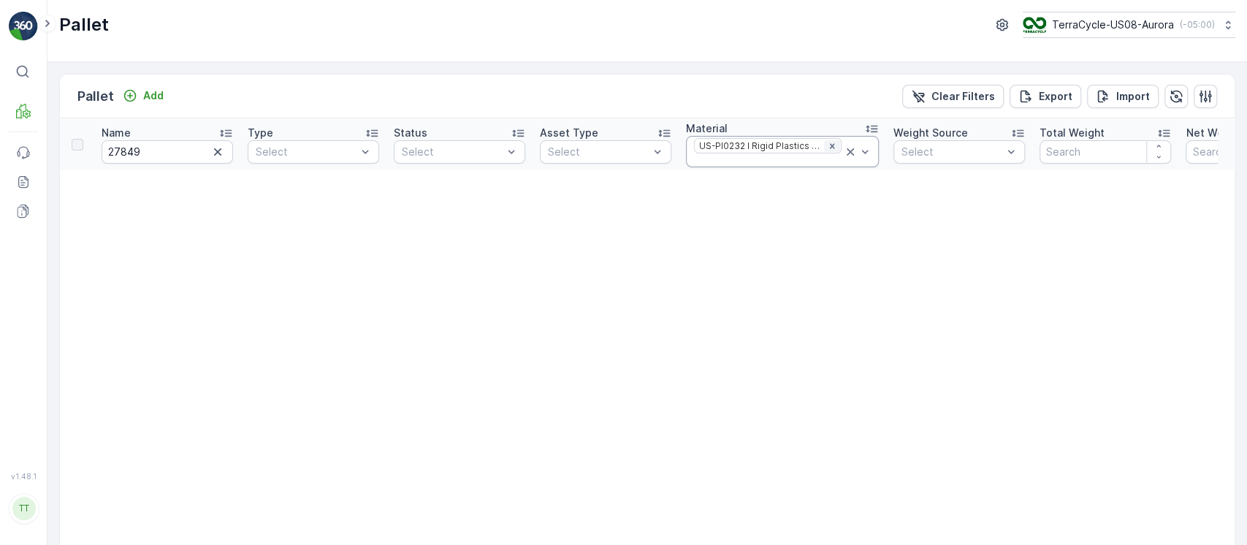
click at [828, 145] on icon "Remove US-PI0232 I Rigid Plastics & Beauty" at bounding box center [832, 146] width 10 height 10
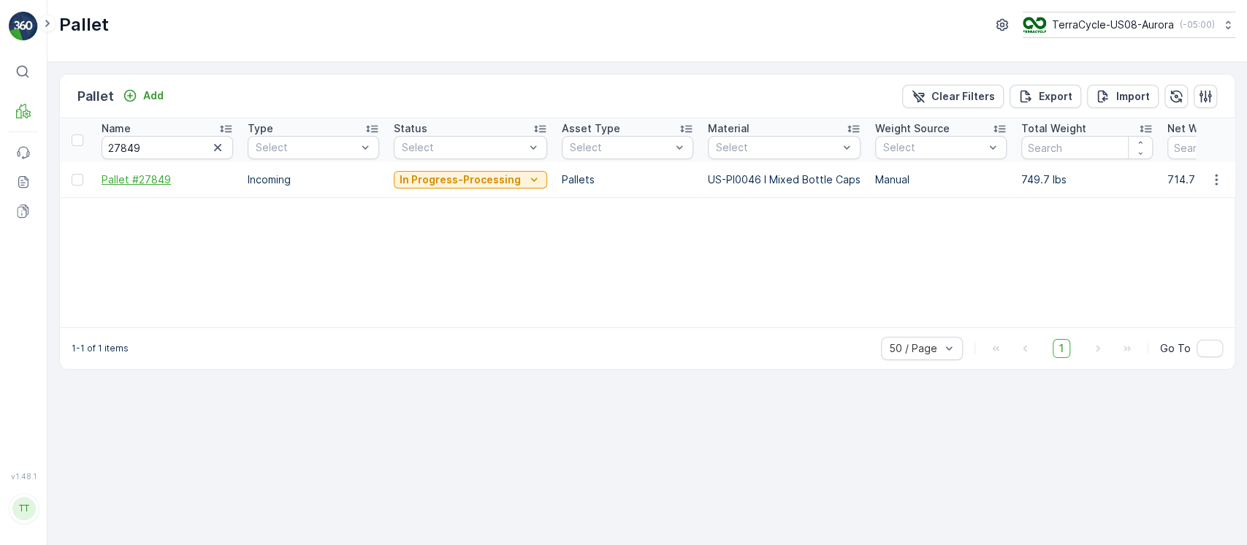
click at [155, 180] on span "Pallet #27849" at bounding box center [167, 179] width 131 height 15
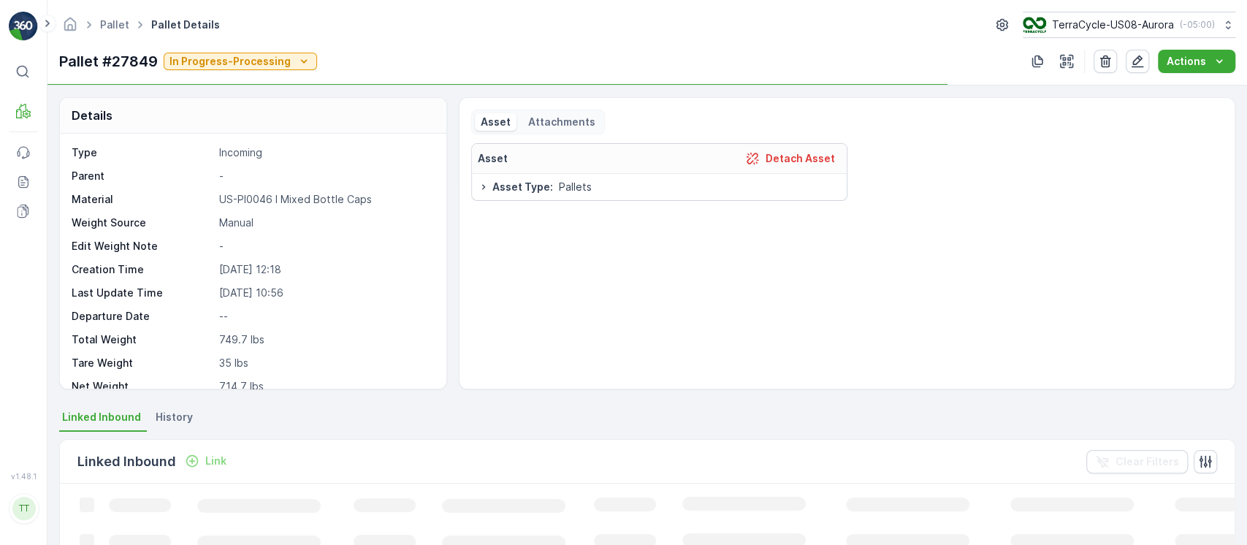
click at [178, 410] on span "History" at bounding box center [174, 417] width 37 height 15
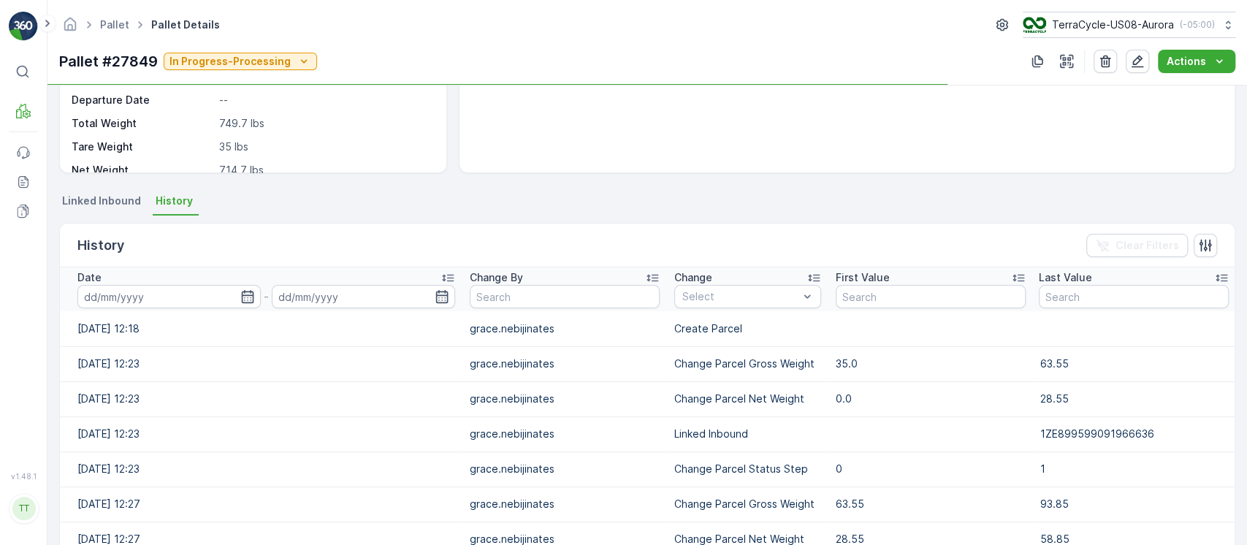
scroll to position [216, 0]
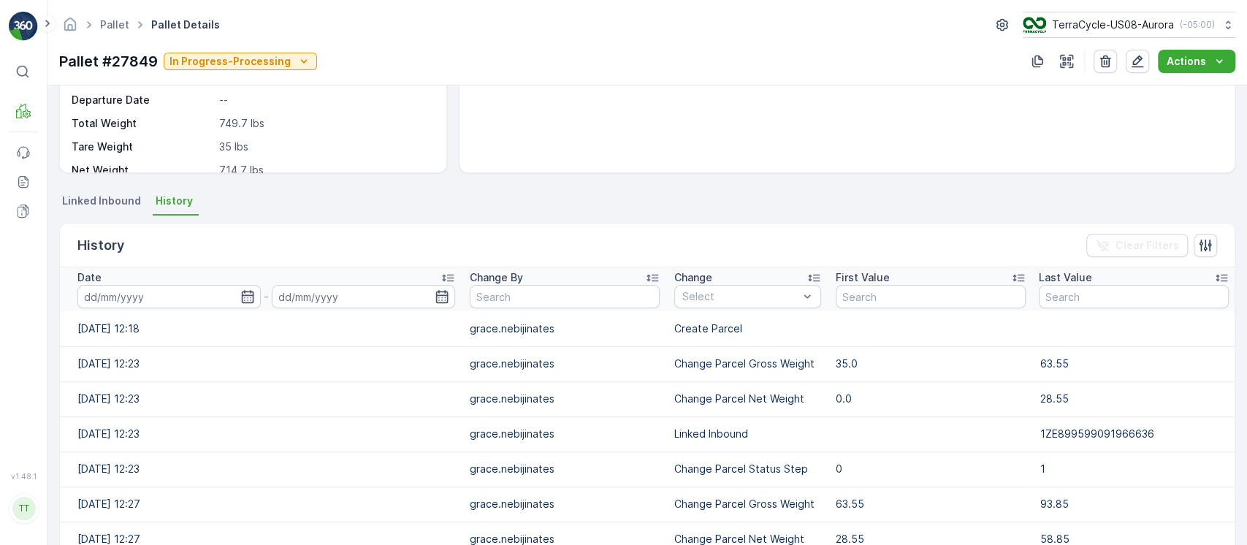
click at [330, 272] on div "Date" at bounding box center [266, 277] width 378 height 15
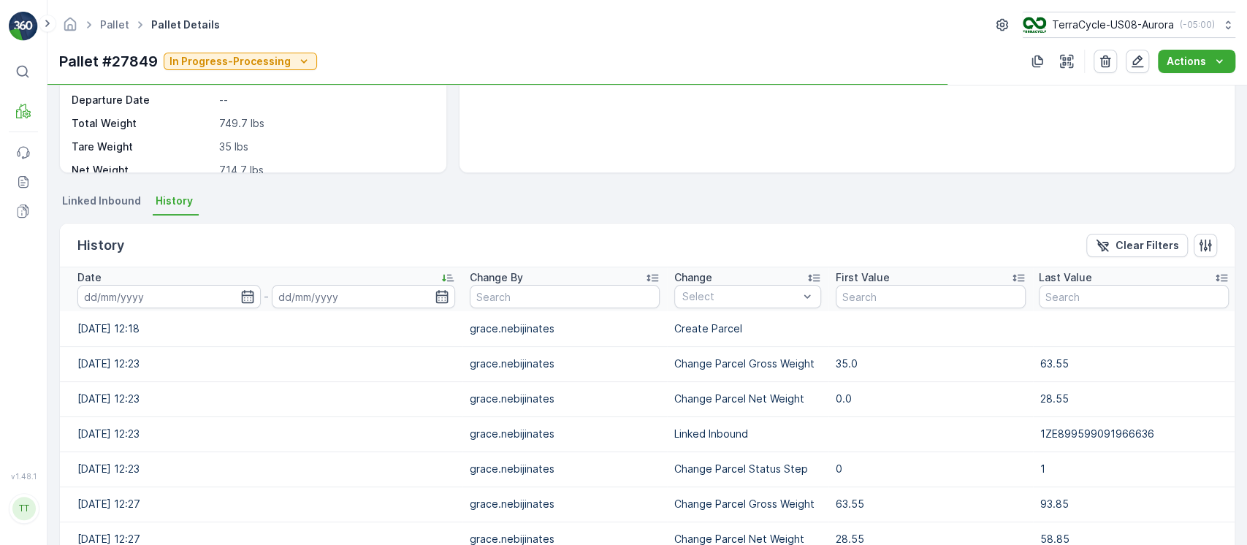
click at [330, 272] on div "Date" at bounding box center [266, 277] width 378 height 15
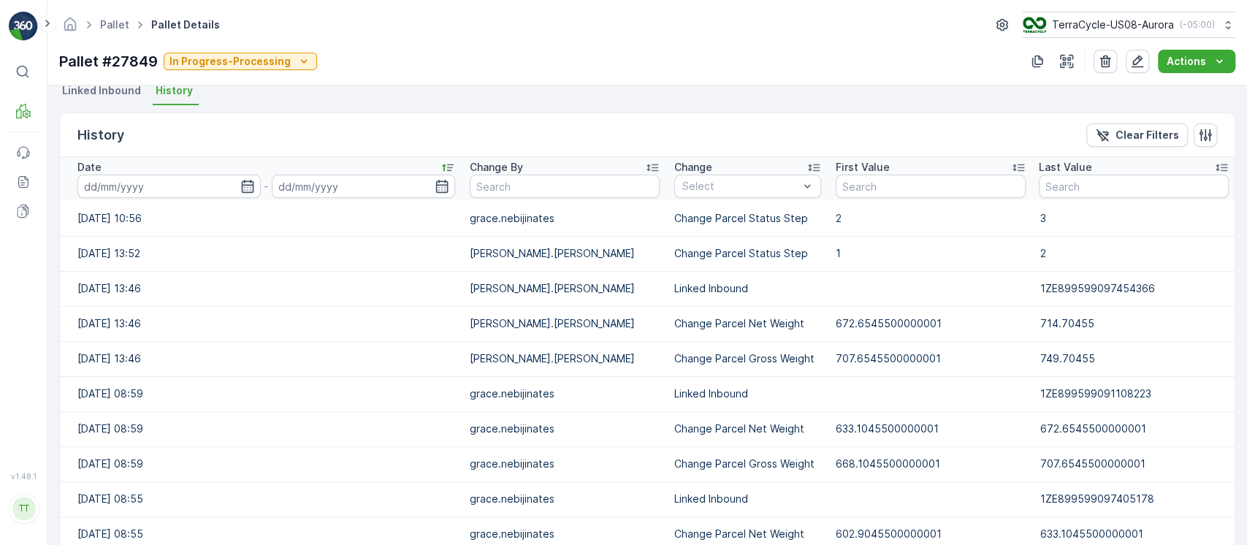
scroll to position [327, 0]
click at [296, 423] on td "03.10.2024 08:59" at bounding box center [261, 427] width 402 height 35
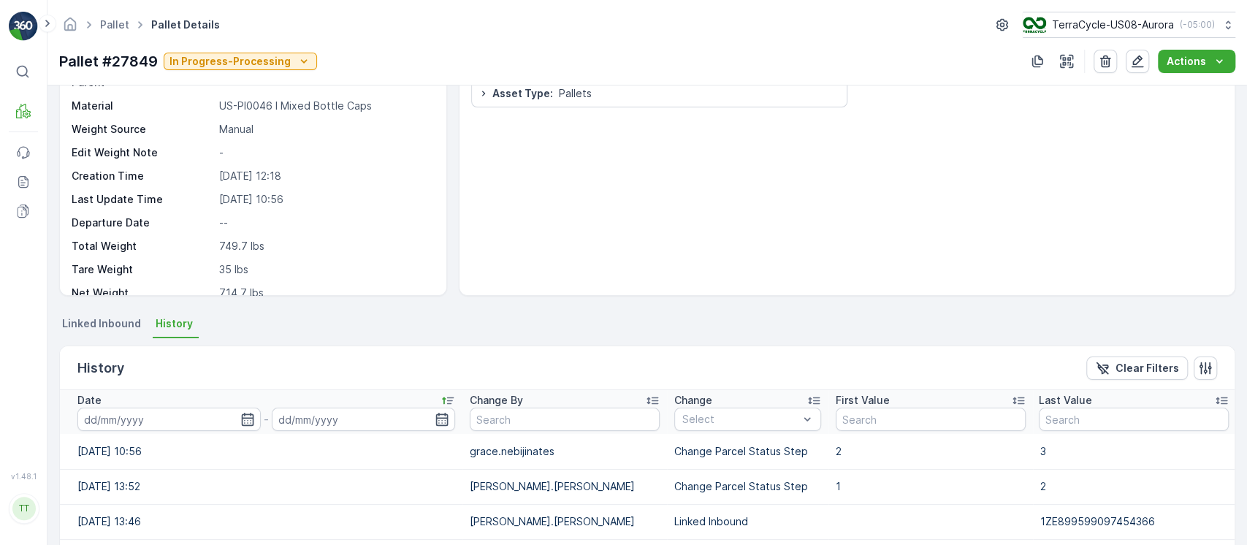
scroll to position [0, 0]
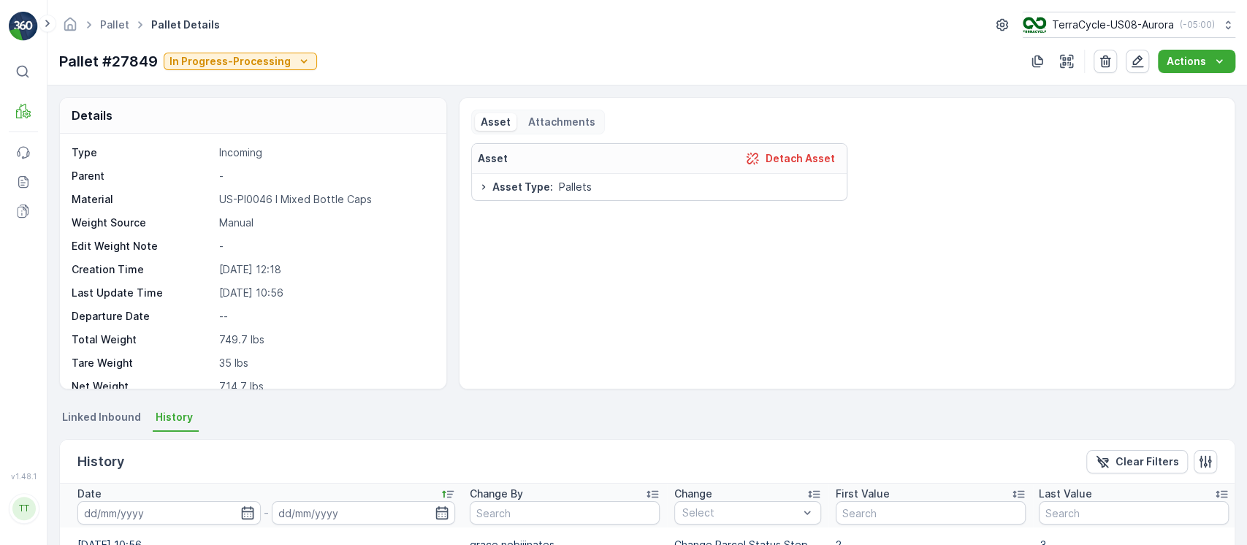
click at [141, 73] on div "Pallet Pallet Details TerraCycle-US08-Aurora ( -05:00 ) Pallet #27849 In Progre…" at bounding box center [646, 42] width 1199 height 85
copy p "27849"
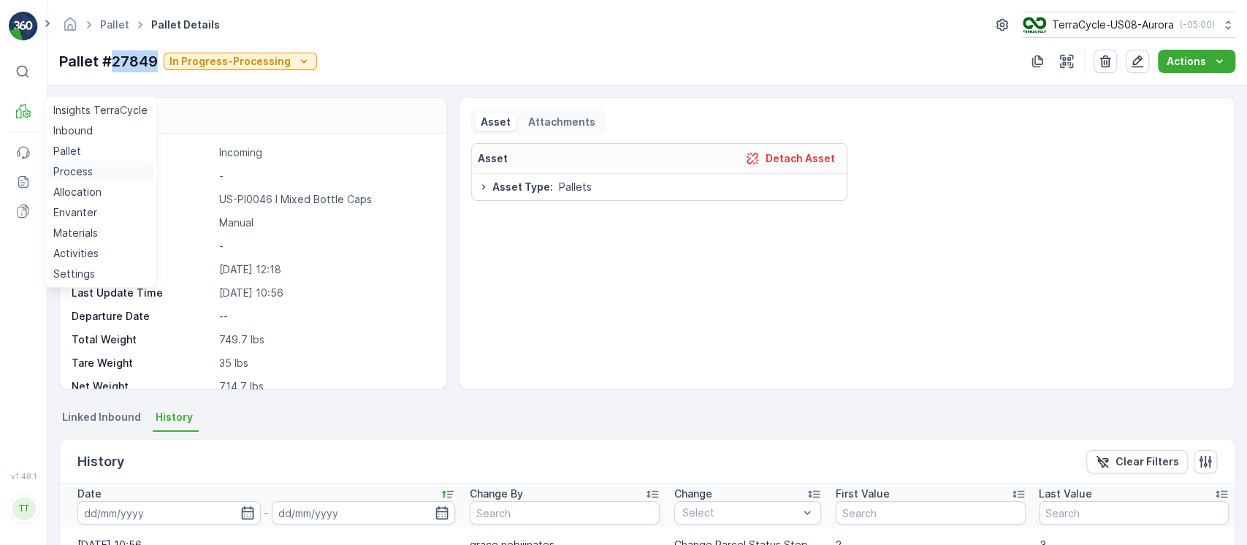
click at [64, 167] on p "Process" at bounding box center [72, 171] width 39 height 15
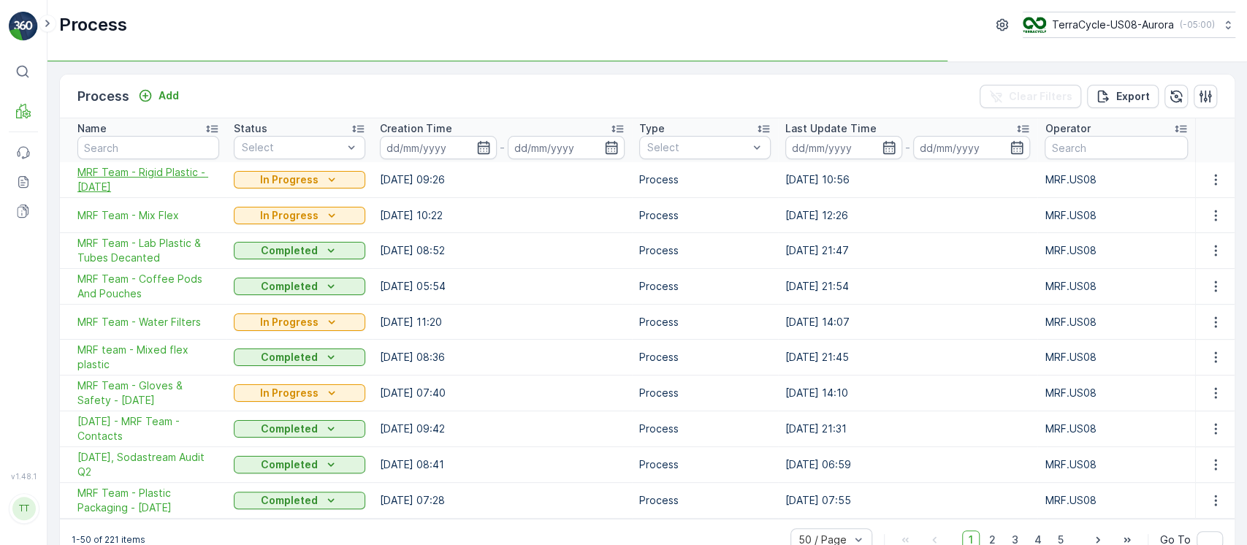
click at [161, 181] on span "MRF Team - Rigid Plastic - 8/13/25" at bounding box center [148, 179] width 142 height 29
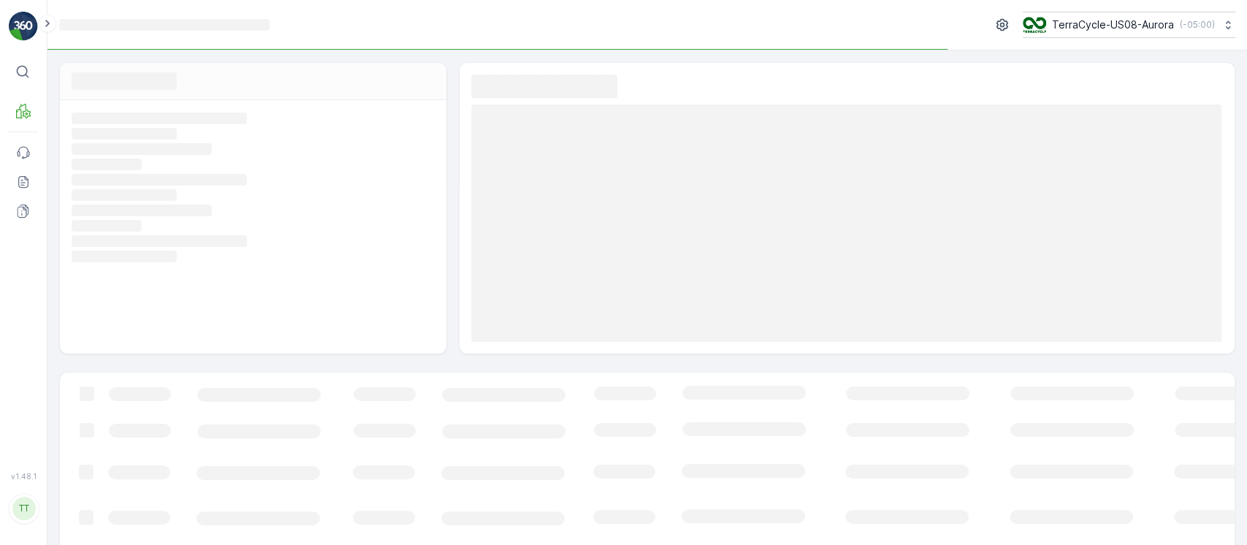
scroll to position [107, 0]
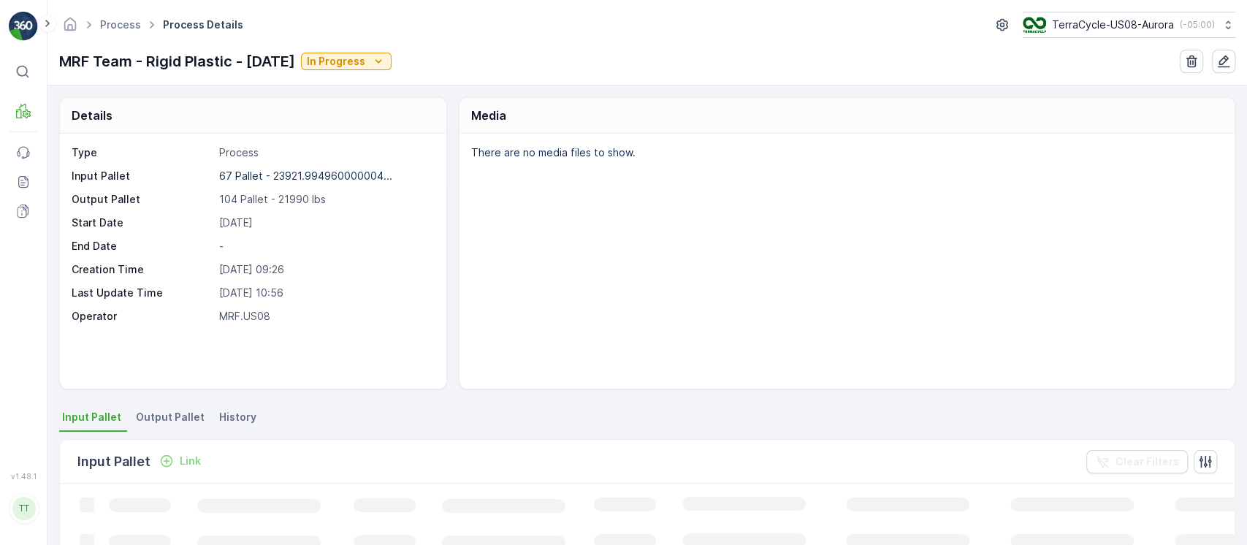
scroll to position [111, 0]
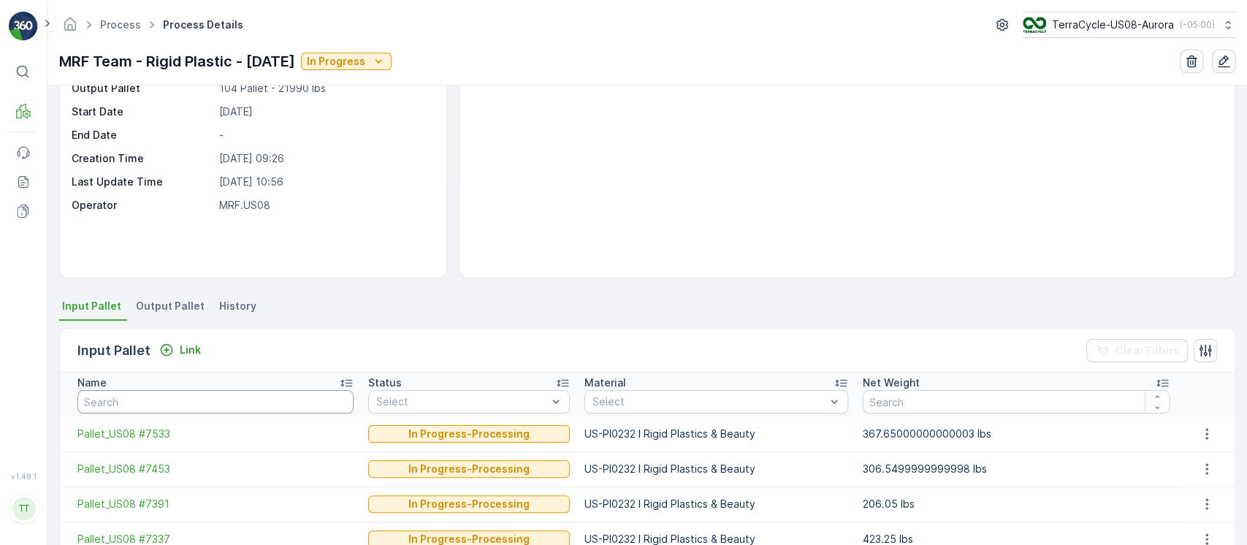
click at [232, 401] on input "text" at bounding box center [215, 401] width 276 height 23
paste input "27849"
type input "27849"
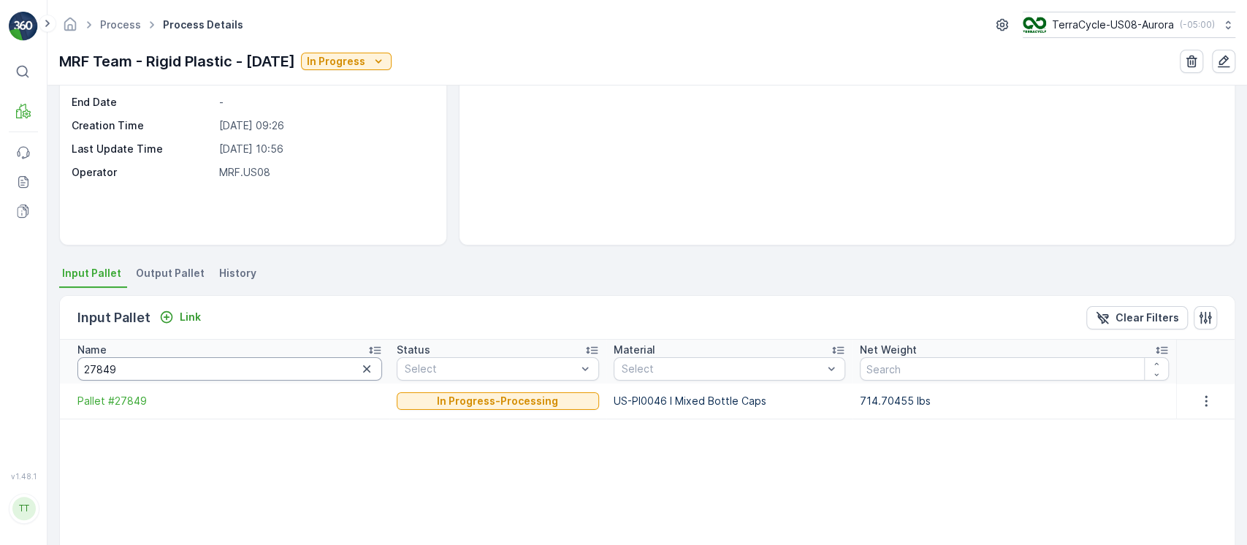
scroll to position [148, 0]
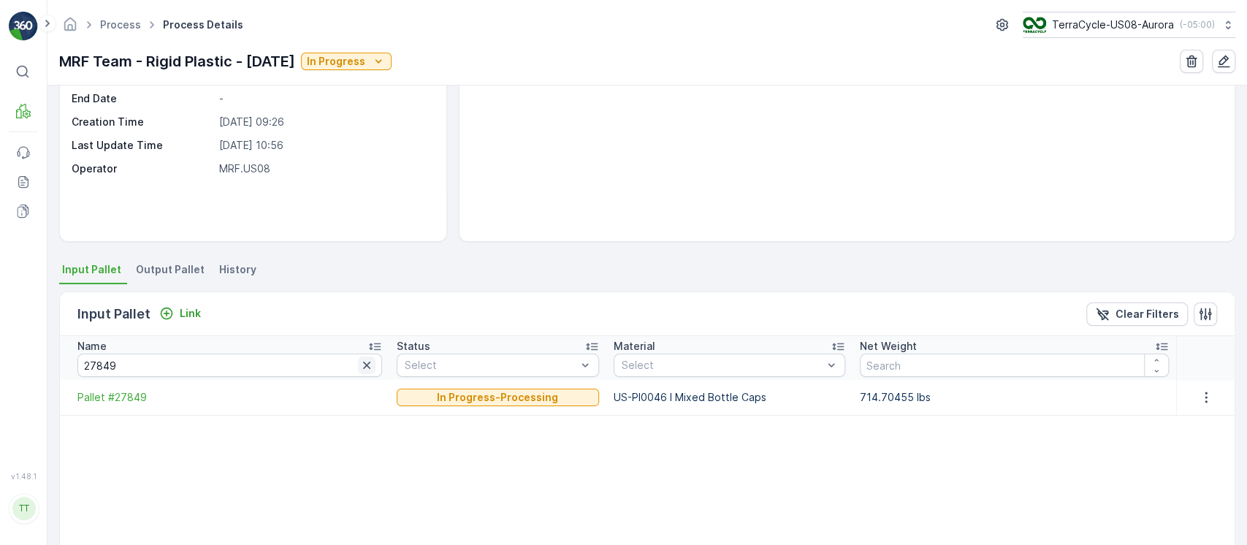
click at [359, 362] on icon "button" at bounding box center [366, 365] width 15 height 15
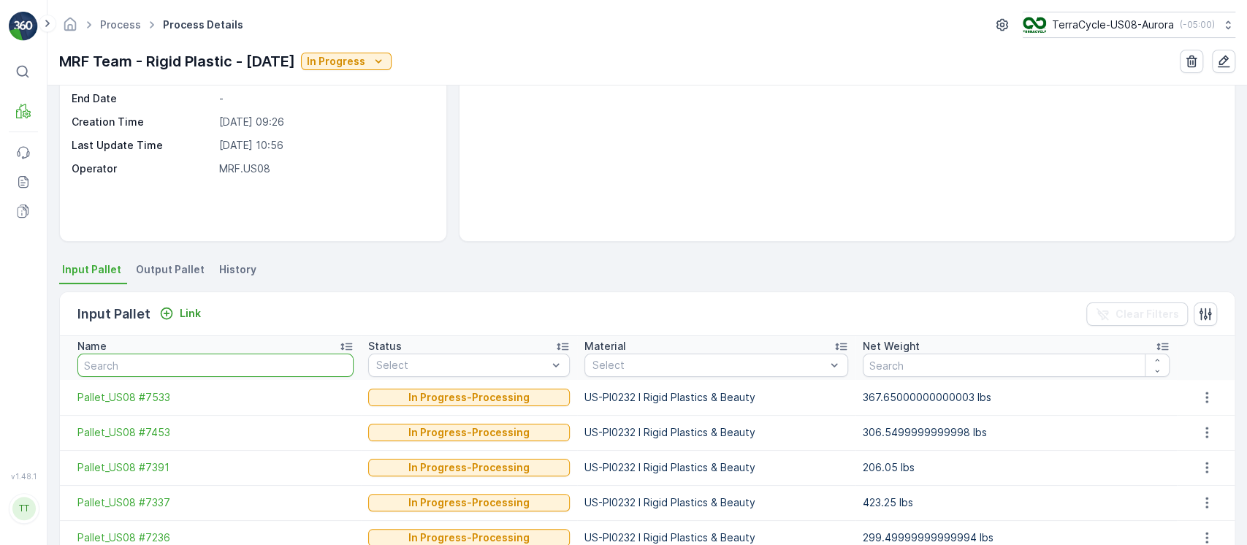
click at [294, 372] on input "text" at bounding box center [215, 364] width 276 height 23
paste input "27849"
type input "27849"
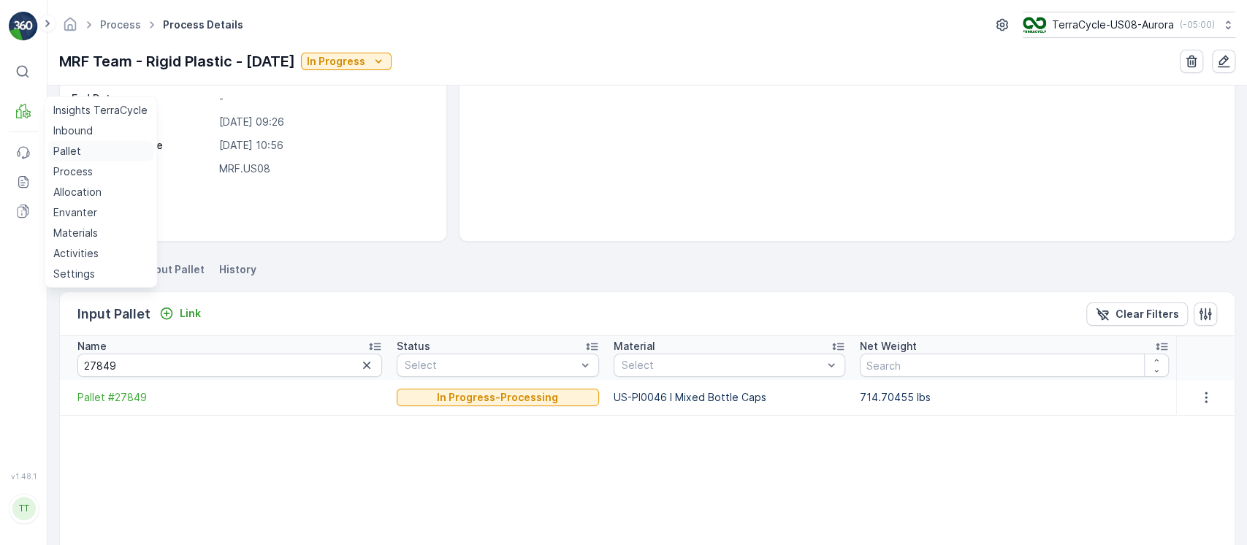
click at [64, 149] on p "Pallet" at bounding box center [67, 151] width 28 height 15
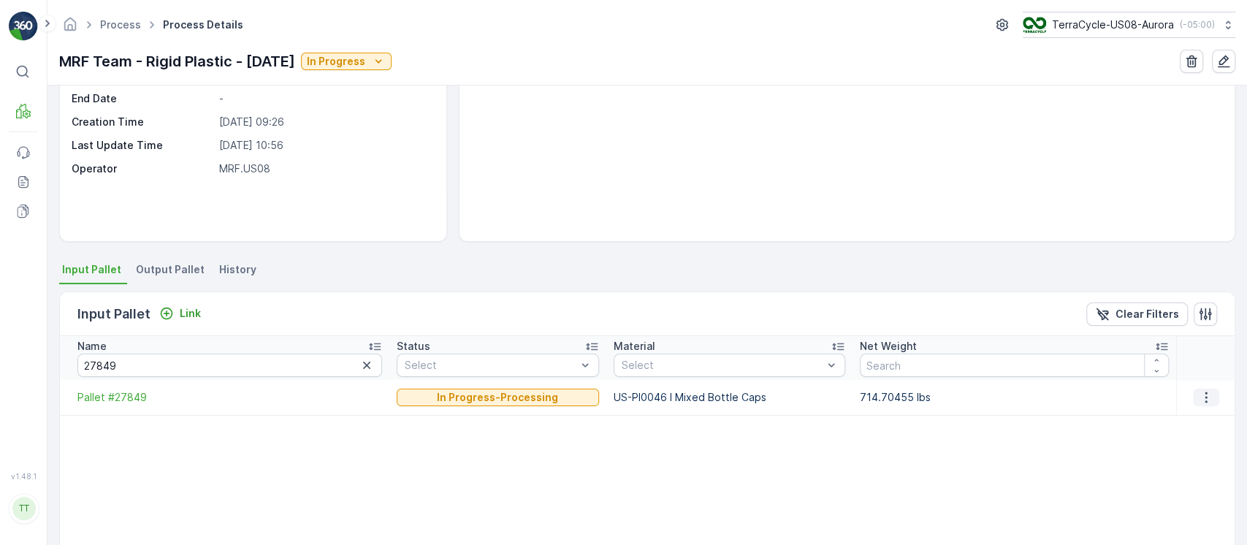
click at [1193, 394] on button "button" at bounding box center [1206, 398] width 26 height 18
click at [1209, 424] on span "Detach" at bounding box center [1215, 417] width 36 height 15
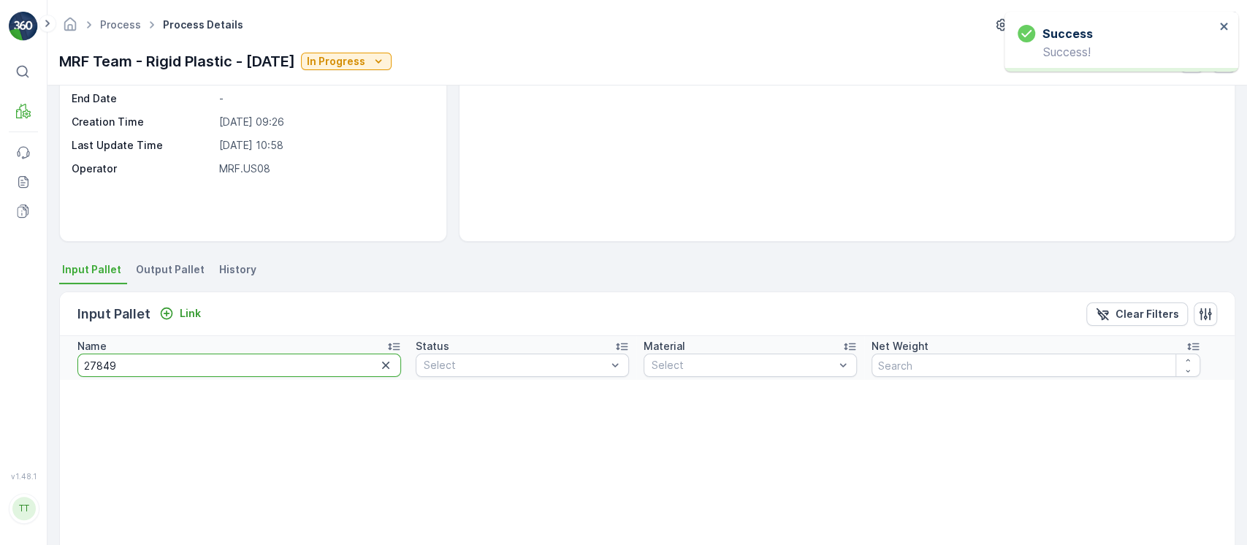
click at [156, 362] on input "27849" at bounding box center [239, 364] width 324 height 23
click at [184, 305] on button "Link" at bounding box center [179, 314] width 53 height 18
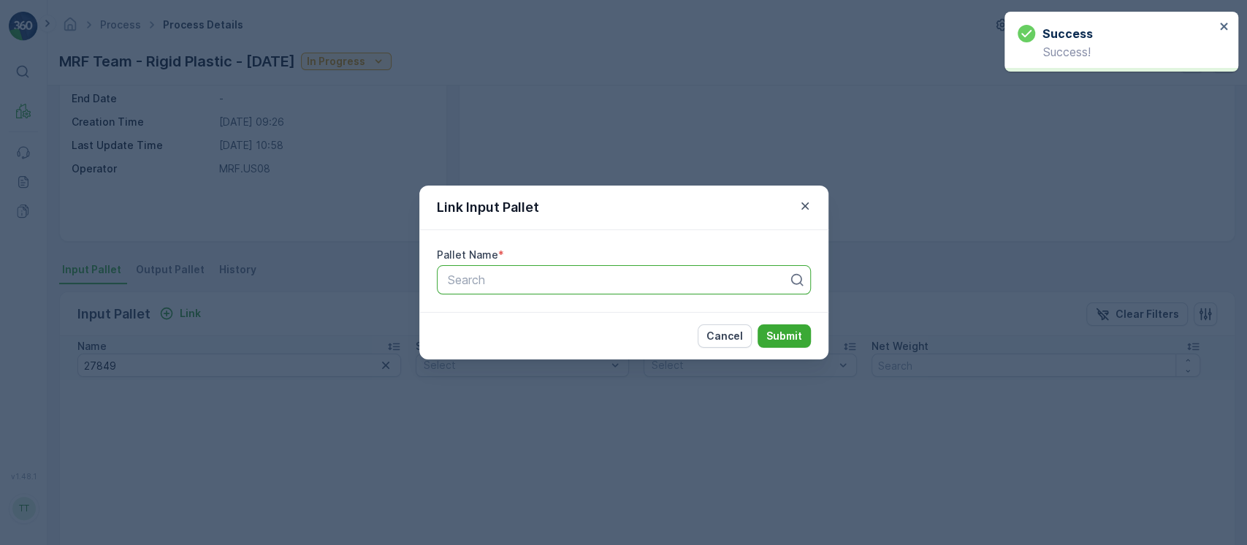
click at [502, 291] on div "Search" at bounding box center [624, 279] width 374 height 29
paste input "27849"
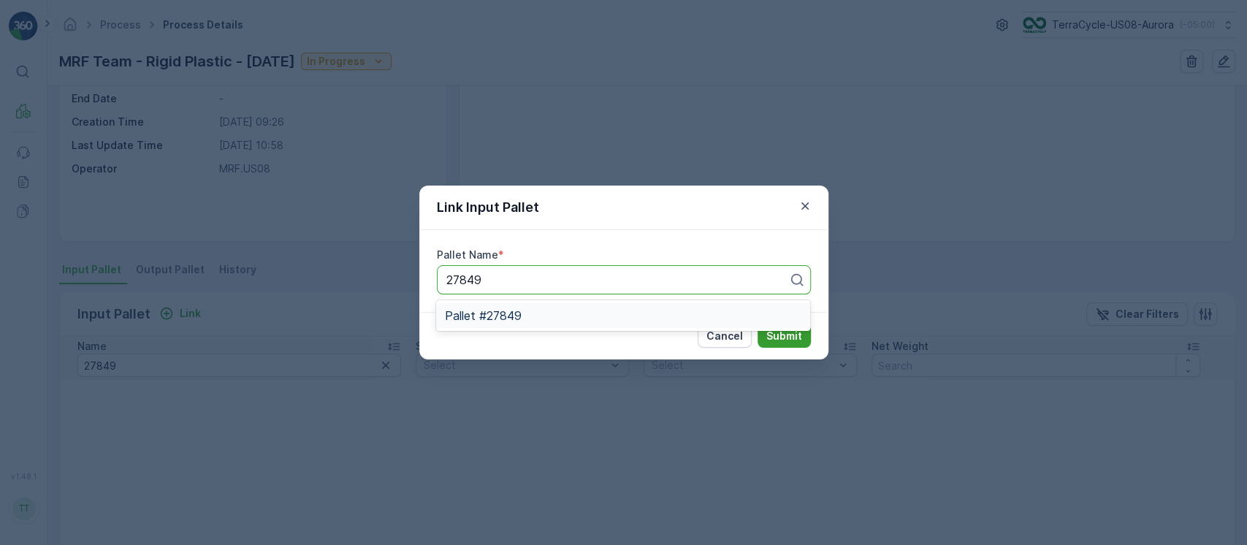
type input "27849"
click at [794, 340] on p "Submit" at bounding box center [784, 336] width 36 height 15
click at [603, 269] on div "Search" at bounding box center [624, 279] width 374 height 29
paste input "27849"
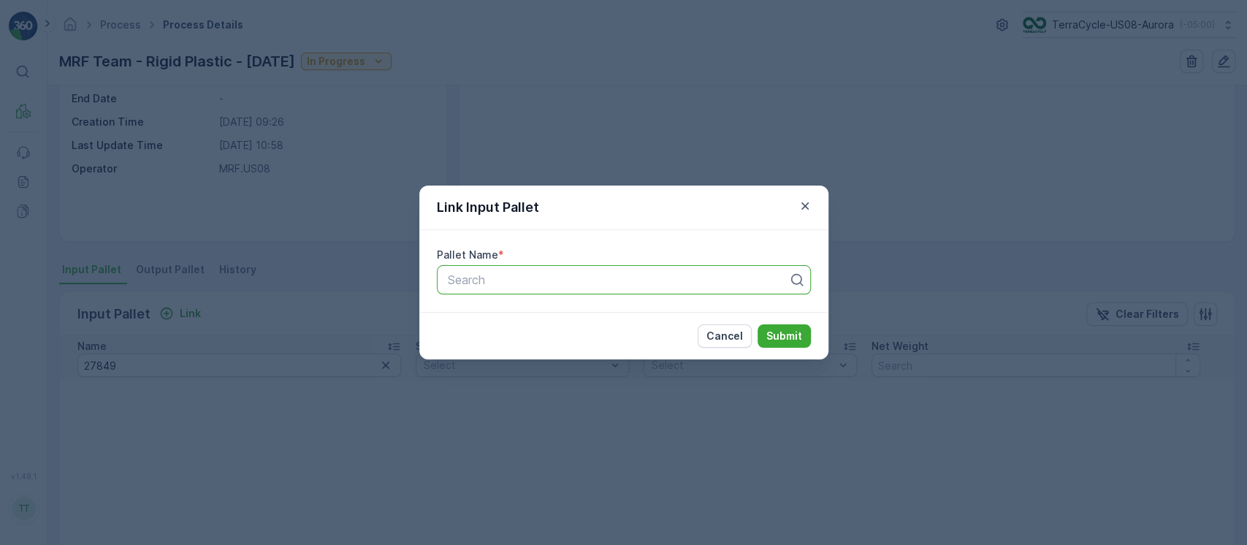
type input "27849"
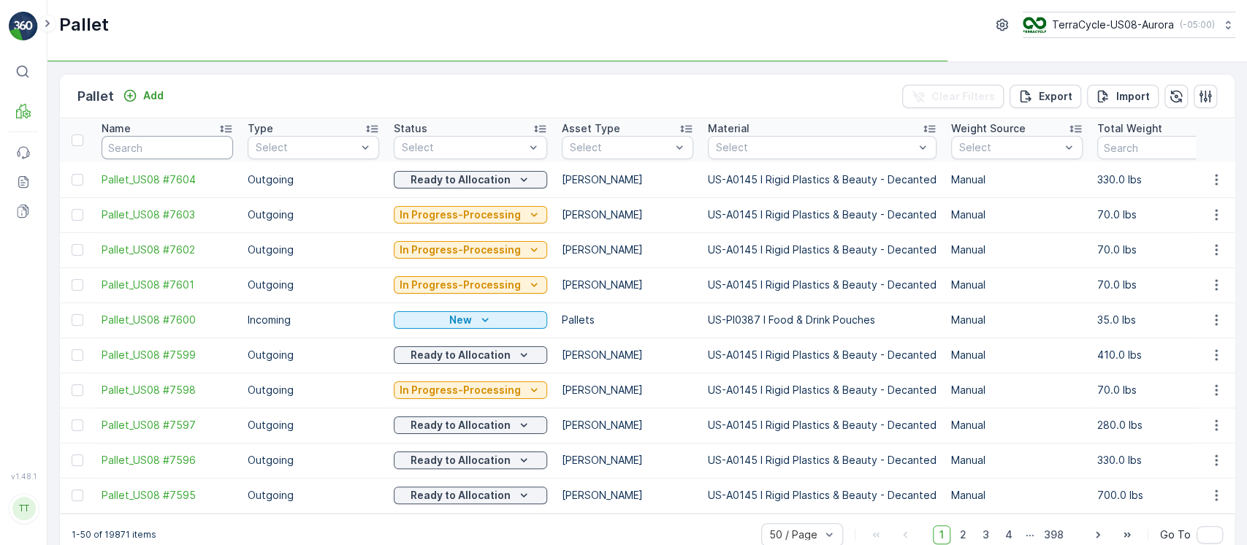
click at [164, 148] on input "text" at bounding box center [167, 147] width 131 height 23
paste input "27849"
type input "27849"
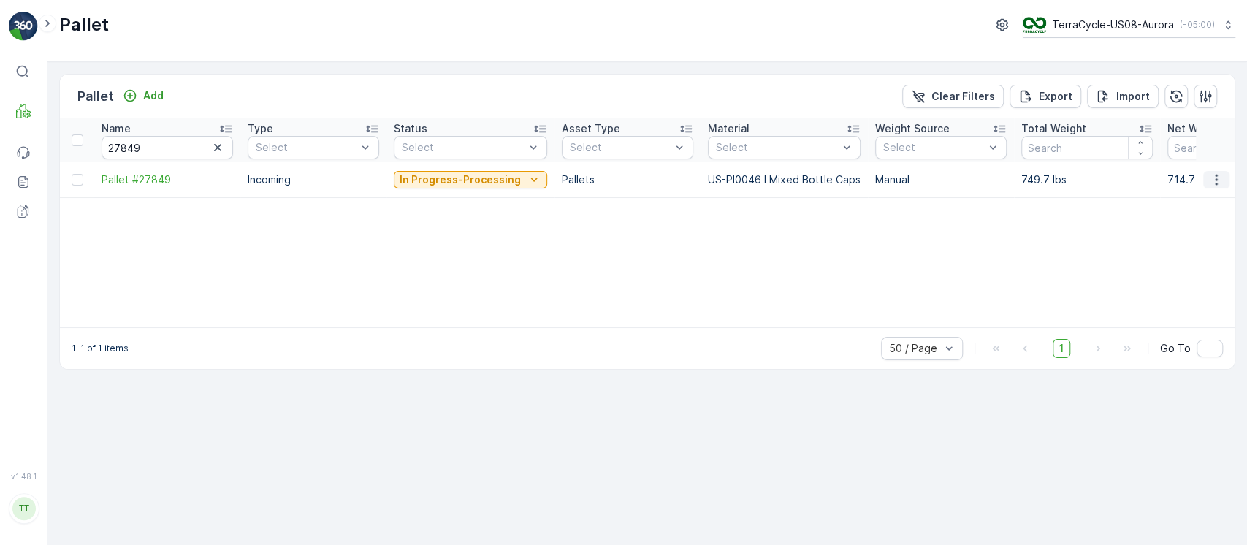
click at [1221, 178] on icon "button" at bounding box center [1216, 179] width 15 height 15
click at [1217, 218] on div "Edit Pallet" at bounding box center [1198, 222] width 96 height 20
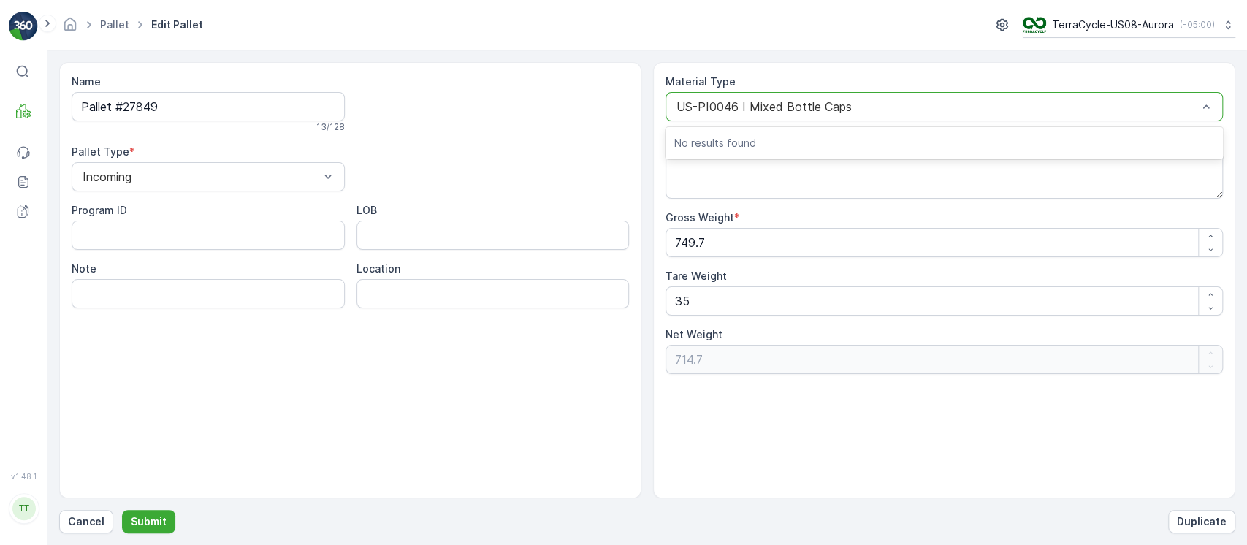
click at [949, 111] on div at bounding box center [937, 106] width 524 height 13
type input "0232"
click at [1148, 107] on div at bounding box center [937, 106] width 524 height 13
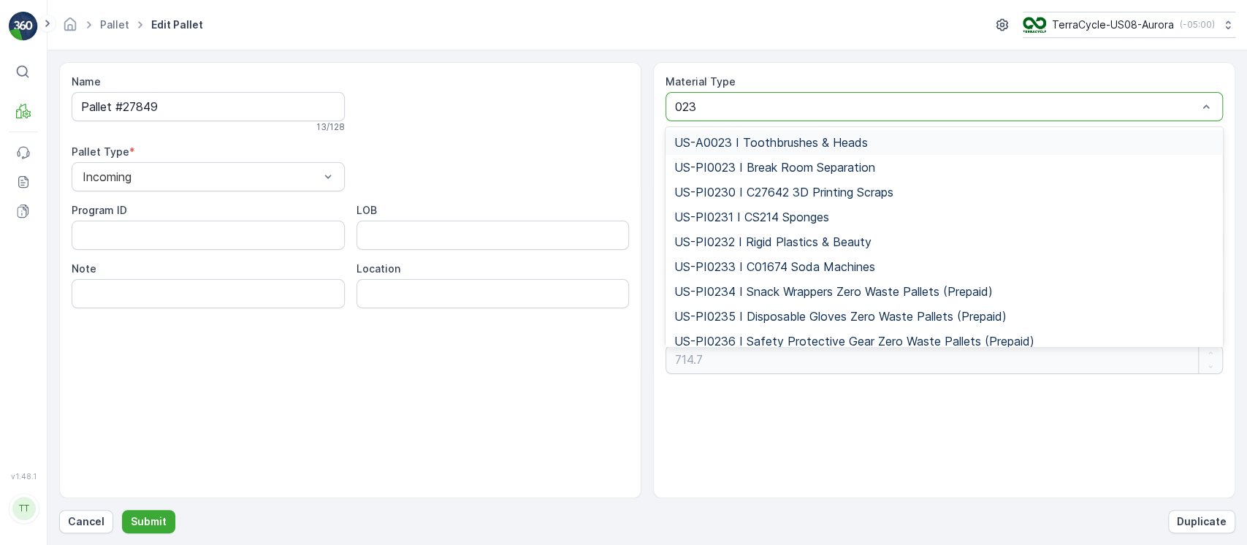
type input "0232"
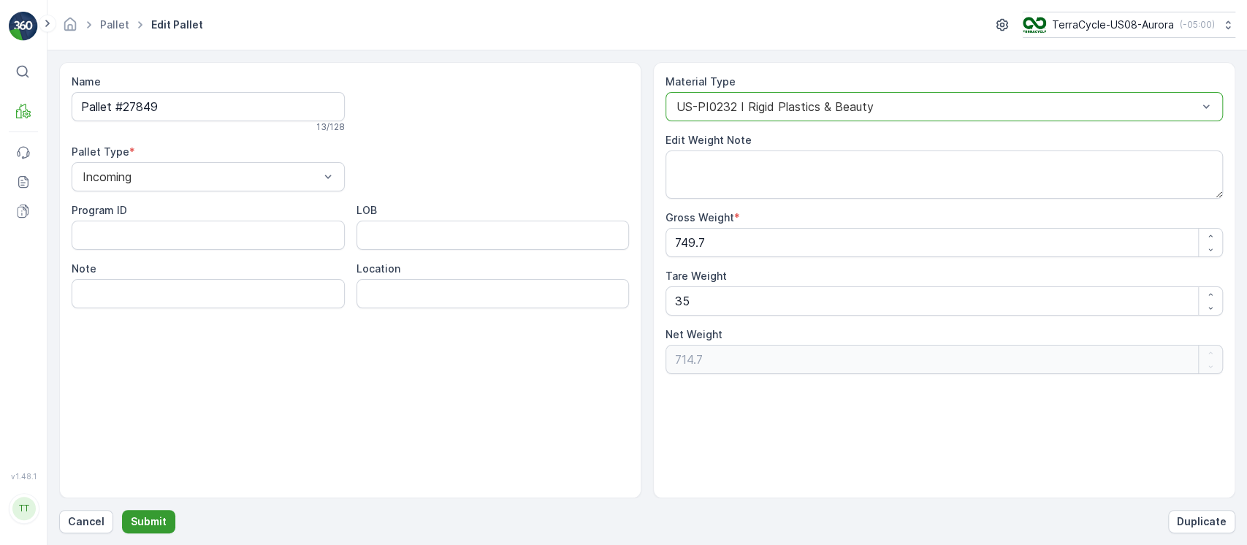
click at [140, 522] on p "Submit" at bounding box center [149, 521] width 36 height 15
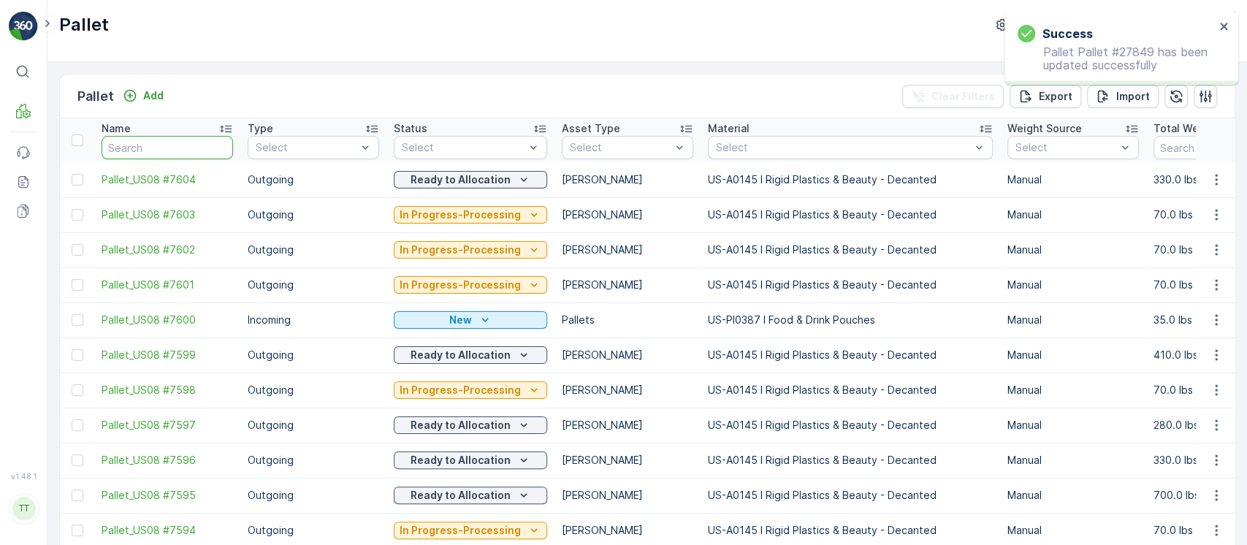
click at [178, 144] on input "text" at bounding box center [167, 147] width 131 height 23
paste input "27849"
type input "27849"
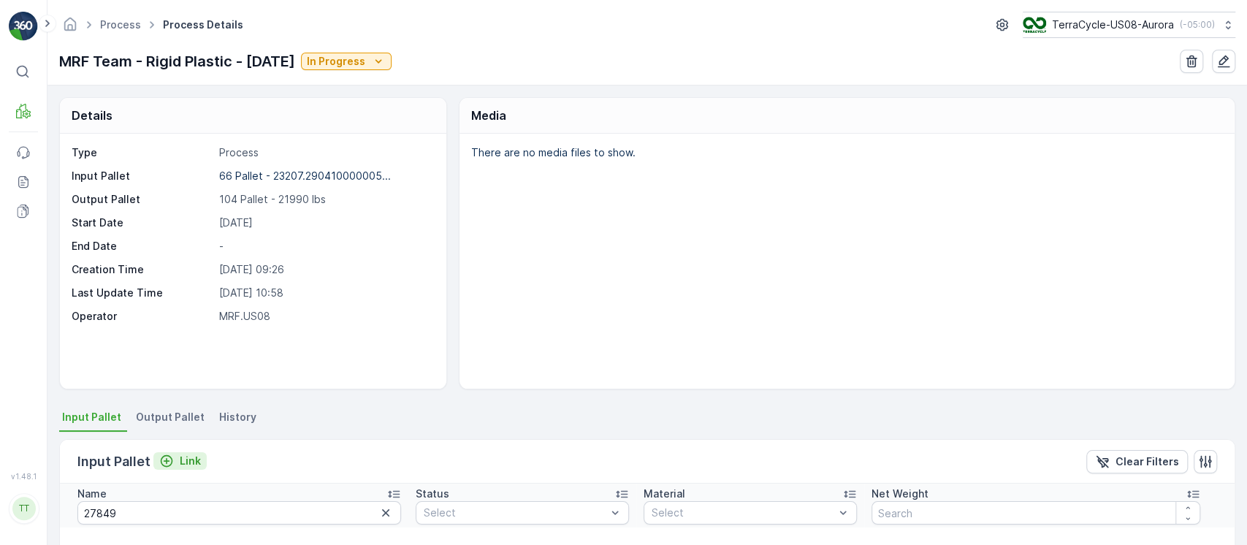
click at [187, 459] on p "Link" at bounding box center [190, 461] width 21 height 15
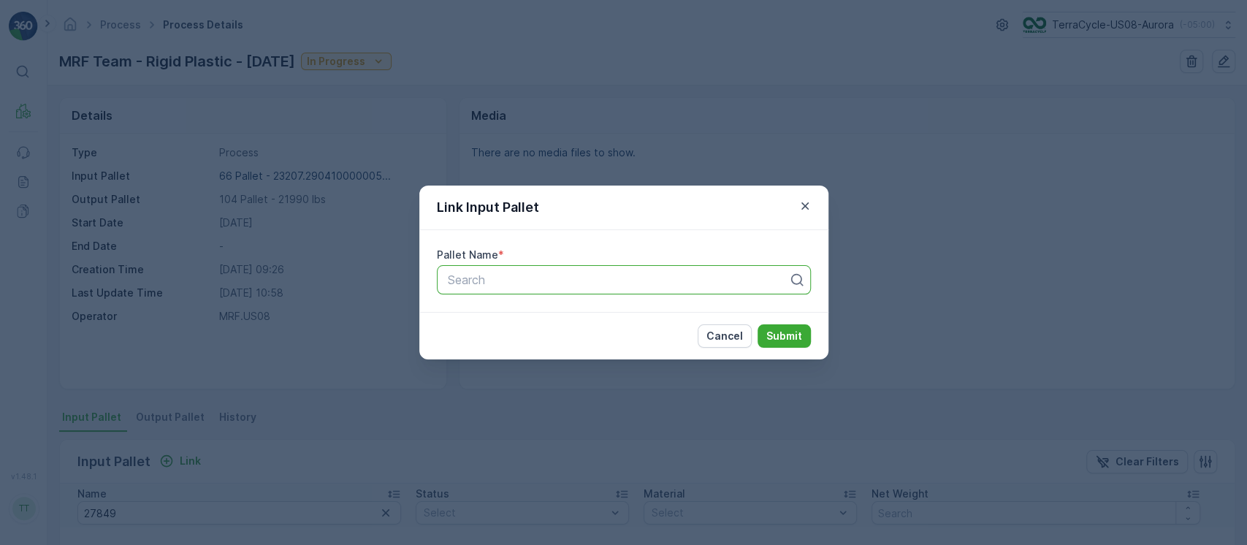
click at [586, 268] on div "Search" at bounding box center [624, 279] width 374 height 29
paste input "27849"
type input "27849"
click at [586, 268] on div "Search" at bounding box center [624, 279] width 374 height 29
paste input "27849"
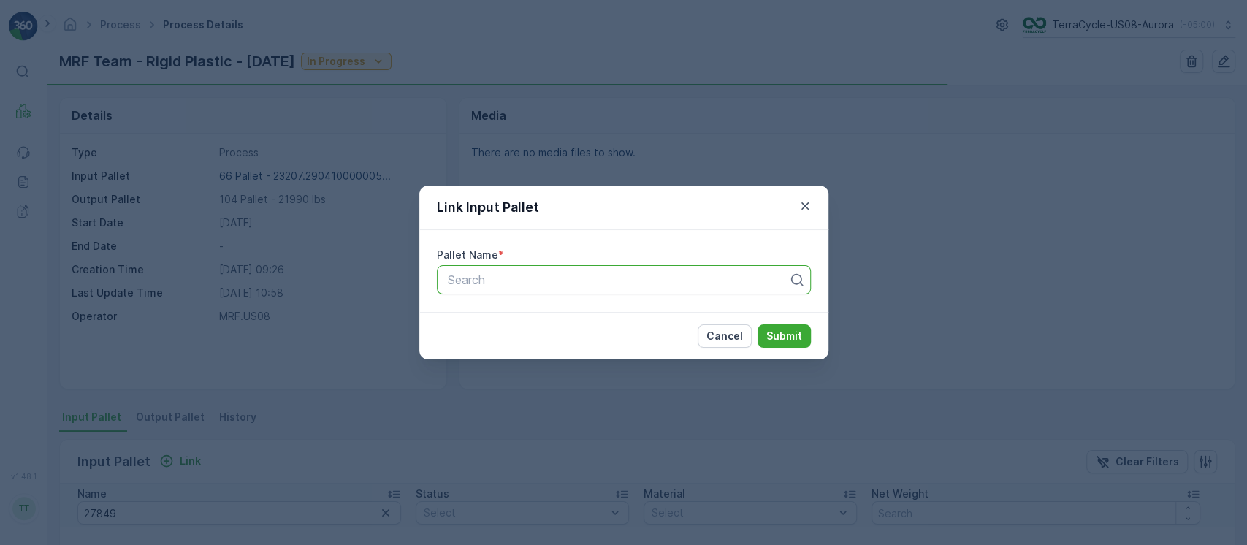
type input "27849"
click at [757, 324] on button "Submit" at bounding box center [783, 335] width 53 height 23
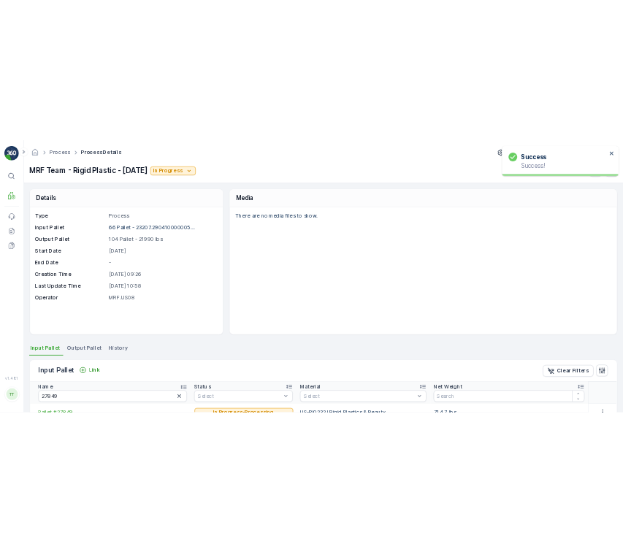
scroll to position [104, 0]
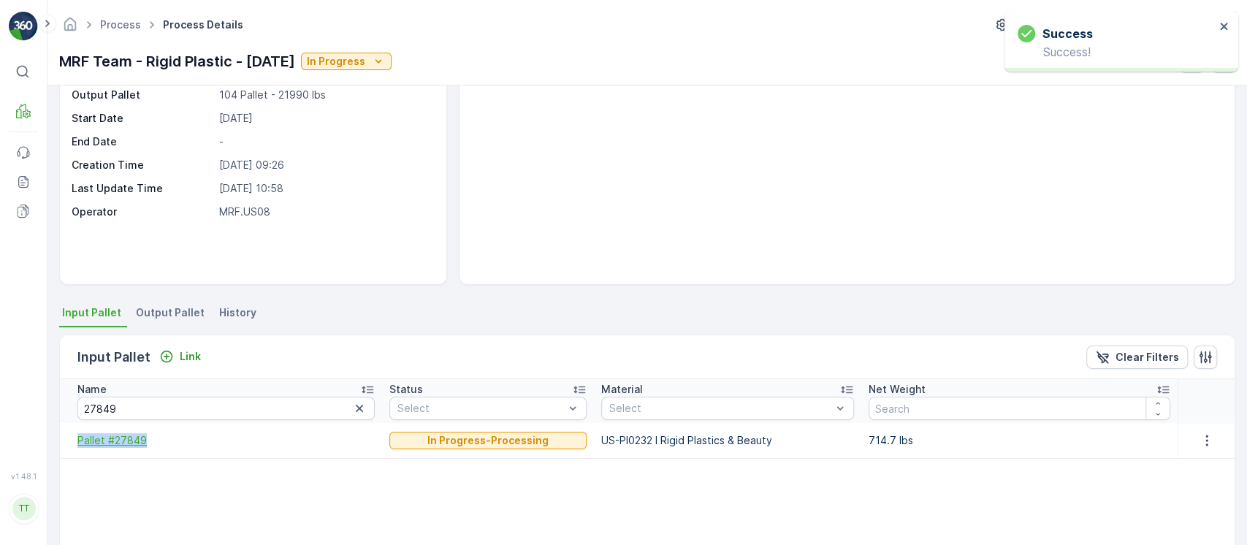
drag, startPoint x: 64, startPoint y: 436, endPoint x: 187, endPoint y: 444, distance: 123.0
click at [187, 444] on td "Pallet #27849" at bounding box center [221, 440] width 322 height 35
copy span "Pallet #27849"
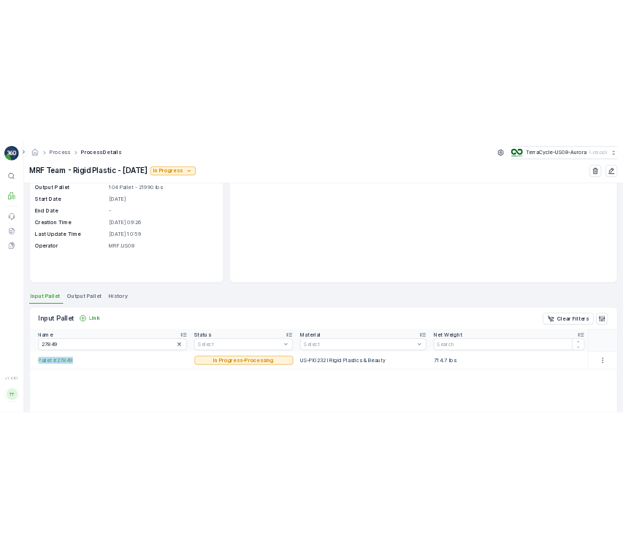
scroll to position [119, 0]
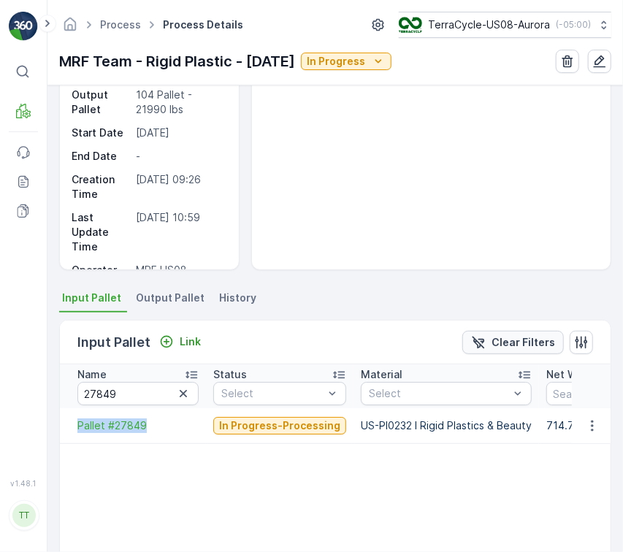
click at [482, 346] on icon "Clear Filters" at bounding box center [478, 342] width 15 height 15
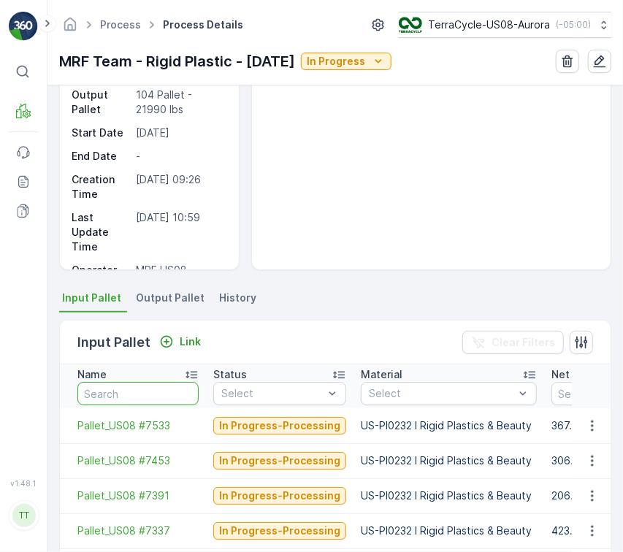
click at [140, 389] on input "text" at bounding box center [137, 393] width 121 height 23
paste input "Pallet_US08 #5891"
type input "Pallet_US08 #5891"
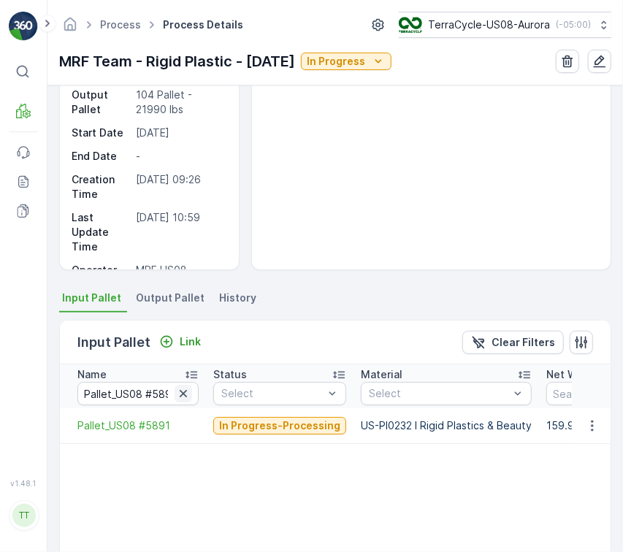
click at [180, 395] on icon "button" at bounding box center [183, 393] width 7 height 7
paste input "Pallet_US08 #5989"
type input "Pallet_US08 #5989"
click at [180, 395] on icon "button" at bounding box center [183, 393] width 7 height 7
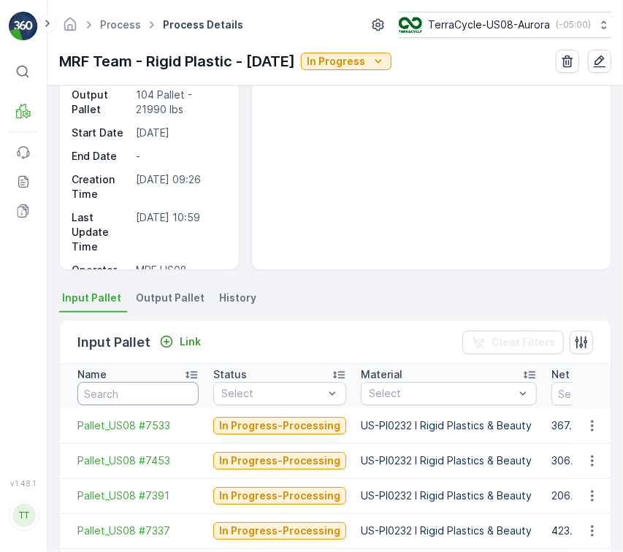
click at [164, 397] on input "text" at bounding box center [137, 393] width 121 height 23
paste input "Pallet_US08 #5989"
type input "Pallet_US08 #5989"
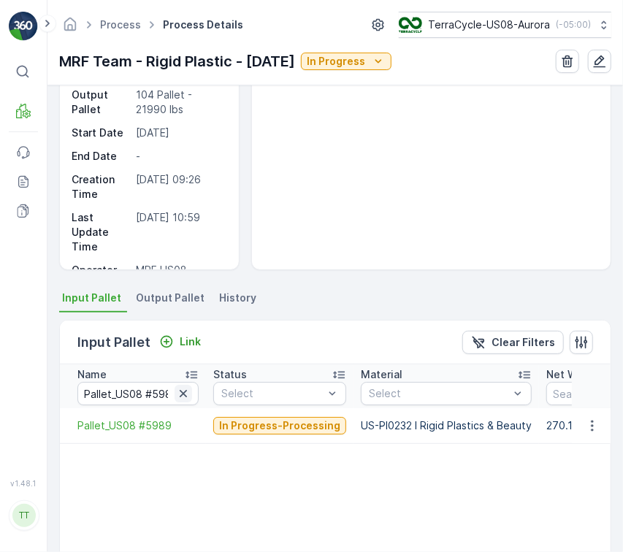
click at [185, 394] on icon "button" at bounding box center [183, 393] width 7 height 7
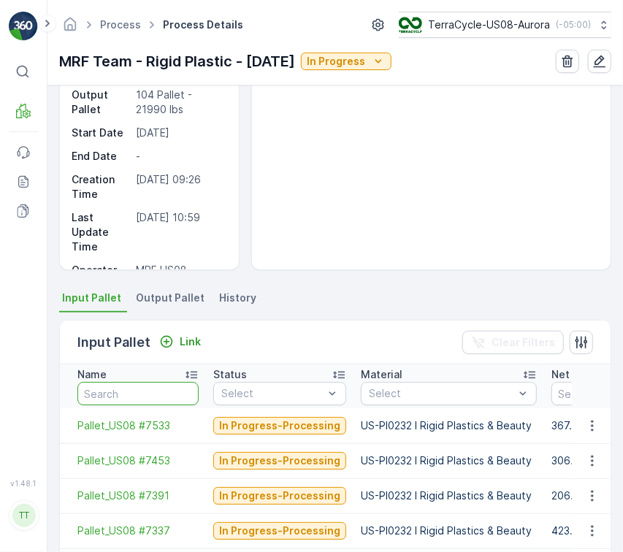
click at [118, 394] on input "text" at bounding box center [137, 393] width 121 height 23
paste input "Pallet_US08 #5119"
type input "Pallet_US08 #5119"
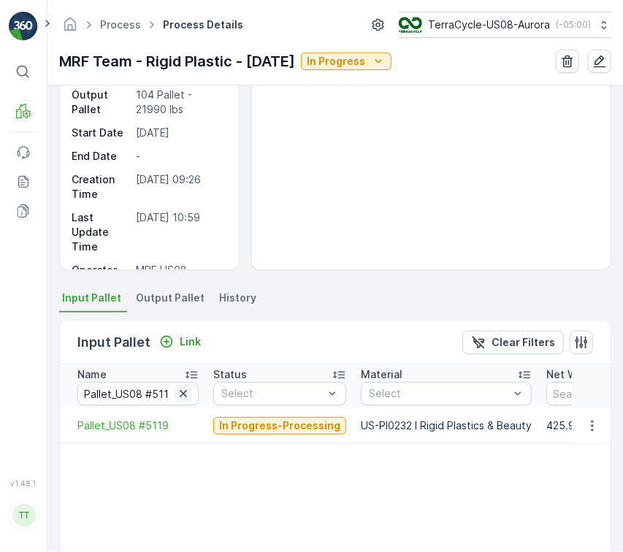
click at [179, 398] on icon "button" at bounding box center [183, 393] width 15 height 15
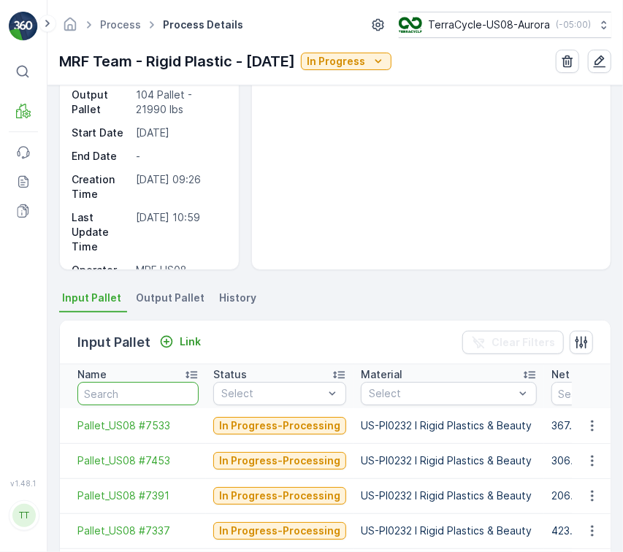
click at [167, 394] on input "text" at bounding box center [137, 393] width 121 height 23
paste input "Pallet #27849"
type input "Pallet #27849"
click at [167, 394] on input "Pallet #27849" at bounding box center [137, 393] width 121 height 23
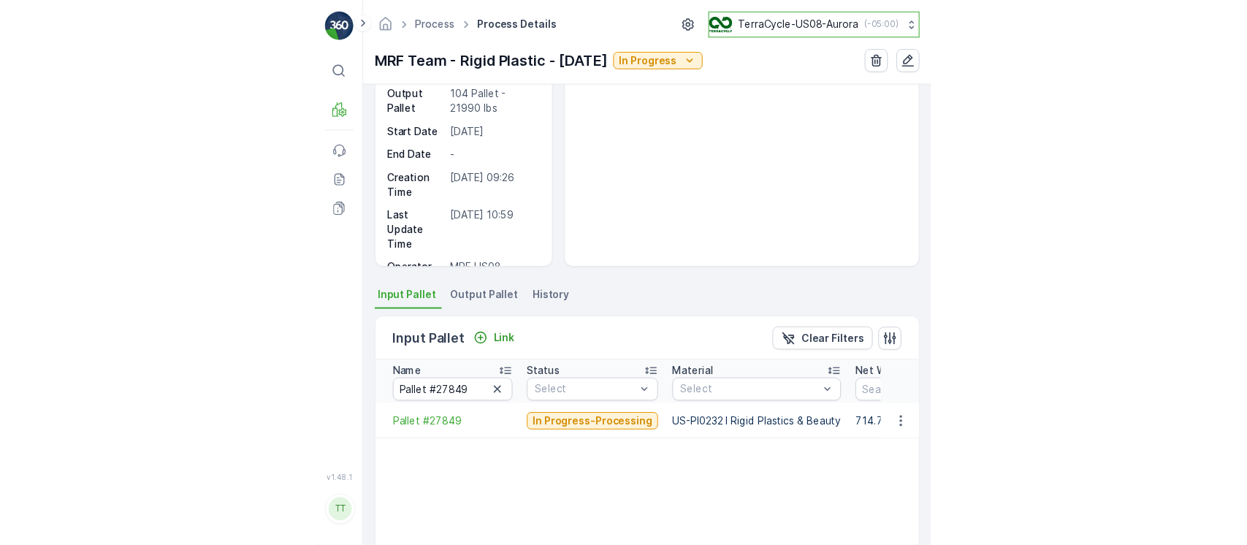
scroll to position [104, 0]
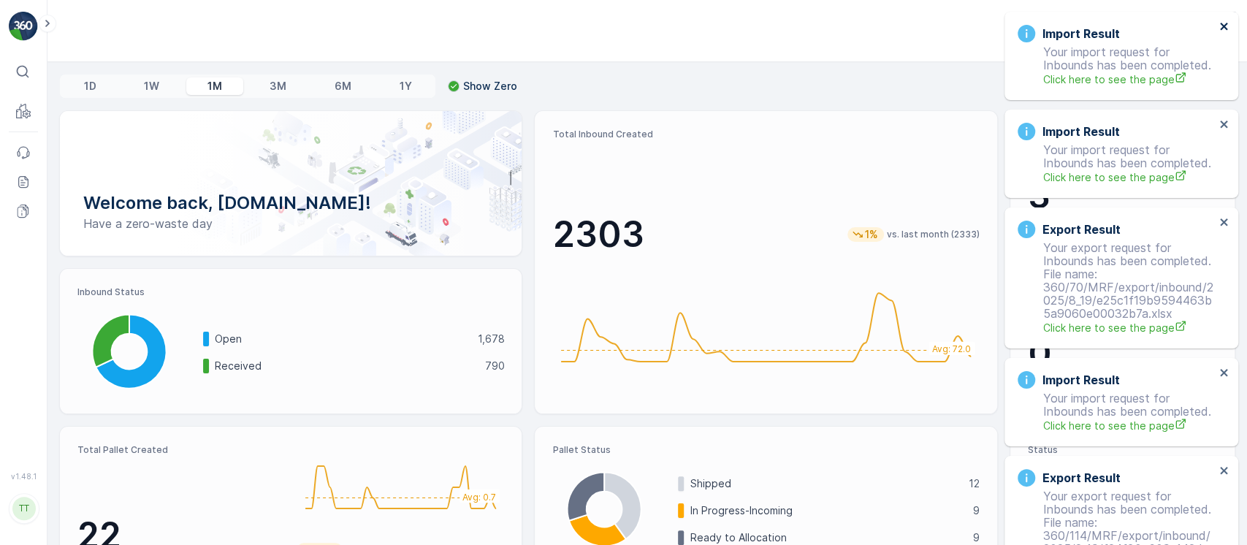
click at [1220, 28] on icon "close" at bounding box center [1223, 26] width 7 height 7
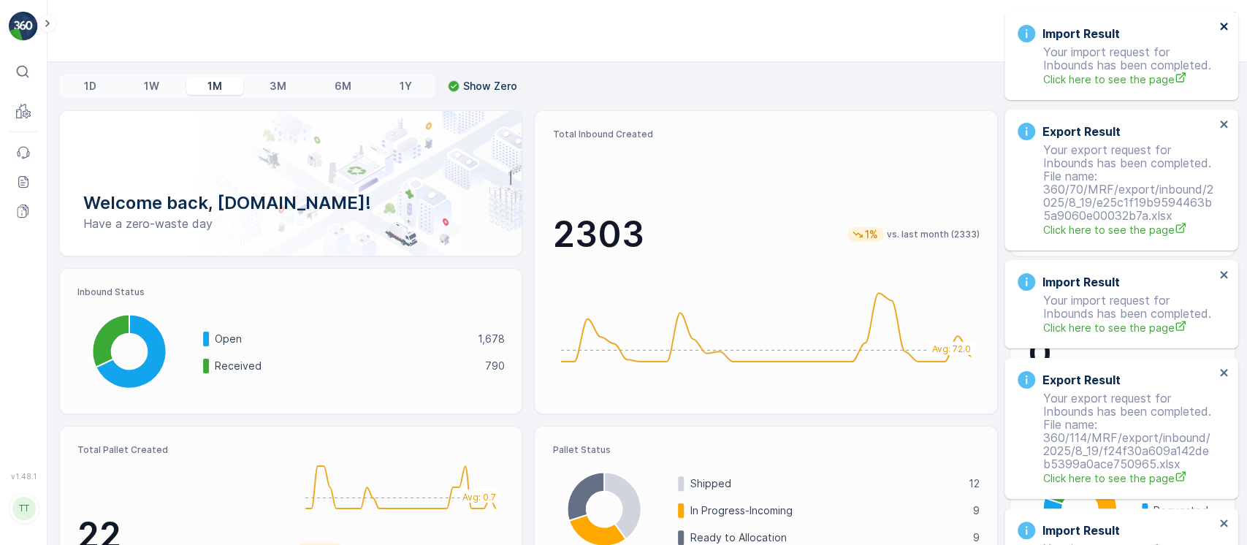
click at [1220, 28] on icon "close" at bounding box center [1223, 26] width 7 height 7
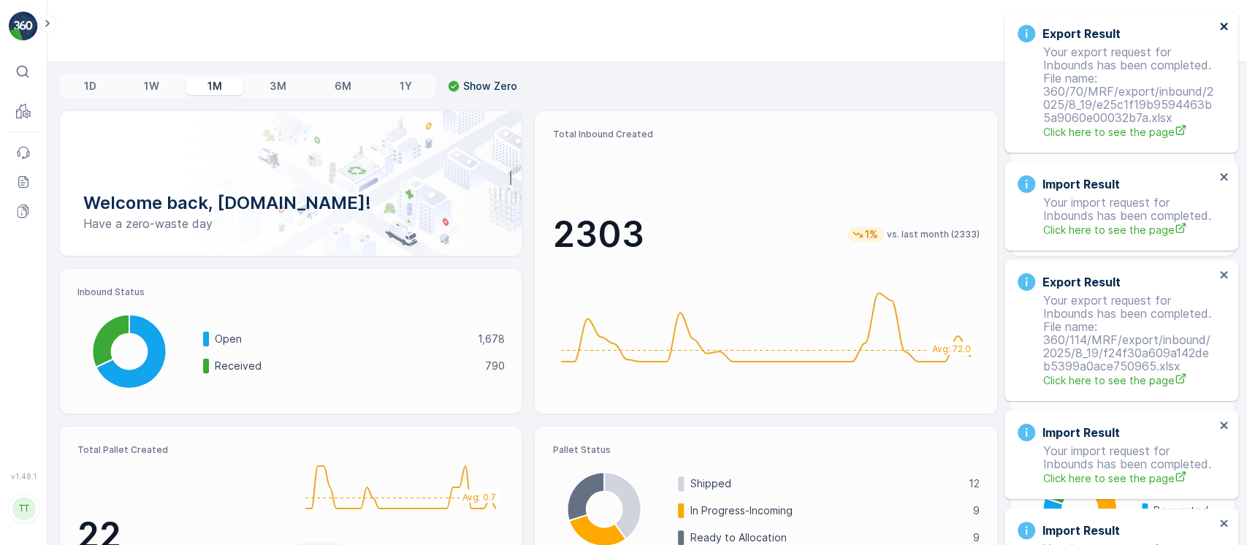
click at [1220, 28] on icon "close" at bounding box center [1223, 26] width 7 height 7
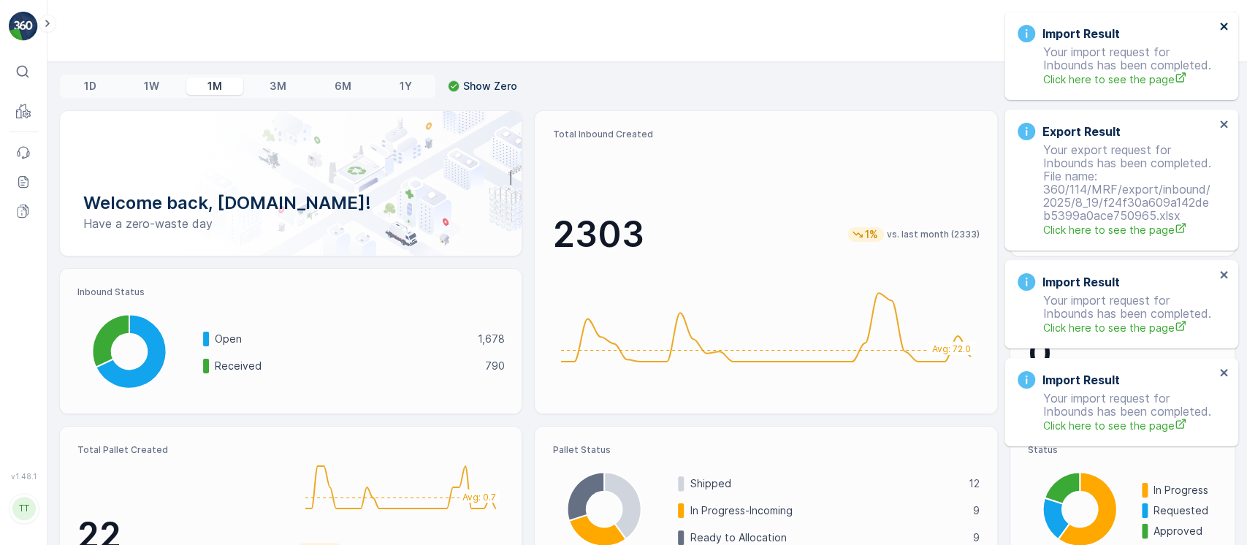
click at [1220, 28] on icon "close" at bounding box center [1223, 26] width 7 height 7
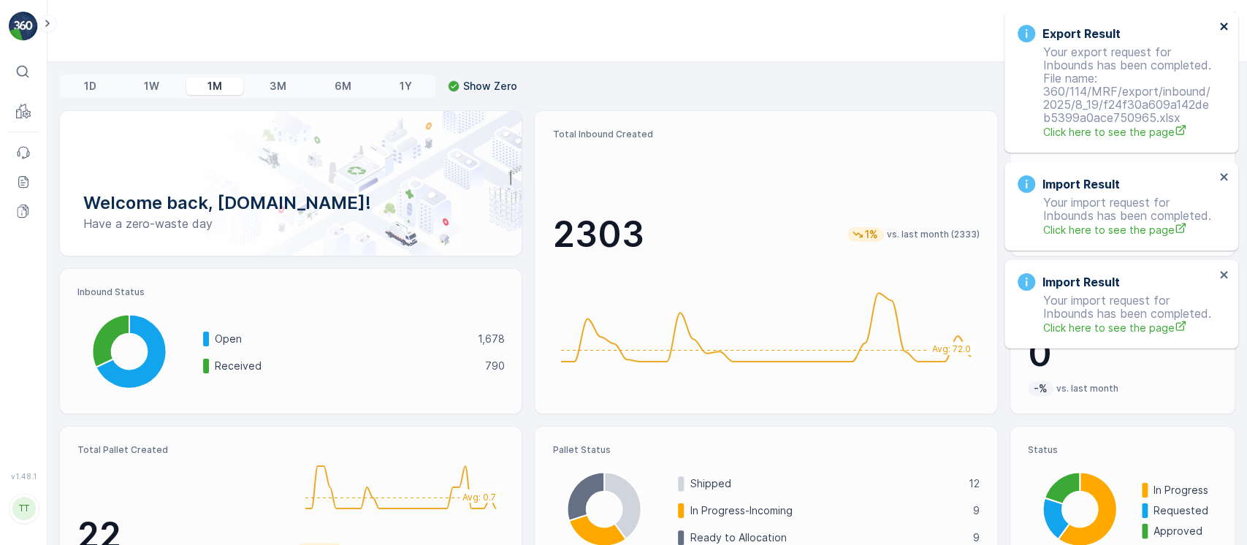
click at [1220, 28] on icon "close" at bounding box center [1223, 26] width 7 height 7
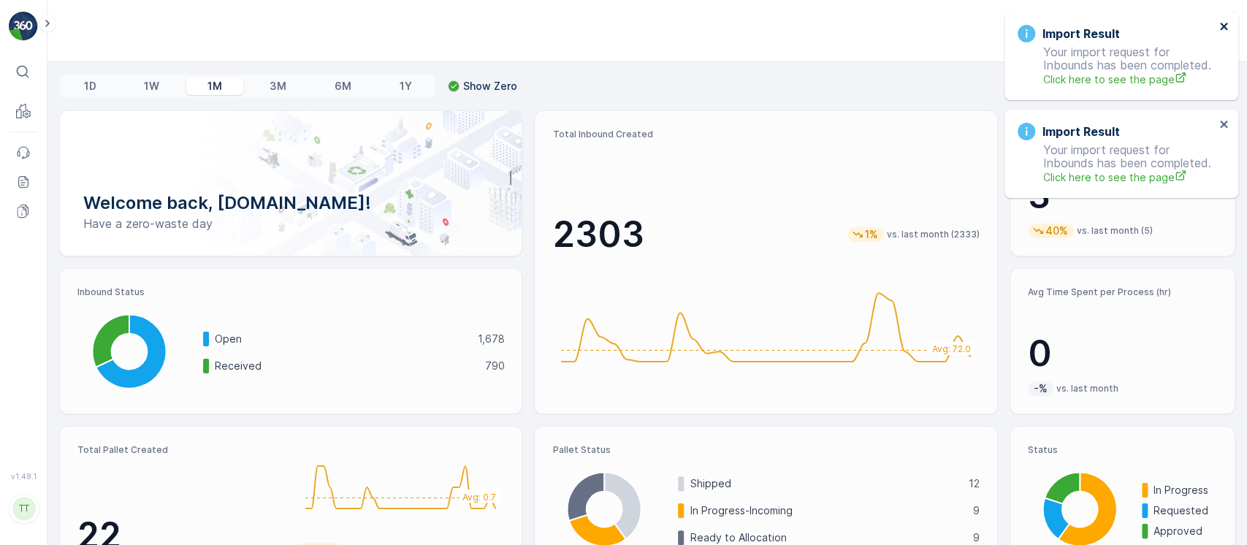
click at [1220, 28] on icon "close" at bounding box center [1223, 26] width 7 height 7
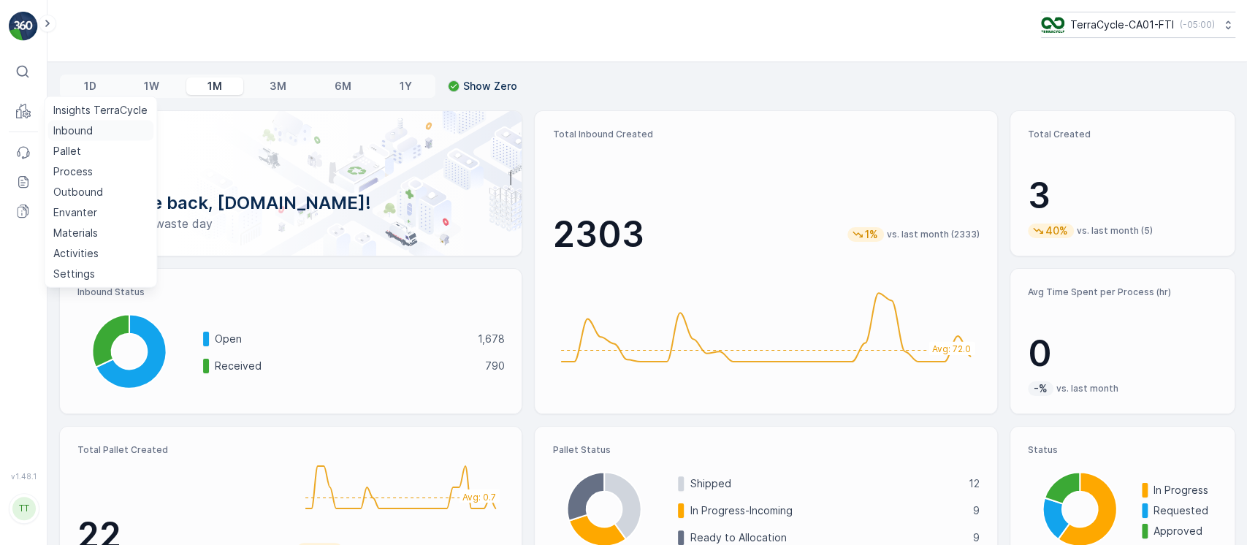
click at [76, 123] on p "Inbound" at bounding box center [72, 130] width 39 height 15
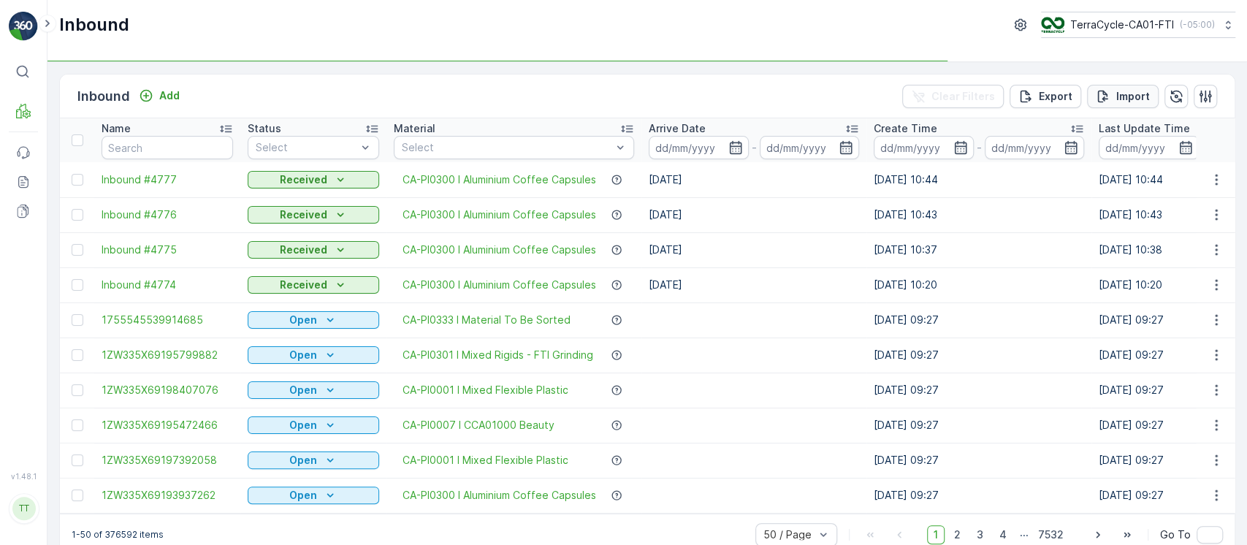
click at [1128, 95] on p "Import" at bounding box center [1133, 96] width 34 height 15
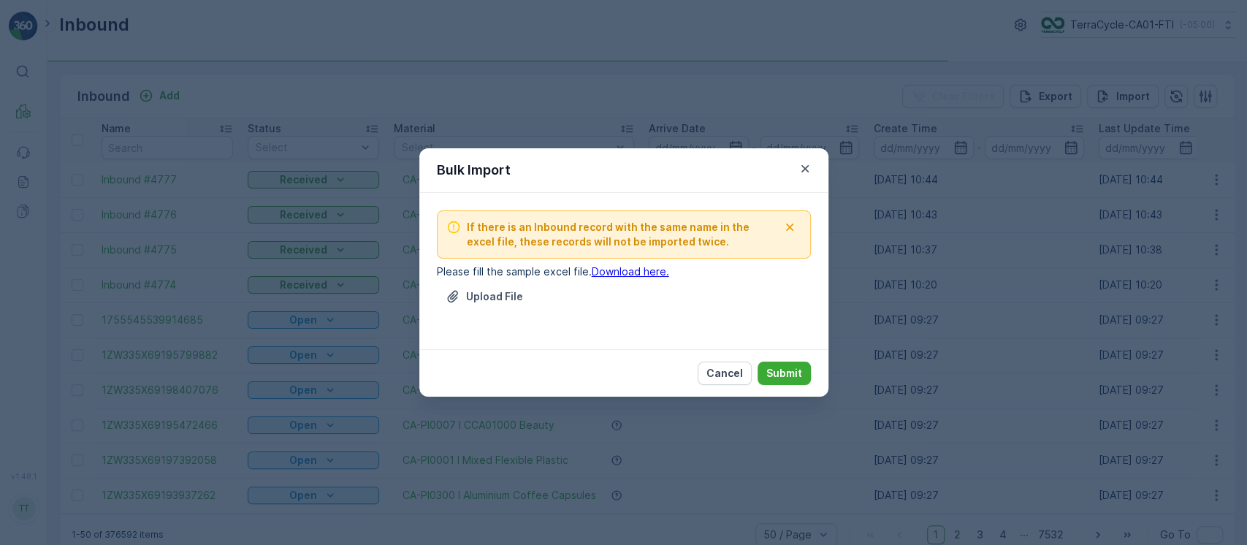
click at [466, 291] on p "Upload File" at bounding box center [494, 296] width 57 height 15
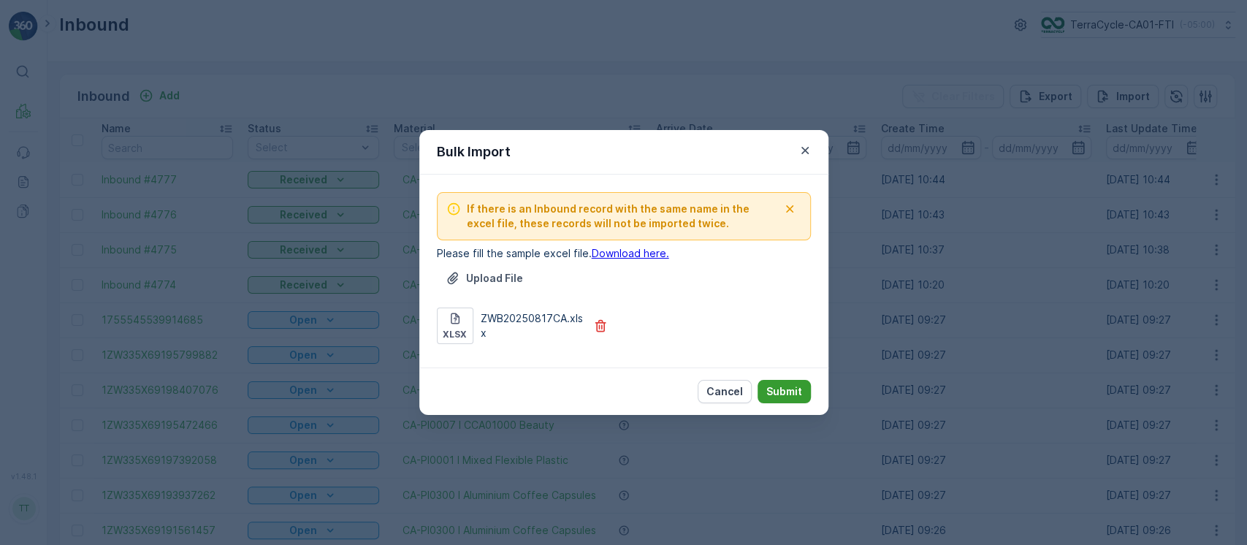
click at [779, 383] on button "Submit" at bounding box center [783, 391] width 53 height 23
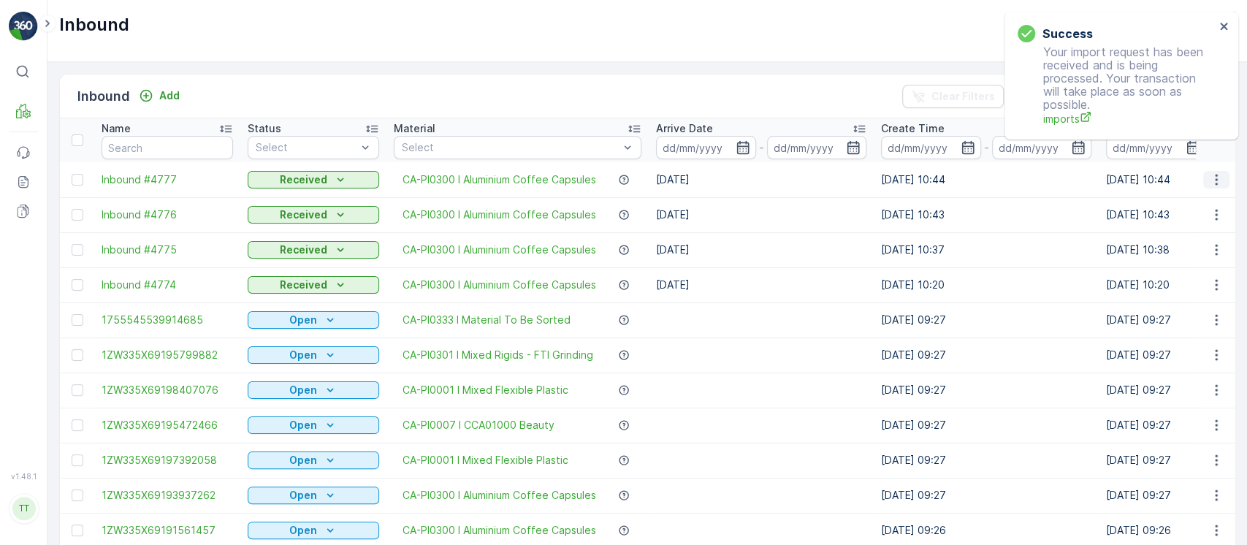
click at [1215, 175] on icon "button" at bounding box center [1216, 179] width 2 height 11
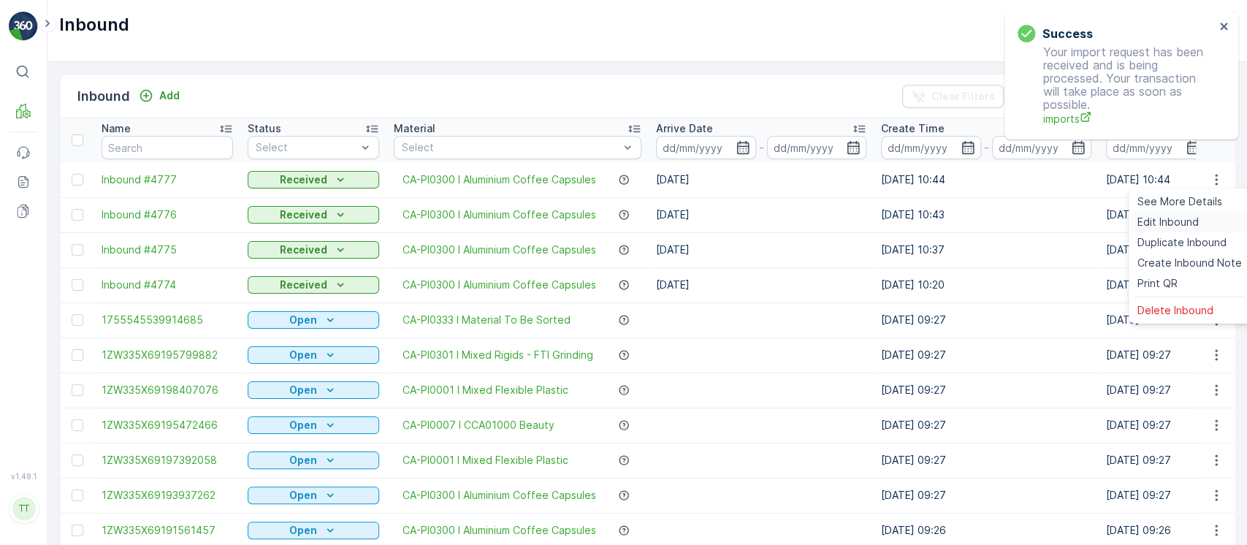
click at [1217, 215] on div "Edit Inbound" at bounding box center [1189, 222] width 116 height 20
click at [1212, 213] on icon "button" at bounding box center [1216, 214] width 15 height 15
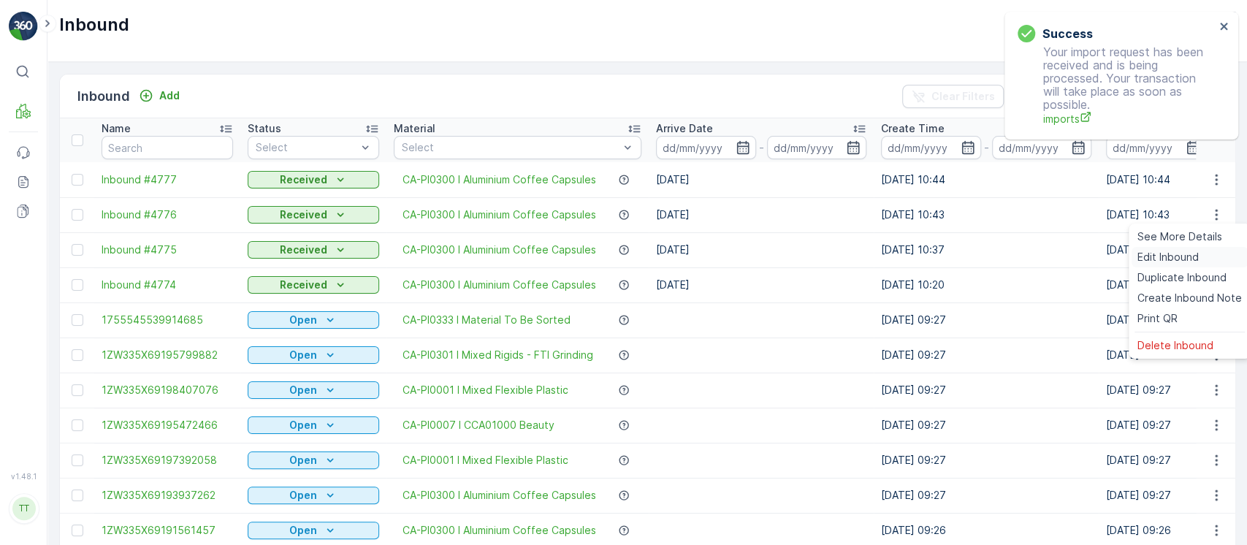
click at [1206, 255] on div "Edit Inbound" at bounding box center [1189, 257] width 116 height 20
click at [1209, 252] on icon "button" at bounding box center [1216, 249] width 15 height 15
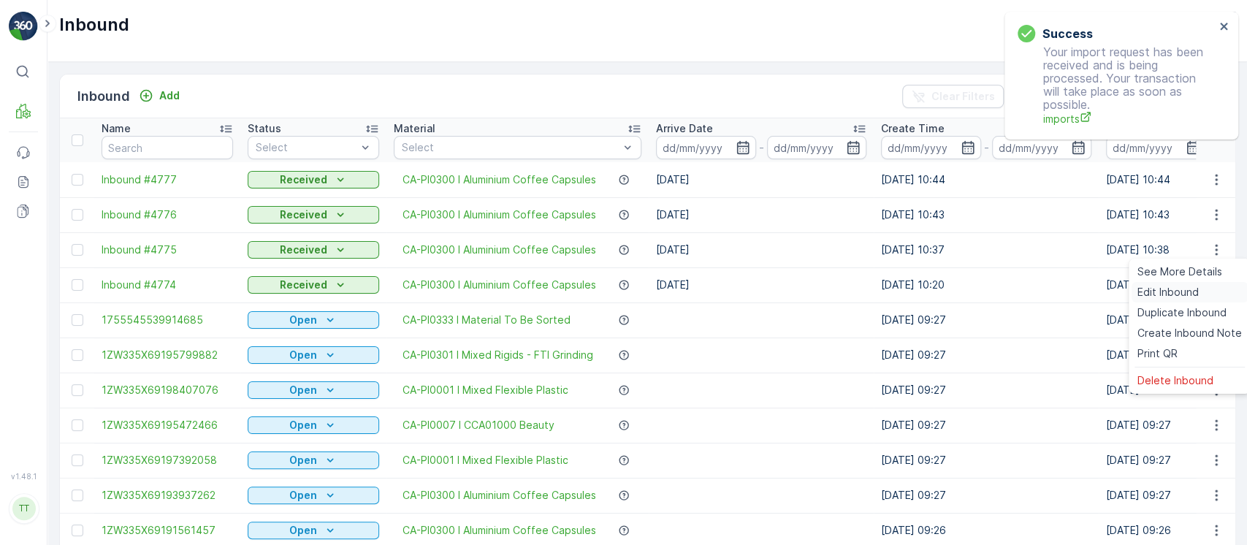
click at [1206, 293] on div "Edit Inbound" at bounding box center [1189, 292] width 116 height 20
click at [1211, 281] on icon "button" at bounding box center [1216, 285] width 15 height 15
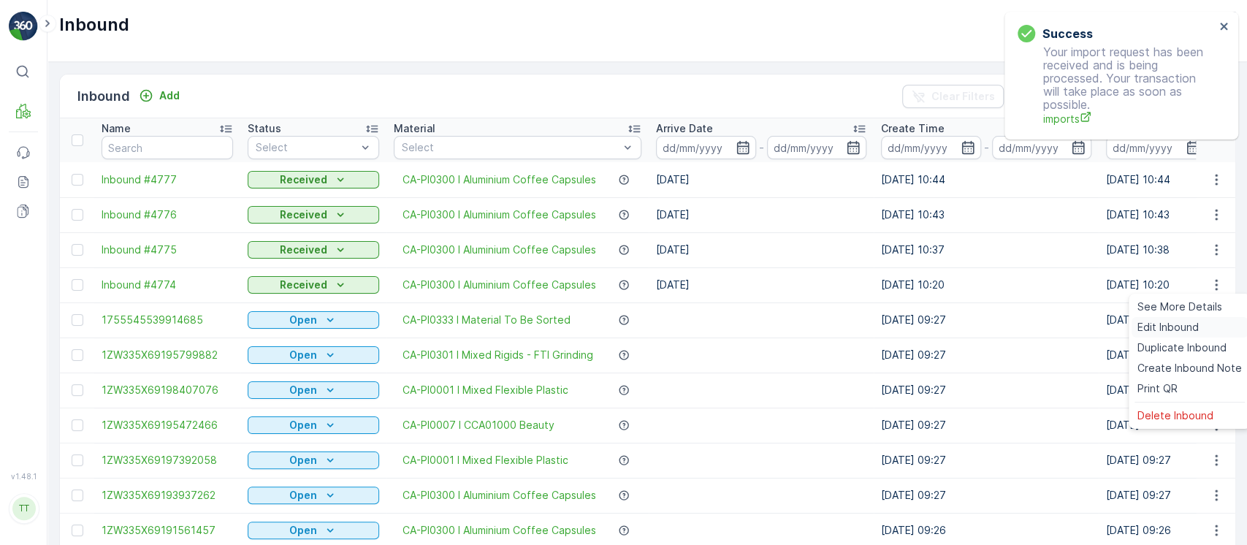
click at [1204, 324] on div "Edit Inbound" at bounding box center [1189, 327] width 116 height 20
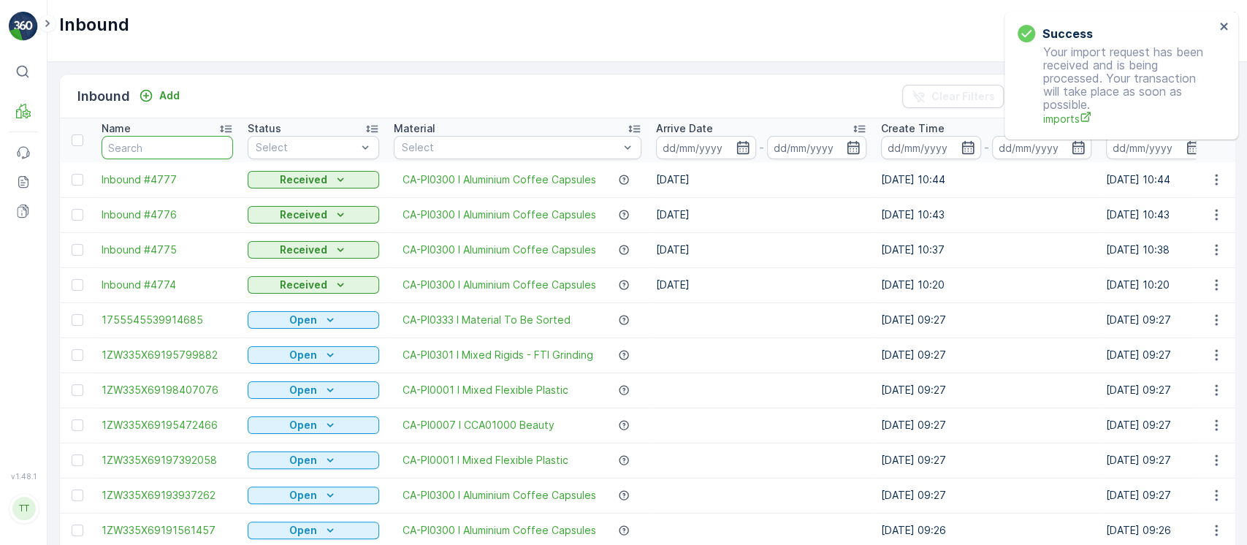
click at [157, 142] on input "text" at bounding box center [167, 147] width 131 height 23
type input "AB"
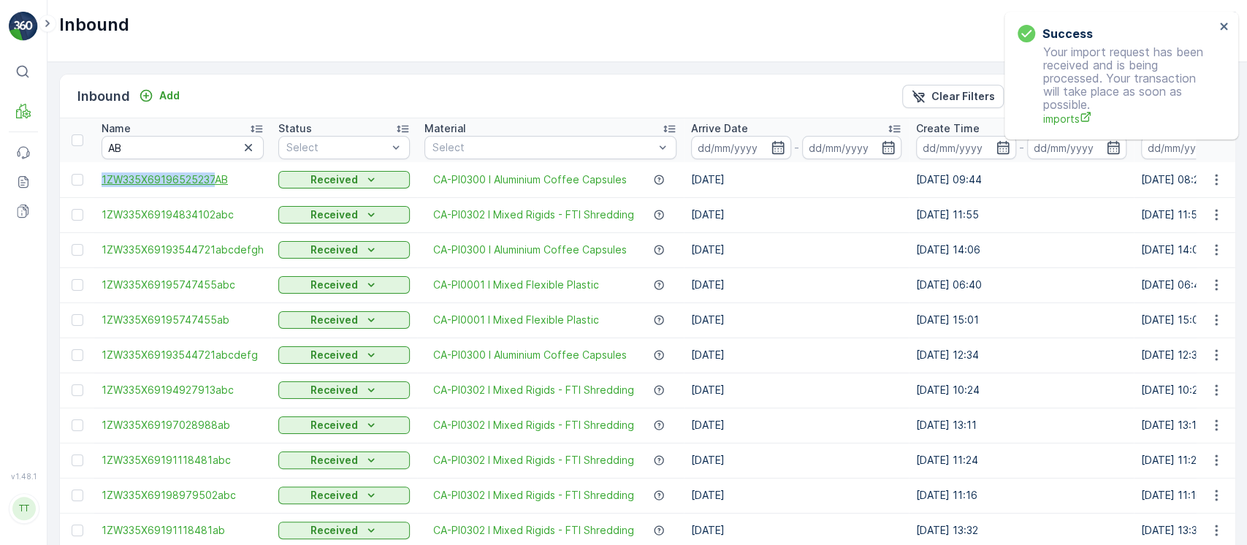
drag, startPoint x: 95, startPoint y: 183, endPoint x: 217, endPoint y: 185, distance: 122.0
click at [217, 185] on td "1ZW335X69196525237AB" at bounding box center [182, 179] width 177 height 35
copy span "1ZW335X69196525237"
click at [233, 145] on input "AB" at bounding box center [183, 147] width 162 height 23
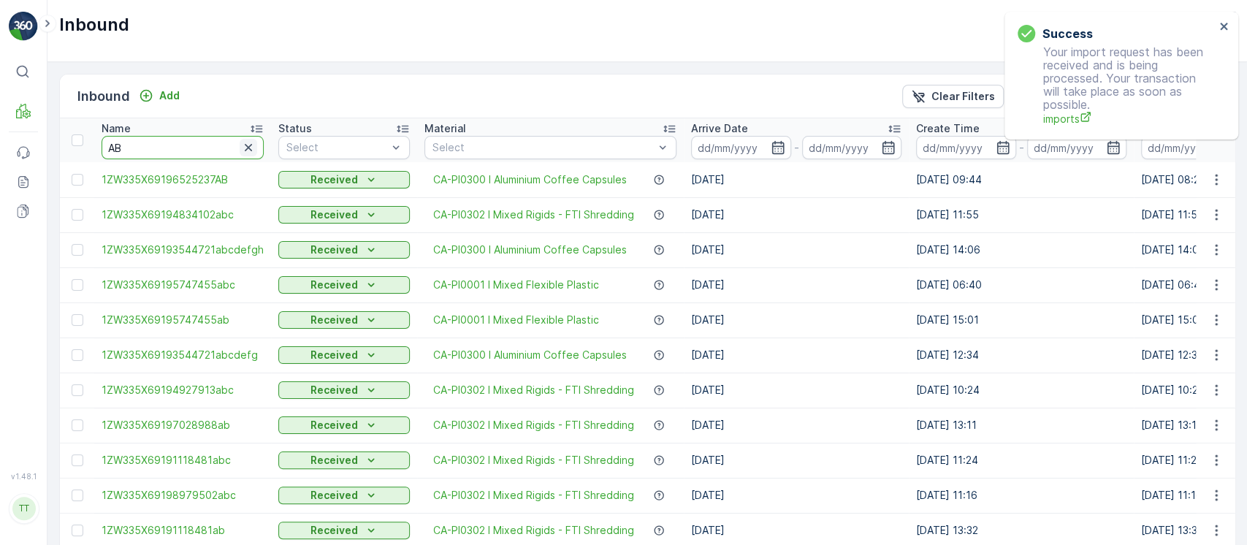
click at [245, 145] on icon "button" at bounding box center [248, 147] width 7 height 7
paste input "1ZW335X69196525237"
type input "1ZW335X69196525237"
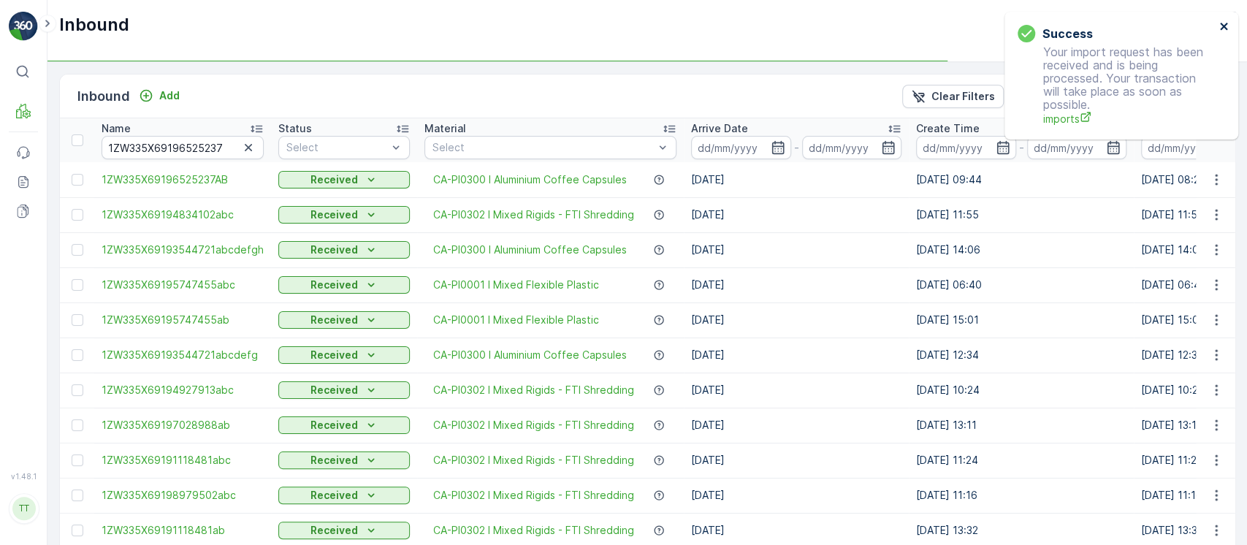
click at [1223, 28] on icon "close" at bounding box center [1224, 26] width 10 height 12
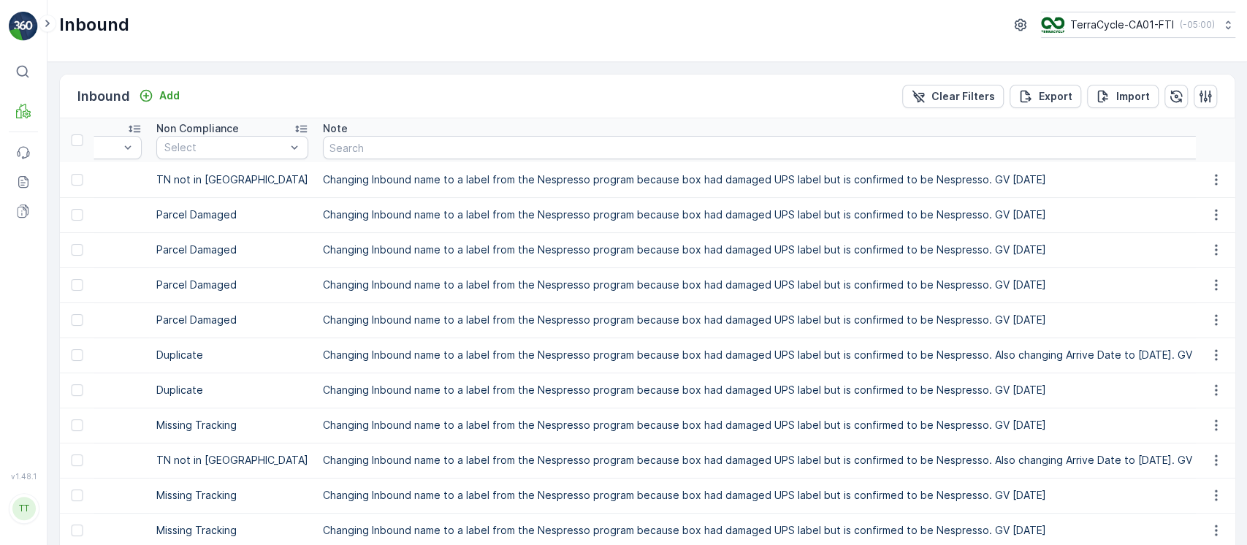
scroll to position [0, 2077]
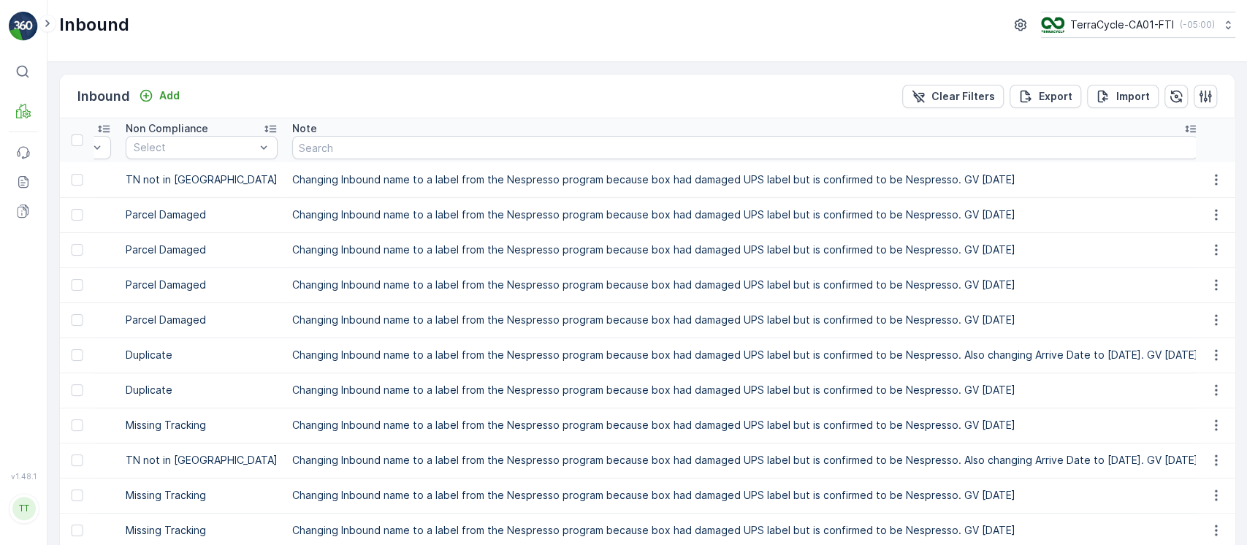
click at [933, 178] on td "Changing Inbound name to a label from the Nespresso program because box had dam…" at bounding box center [745, 179] width 920 height 35
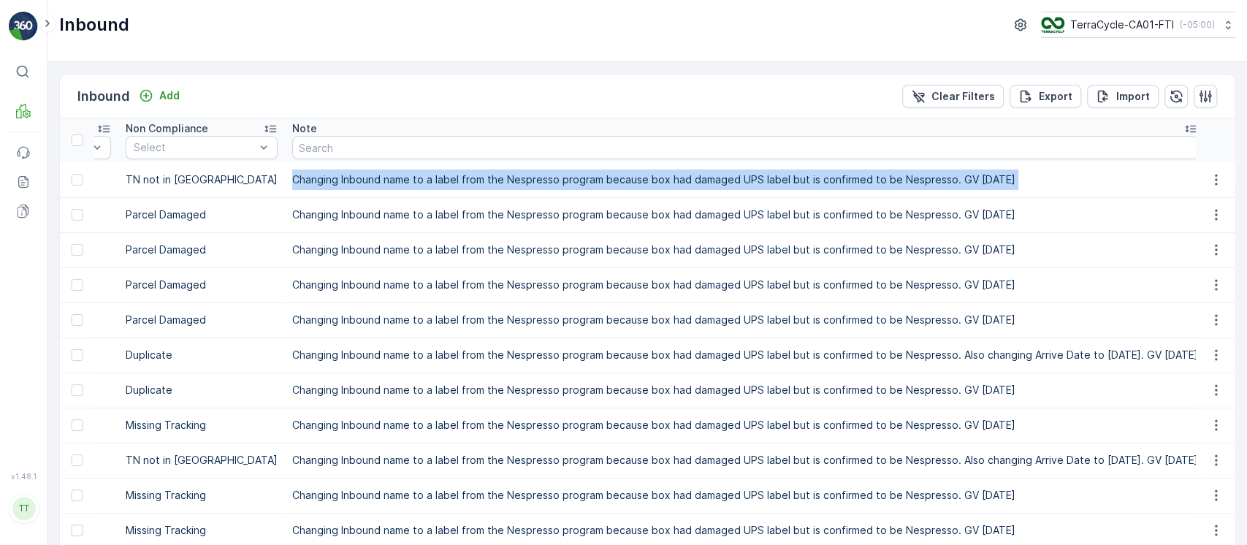
click at [933, 178] on td "Changing Inbound name to a label from the Nespresso program because box had dam…" at bounding box center [745, 179] width 920 height 35
copy tbody "Changing Inbound name to a label from the Nespresso program because box had dam…"
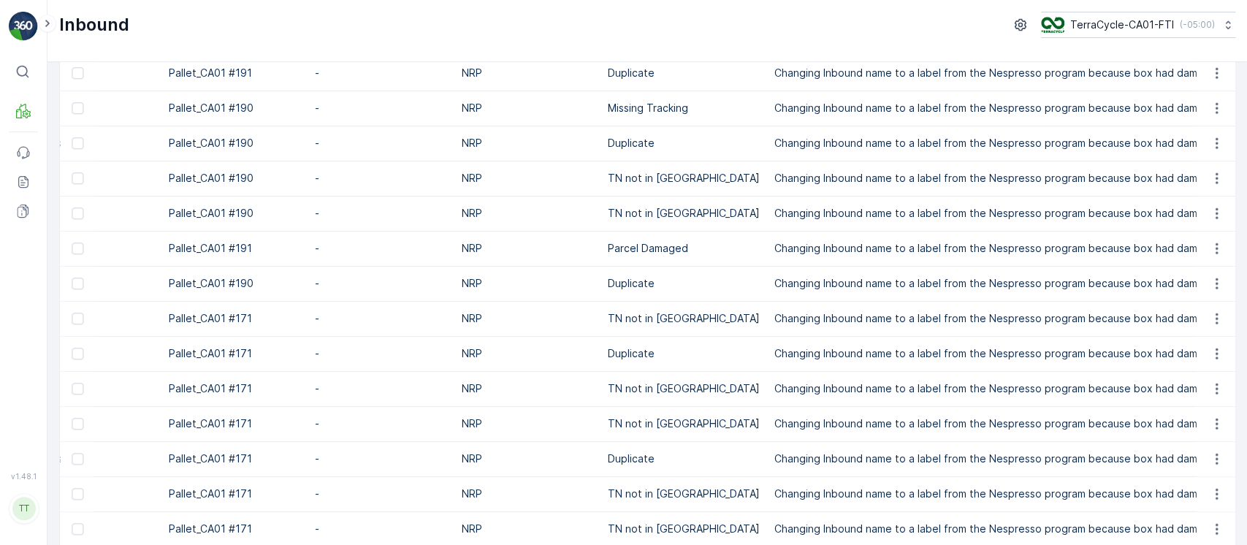
scroll to position [779, 0]
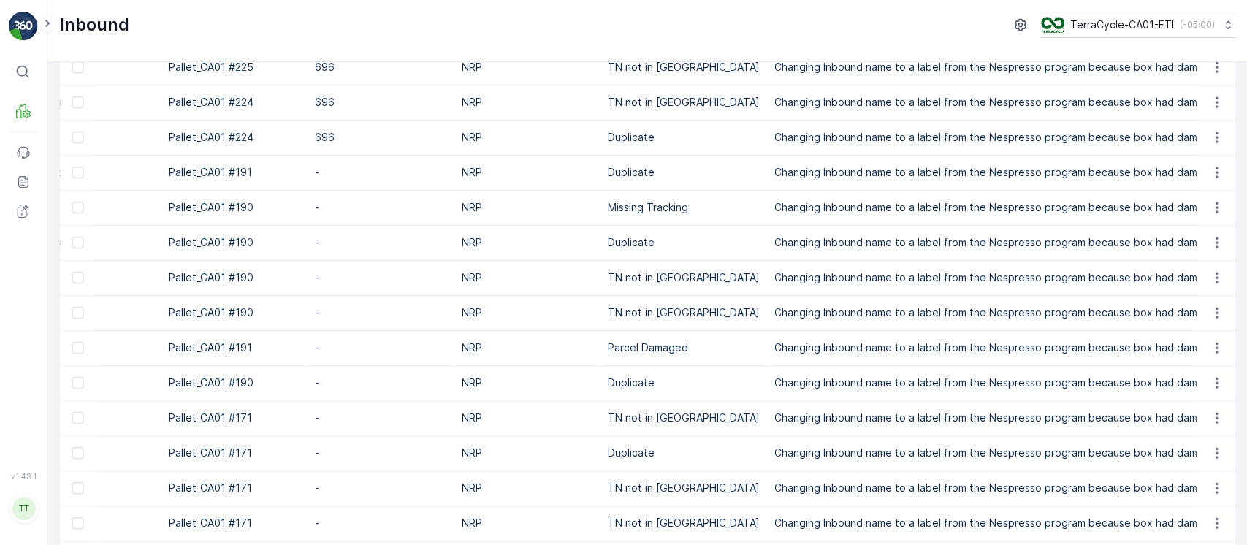
click at [324, 93] on td "696" at bounding box center [380, 102] width 146 height 35
copy td "696"
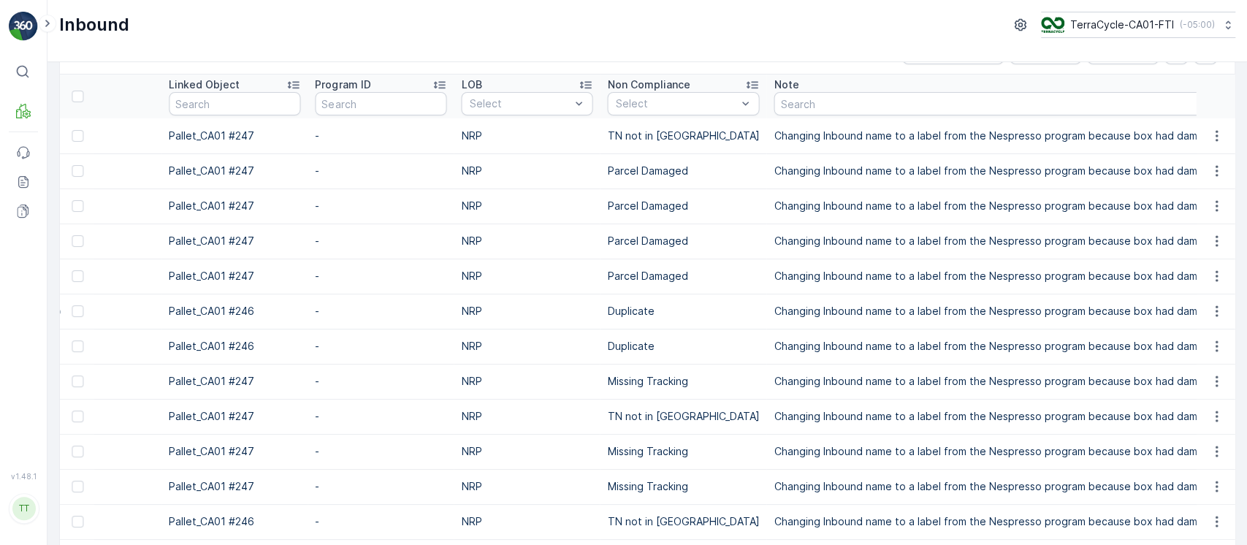
scroll to position [0, 0]
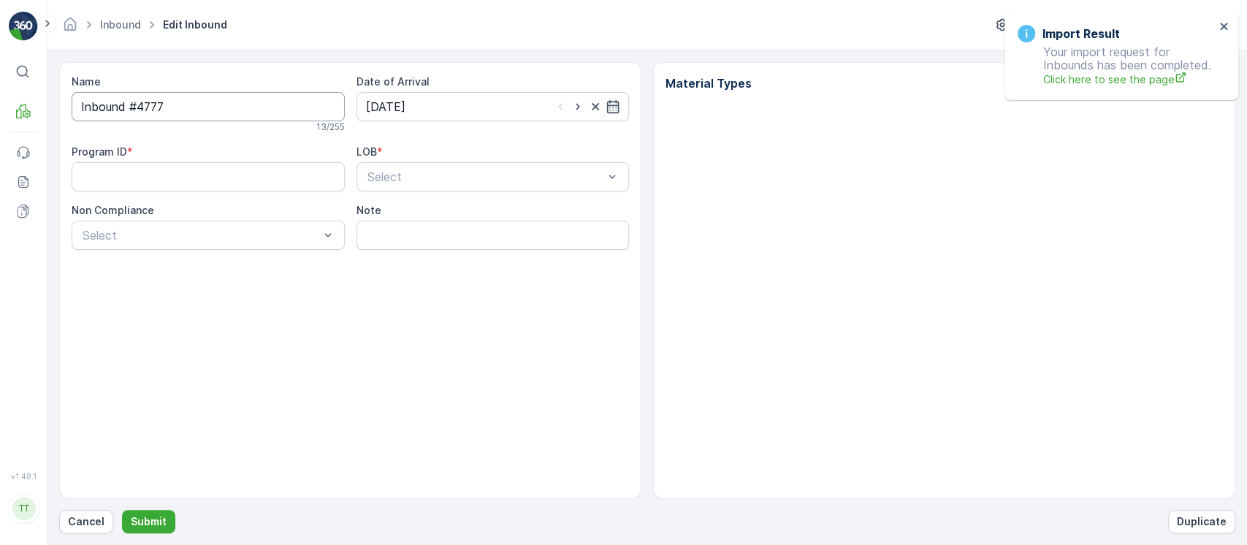
drag, startPoint x: 210, startPoint y: 106, endPoint x: 0, endPoint y: 102, distance: 210.4
click at [0, 102] on div "⌘B MRF Events Reports Documents v 1.48.1 TT TC.GLOBAL clemence.vasseur@terracyc…" at bounding box center [623, 272] width 1247 height 545
paste input "1ZW335X6919652523"
type input "1ZW335X69196525237CA"
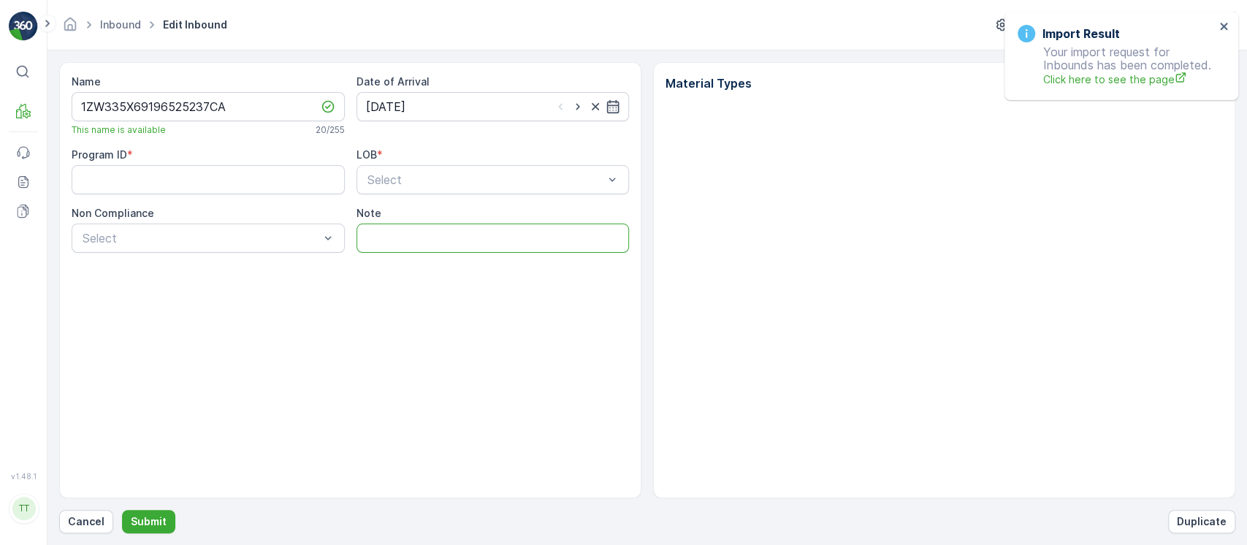
click at [423, 232] on input "Note" at bounding box center [492, 237] width 273 height 29
paste input "Changing Inbound name to a label from the Nespresso program because box had dam…"
type input "Changing Inbound name to a label from the Nespresso program because box had dam…"
click at [397, 192] on div "Select" at bounding box center [492, 179] width 273 height 29
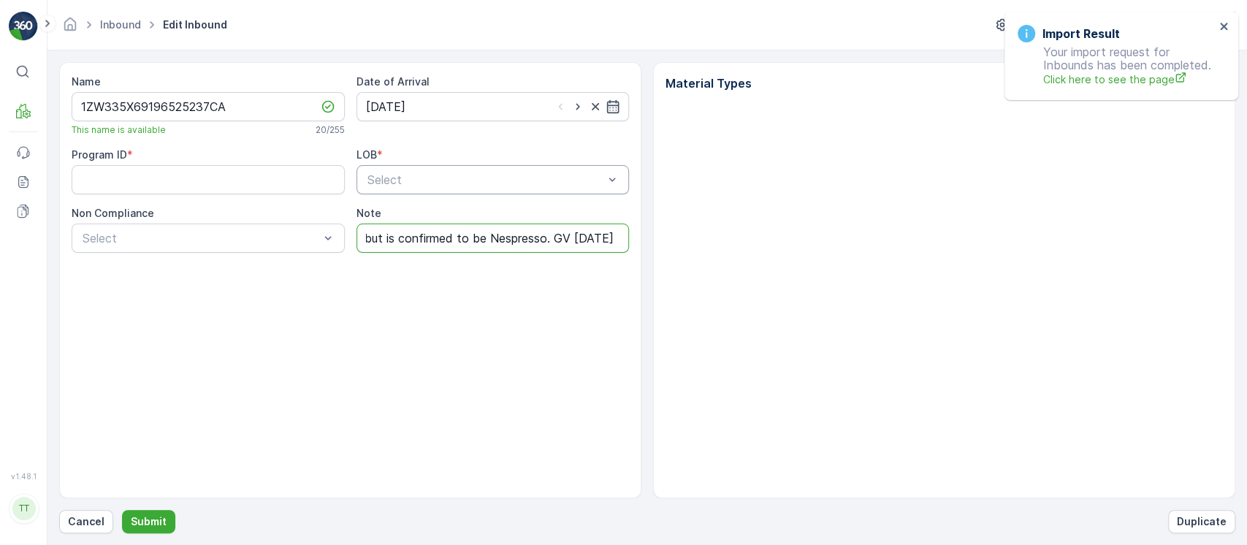
scroll to position [0, 0]
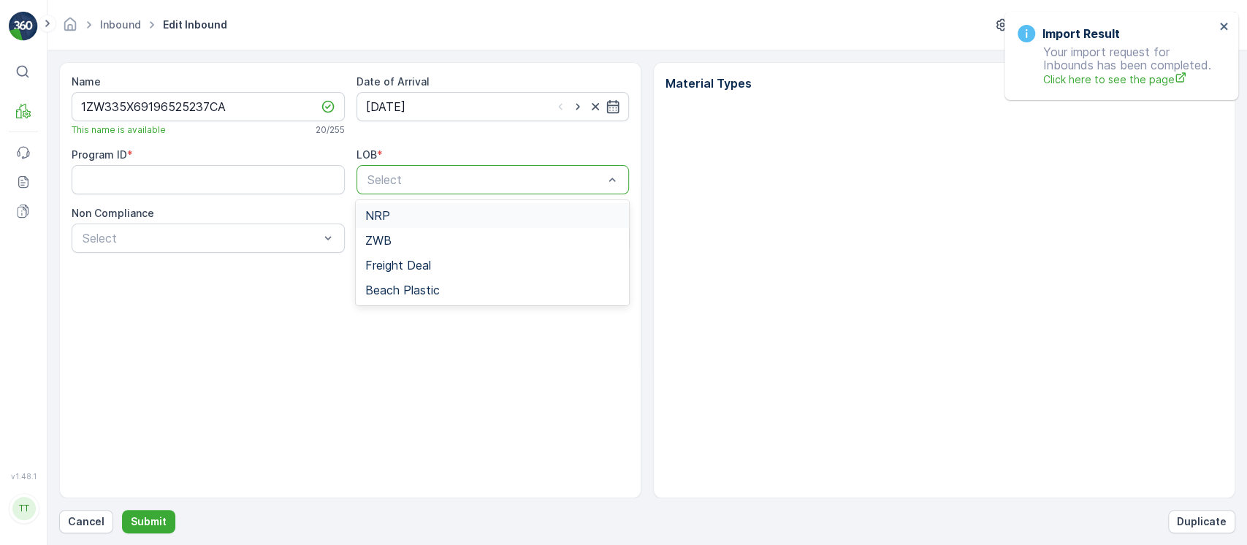
click at [403, 217] on div "NRP" at bounding box center [492, 215] width 256 height 13
click at [176, 178] on ID "Program ID" at bounding box center [208, 179] width 273 height 29
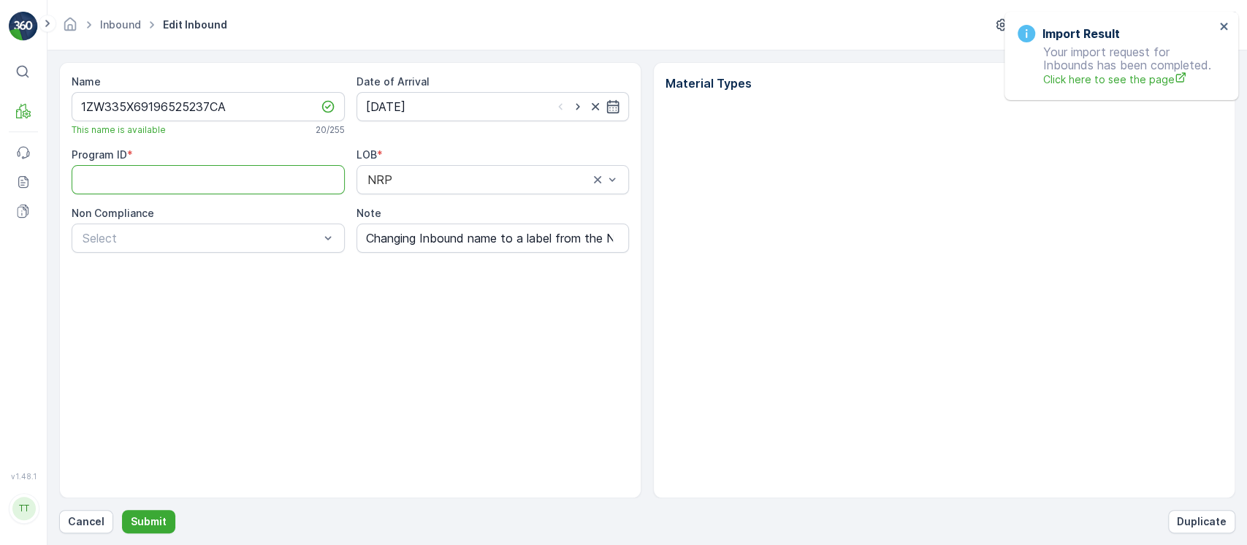
paste ID "696"
type ID "696"
click at [161, 517] on p "Submit" at bounding box center [149, 521] width 36 height 15
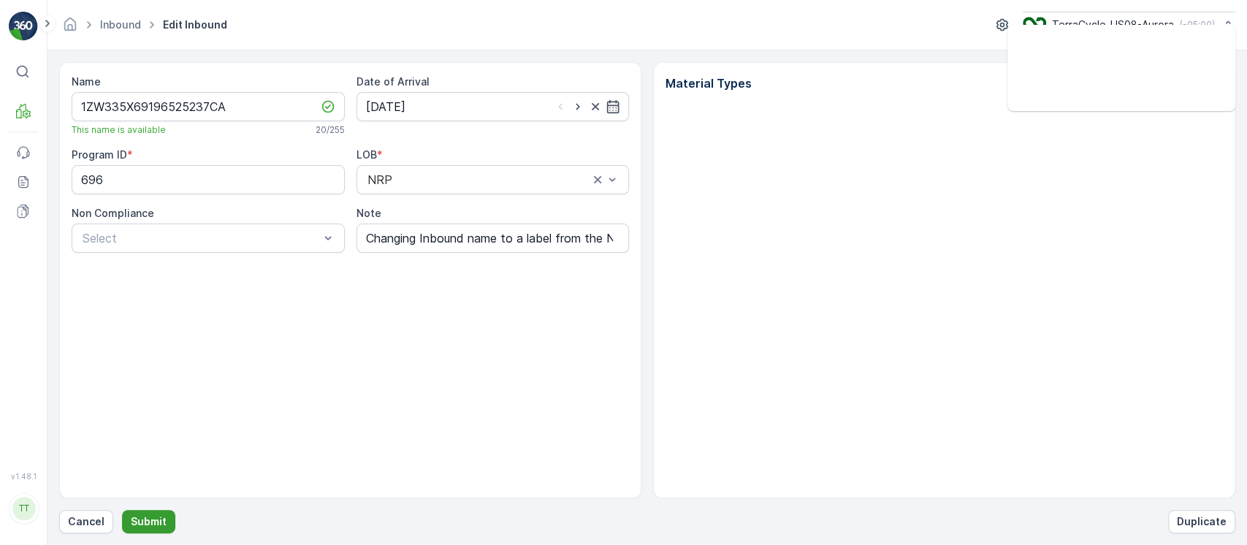
click at [146, 524] on p "Submit" at bounding box center [149, 521] width 36 height 15
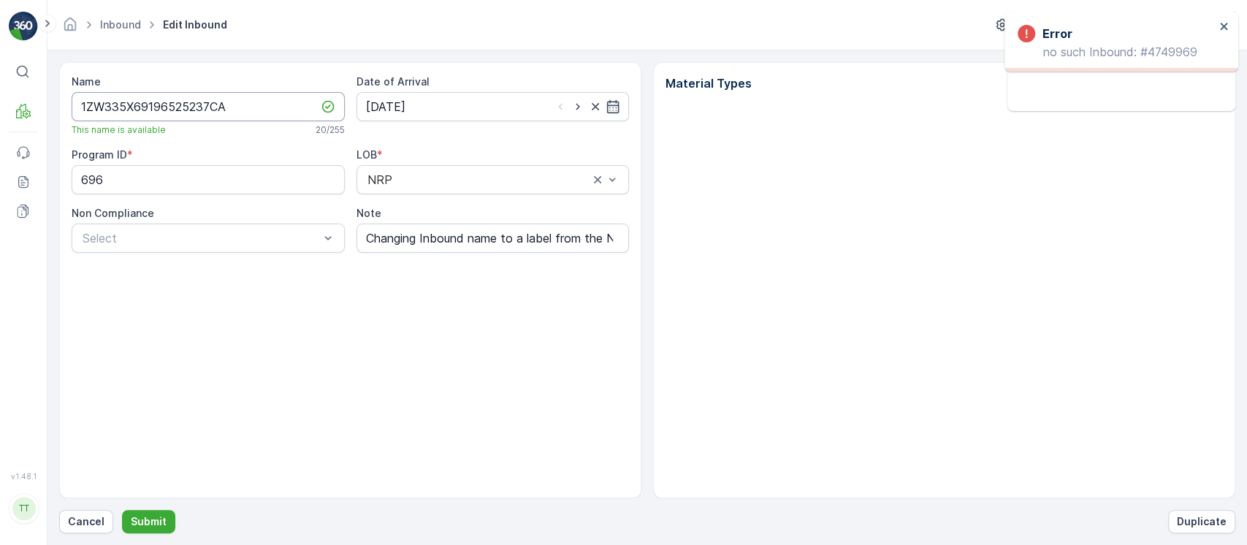
click at [290, 102] on input "1ZW335X69196525237CA" at bounding box center [208, 106] width 273 height 29
click at [164, 502] on div "Name 1ZW335X69196525237CA This name is available 20 / 255 Date of Arrival 19.08…" at bounding box center [647, 297] width 1176 height 471
click at [148, 526] on p "Submit" at bounding box center [149, 521] width 36 height 15
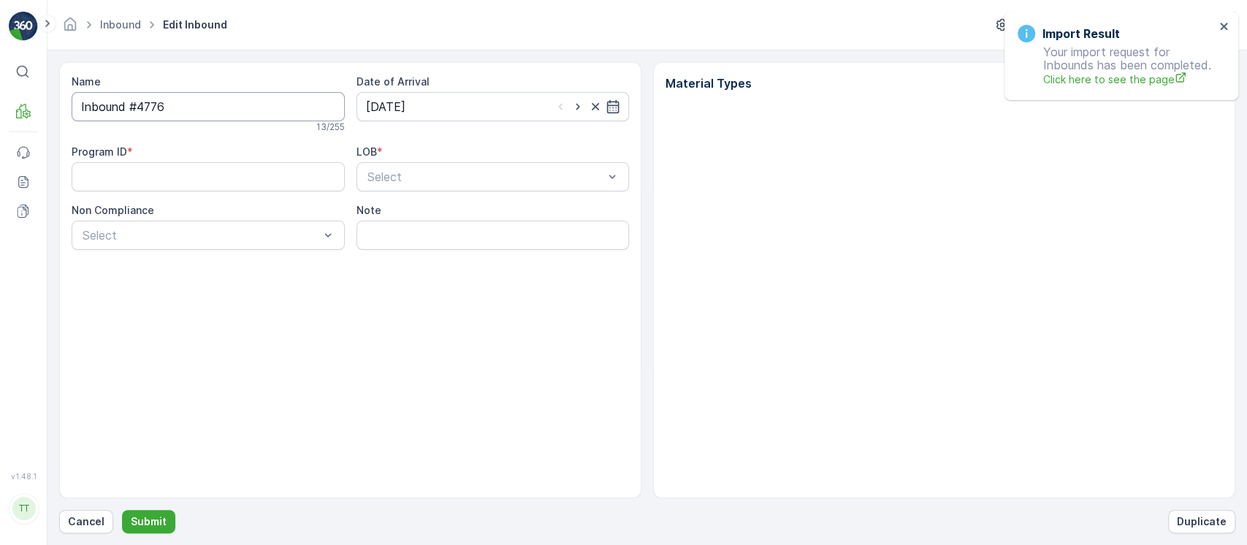
drag, startPoint x: 194, startPoint y: 110, endPoint x: 0, endPoint y: 102, distance: 194.4
click at [0, 102] on div "⌘B MRF Events Reports Documents v 1.48.1 TT [DOMAIN_NAME] [DOMAIN_NAME][EMAIL_A…" at bounding box center [623, 272] width 1247 height 545
paste input "1ZW335X69196525237CA"
type input "1ZW335X69196525237CB"
click at [528, 248] on input "Note" at bounding box center [492, 237] width 273 height 29
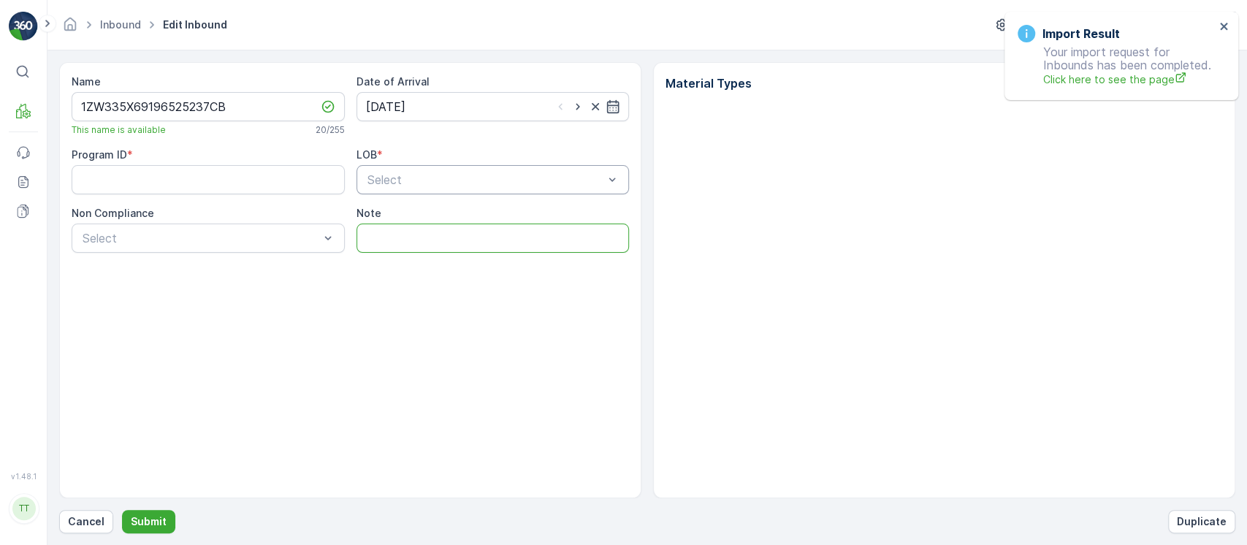
paste input "Changing Inbound name to a label from the Nespresso program because box had dam…"
type input "Changing Inbound name to a label from the Nespresso program because box had dam…"
click at [478, 196] on div "Program ID * LOB * Select Non Compliance Select Note Changing Inbound name to a…" at bounding box center [350, 200] width 557 height 105
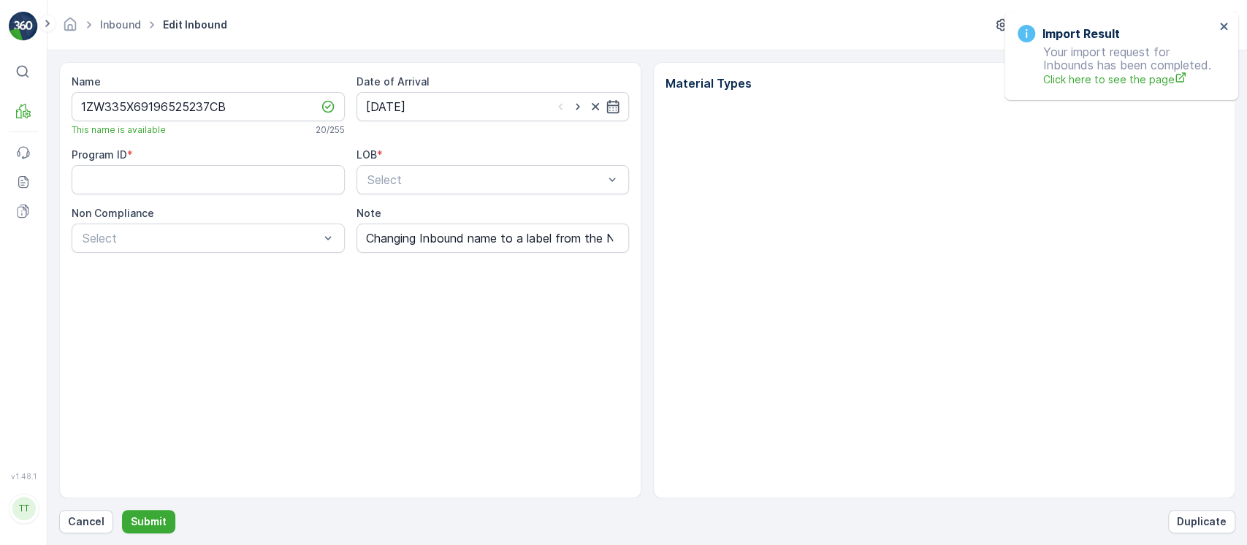
click at [442, 196] on div "Program ID * LOB * Select Non Compliance Select Note Changing Inbound name to a…" at bounding box center [350, 200] width 557 height 105
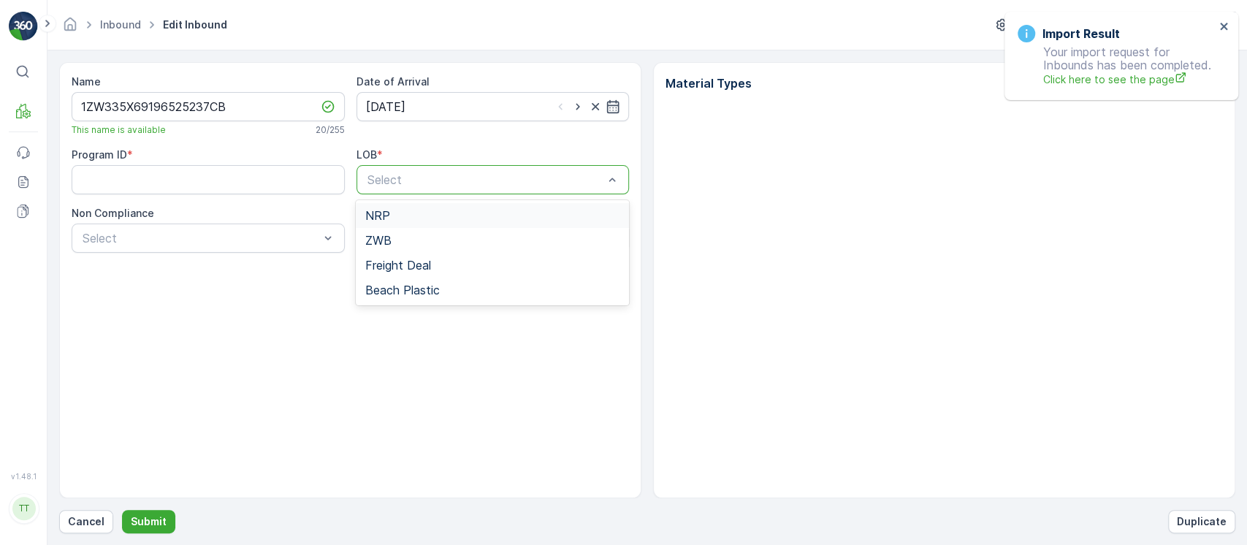
click at [440, 184] on div at bounding box center [486, 179] width 240 height 13
click at [435, 207] on div "NRP" at bounding box center [492, 215] width 273 height 25
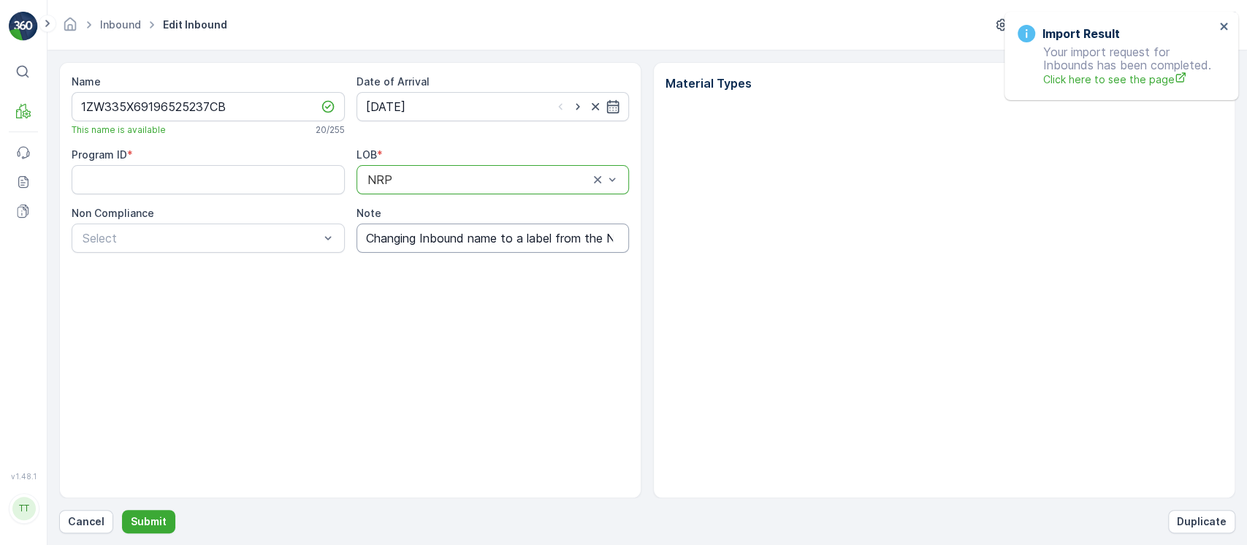
click at [473, 241] on input "Changing Inbound name to a label from the Nespresso program because box had dam…" at bounding box center [492, 237] width 273 height 29
drag, startPoint x: 243, startPoint y: 102, endPoint x: 0, endPoint y: 128, distance: 244.5
click at [0, 128] on div "⌘B MRF Events Reports Documents v 1.48.1 TT [DOMAIN_NAME] [DOMAIN_NAME][EMAIL_A…" at bounding box center [623, 272] width 1247 height 545
click at [230, 183] on ID "Program ID" at bounding box center [208, 179] width 273 height 29
paste ID "696"
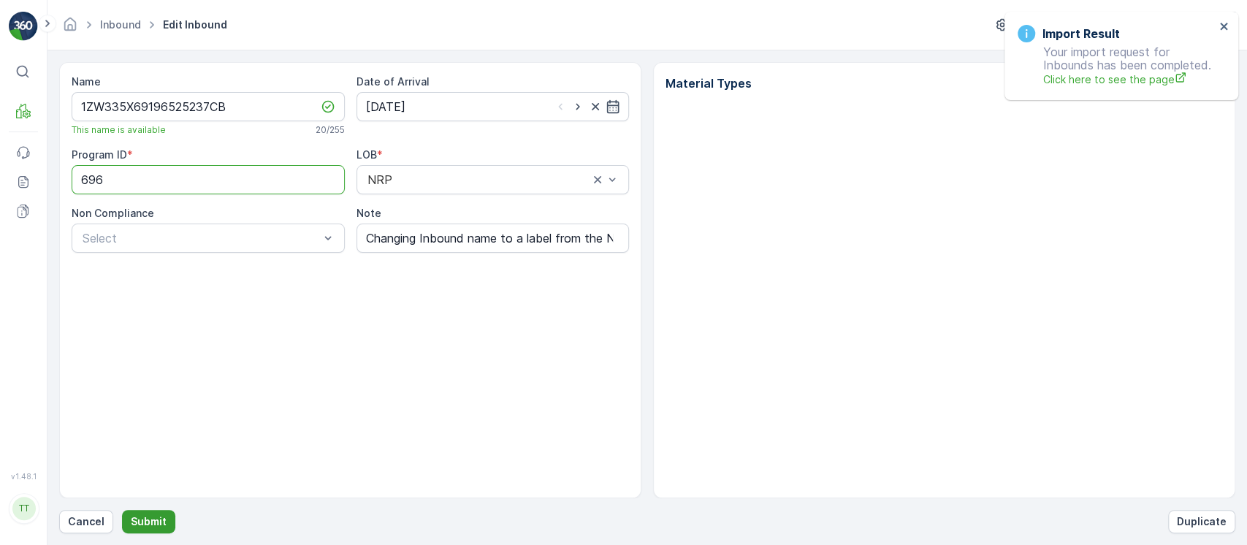
type ID "696"
click at [156, 519] on p "Submit" at bounding box center [149, 521] width 36 height 15
click at [156, 516] on p "Submit" at bounding box center [149, 521] width 36 height 15
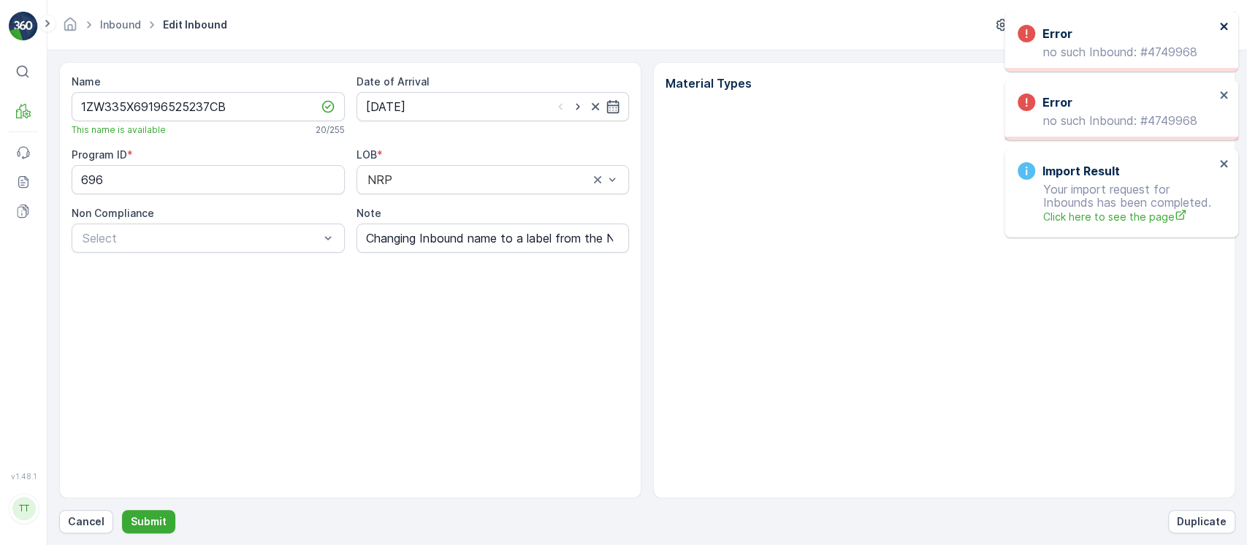
click at [1225, 29] on icon "close" at bounding box center [1224, 26] width 10 height 12
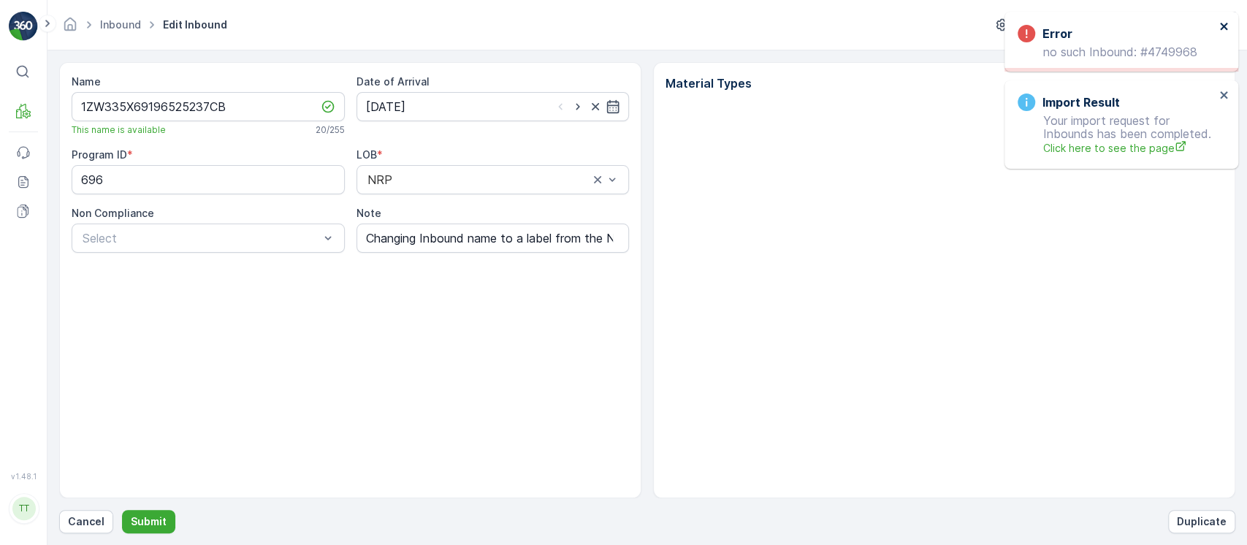
click at [1225, 29] on icon "close" at bounding box center [1224, 26] width 10 height 12
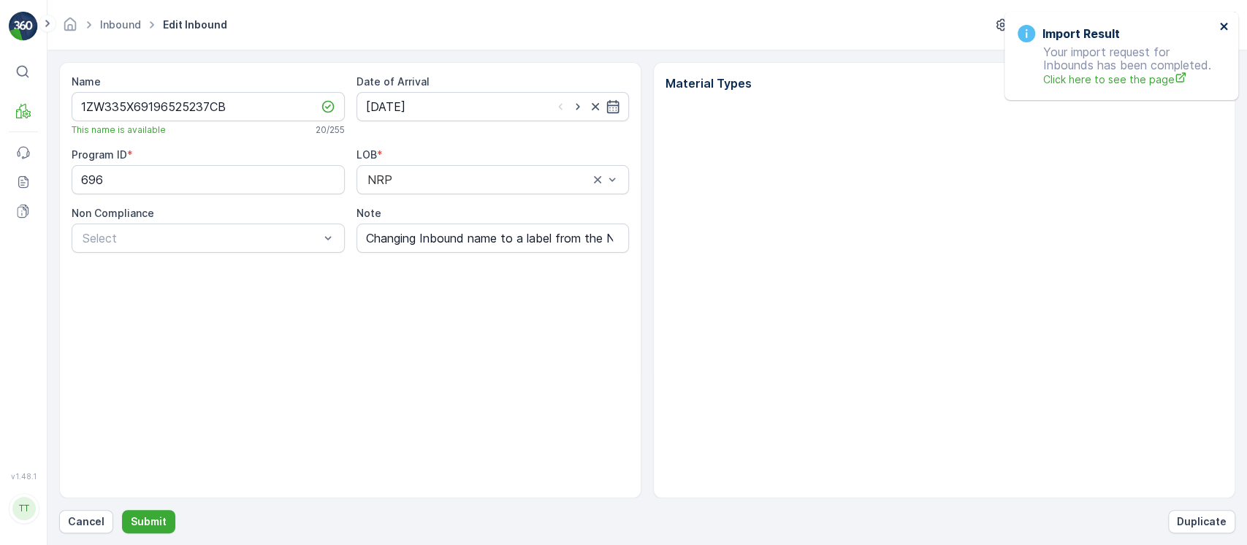
click at [1220, 29] on icon "close" at bounding box center [1224, 26] width 10 height 12
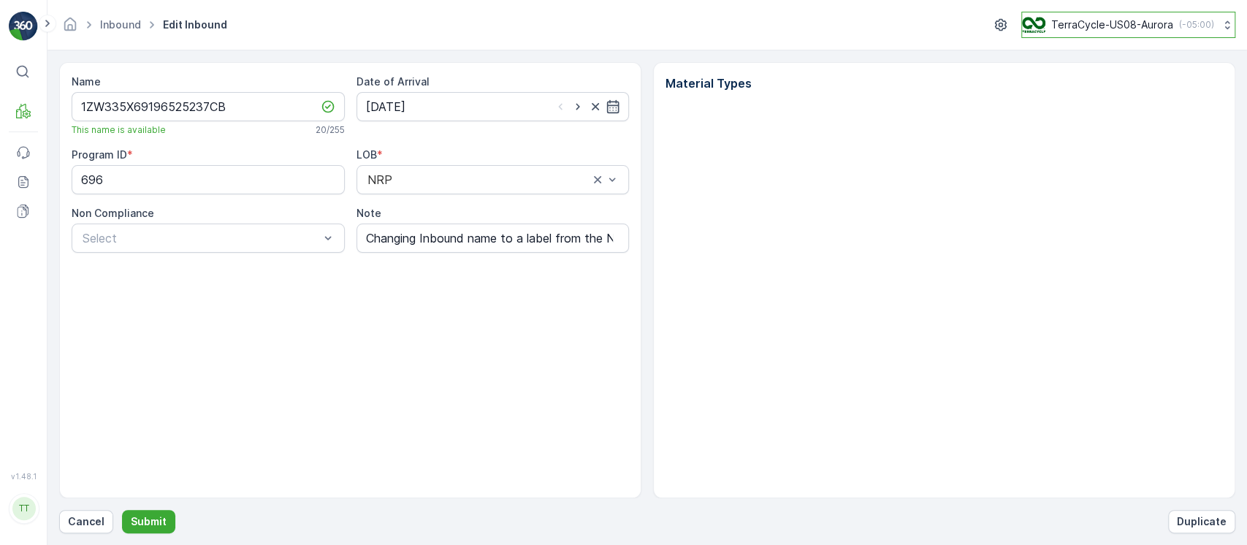
click at [1220, 29] on icon at bounding box center [1227, 25] width 15 height 15
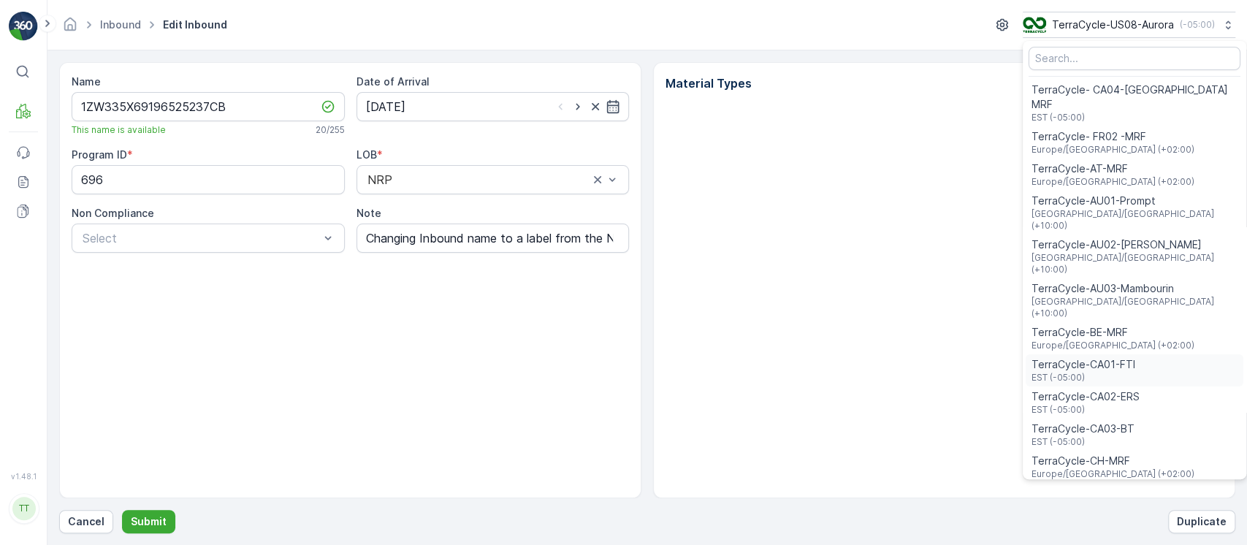
click at [1120, 357] on span "TerraCycle-CA01-FTI" at bounding box center [1083, 364] width 104 height 15
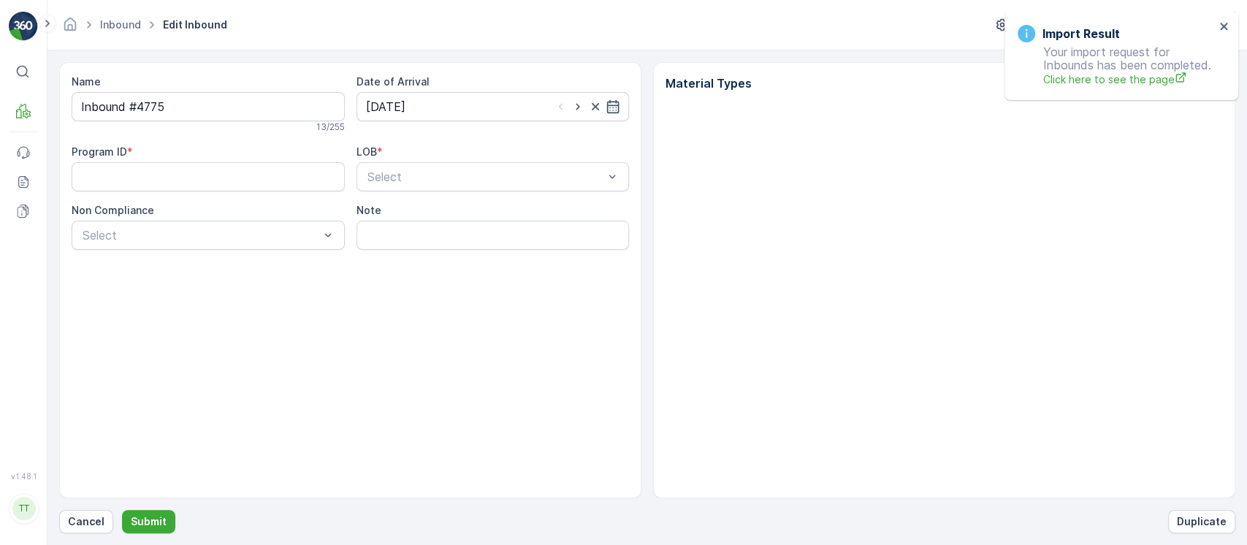
click at [467, 251] on div "Name Inbound #4775 13 / 255 Date of Arrival [DATE] Program ID * LOB * Select No…" at bounding box center [350, 280] width 582 height 436
drag, startPoint x: 458, startPoint y: 232, endPoint x: 448, endPoint y: 210, distance: 24.2
click at [458, 232] on input "Note" at bounding box center [492, 235] width 273 height 29
paste input "Changing Inbound name to a label from the Nespresso program because box had dam…"
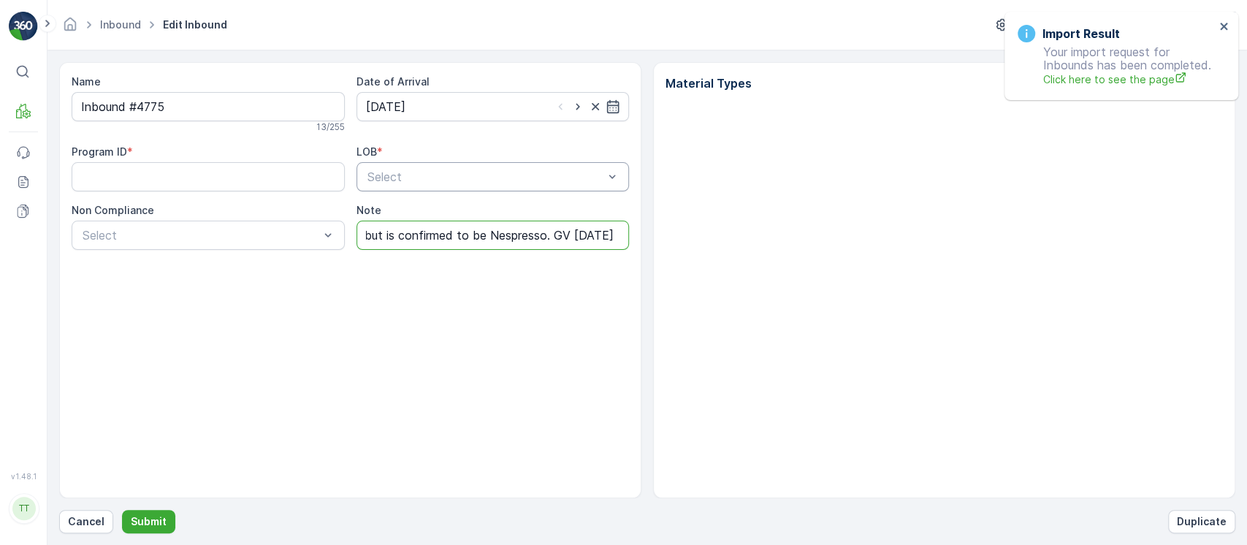
type input "Changing Inbound name to a label from the Nespresso program because box had dam…"
click at [438, 183] on div at bounding box center [486, 176] width 240 height 13
click at [442, 208] on div "NRP" at bounding box center [492, 212] width 256 height 13
drag, startPoint x: 274, startPoint y: 102, endPoint x: 0, endPoint y: 102, distance: 273.9
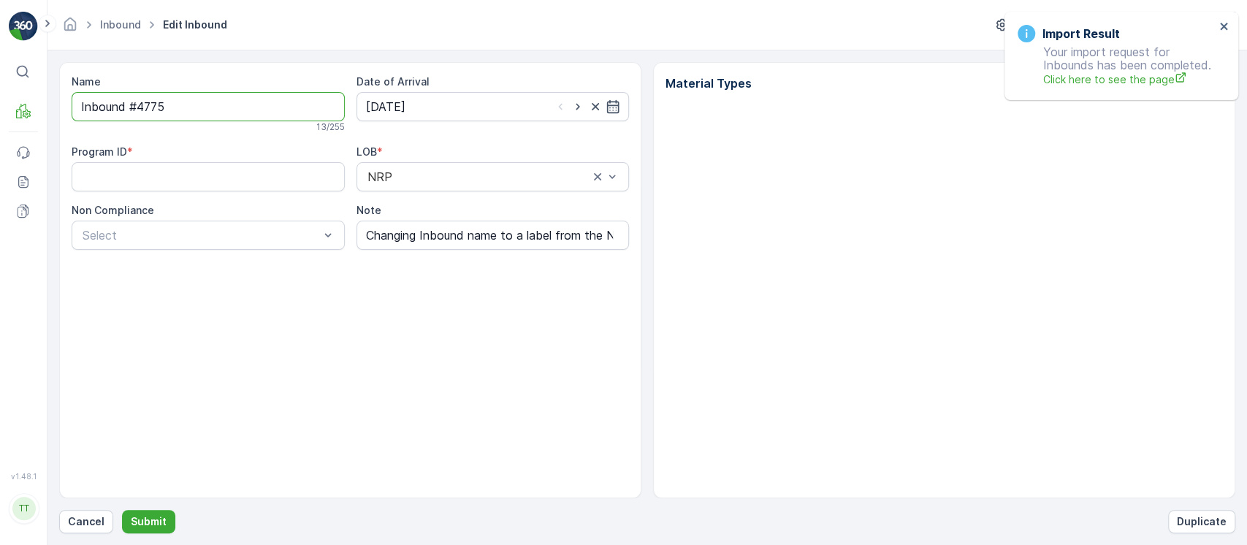
click at [0, 102] on div "⌘B MRF Events Reports Documents v 1.48.1 TT TC.GLOBAL clemence.vasseur@terracyc…" at bounding box center [623, 272] width 1247 height 545
paste input "1ZW335X69196525237CB"
type input "1ZW335X69196525237CC"
click at [200, 163] on div "Program ID *" at bounding box center [208, 171] width 273 height 47
drag, startPoint x: 200, startPoint y: 176, endPoint x: 200, endPoint y: 191, distance: 15.3
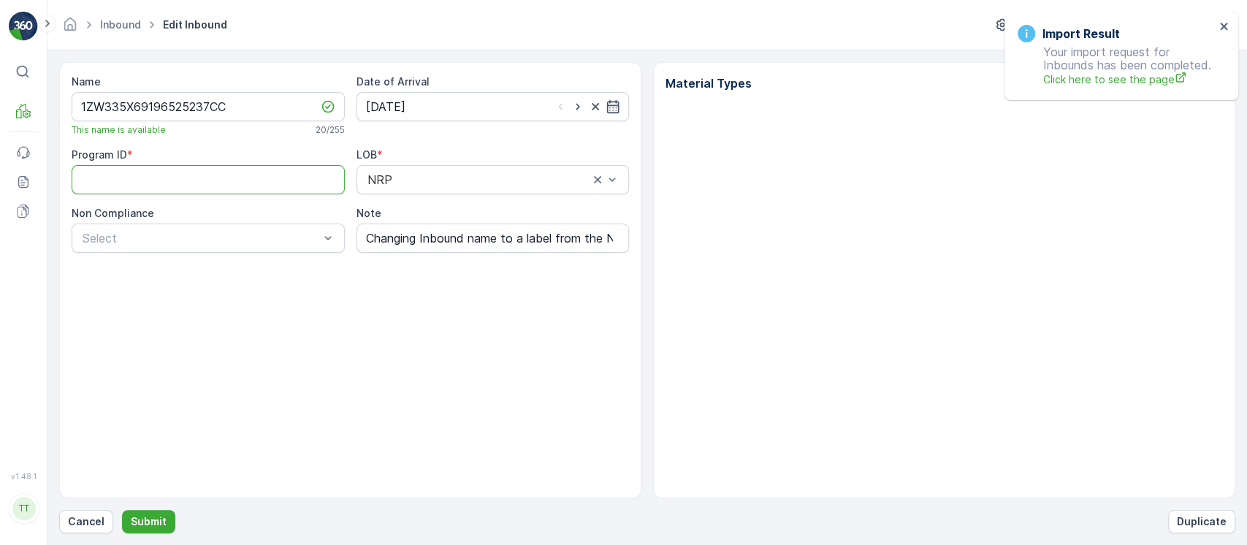
click at [200, 176] on ID "Program ID" at bounding box center [208, 179] width 273 height 29
paste ID "696"
type ID "696"
click at [150, 520] on p "Submit" at bounding box center [149, 521] width 36 height 15
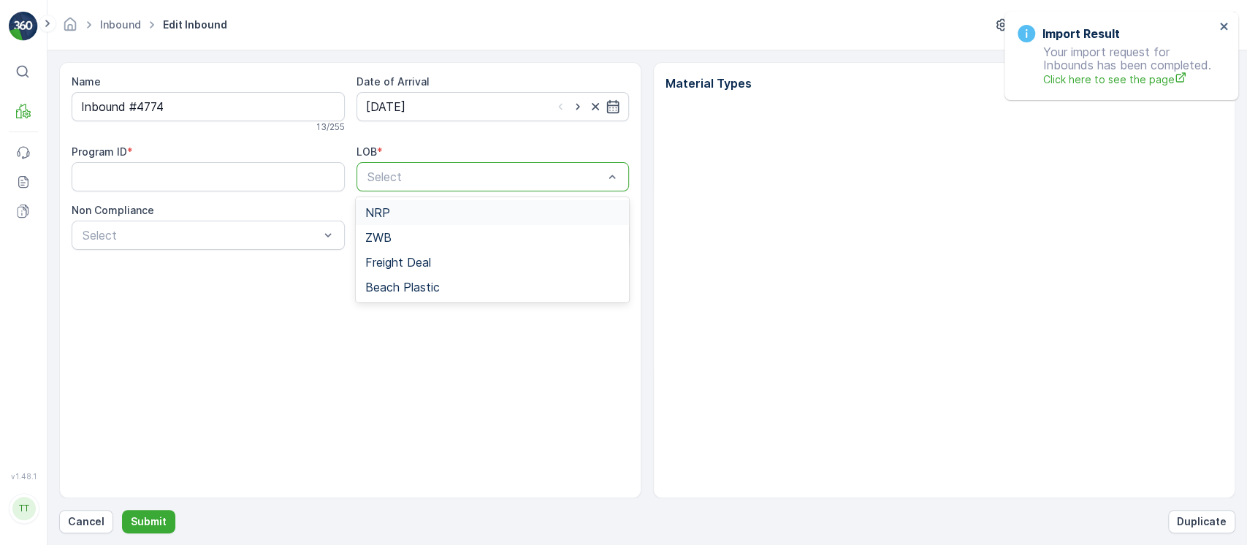
click at [427, 185] on div "Select" at bounding box center [492, 176] width 273 height 29
click at [421, 211] on div "NRP" at bounding box center [492, 212] width 256 height 13
drag, startPoint x: 421, startPoint y: 232, endPoint x: 427, endPoint y: 238, distance: 8.3
click at [421, 232] on input "Note" at bounding box center [492, 235] width 273 height 29
paste input "Changing Inbound name to a label from the Nespresso program because box had dam…"
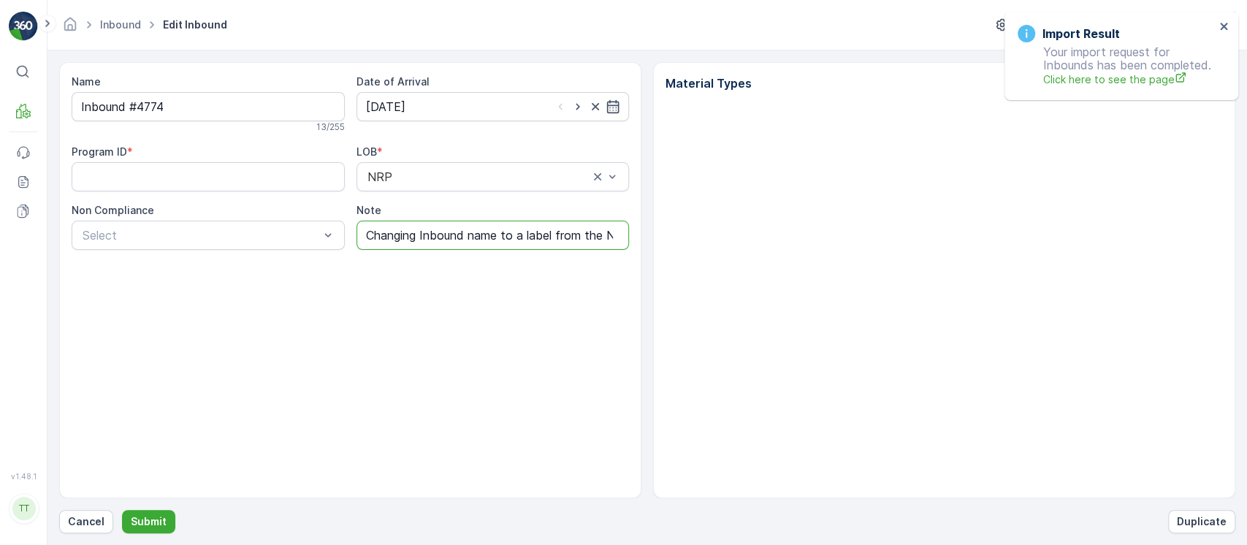
scroll to position [0, 595]
type input "Changing Inbound name to a label from the Nespresso program because box had dam…"
drag, startPoint x: 157, startPoint y: 108, endPoint x: 0, endPoint y: 156, distance: 164.0
click at [0, 155] on div "⌘B MRF Events Reports Documents v 1.48.1 TT TC.GLOBAL clemence.vasseur@terracyc…" at bounding box center [623, 272] width 1247 height 545
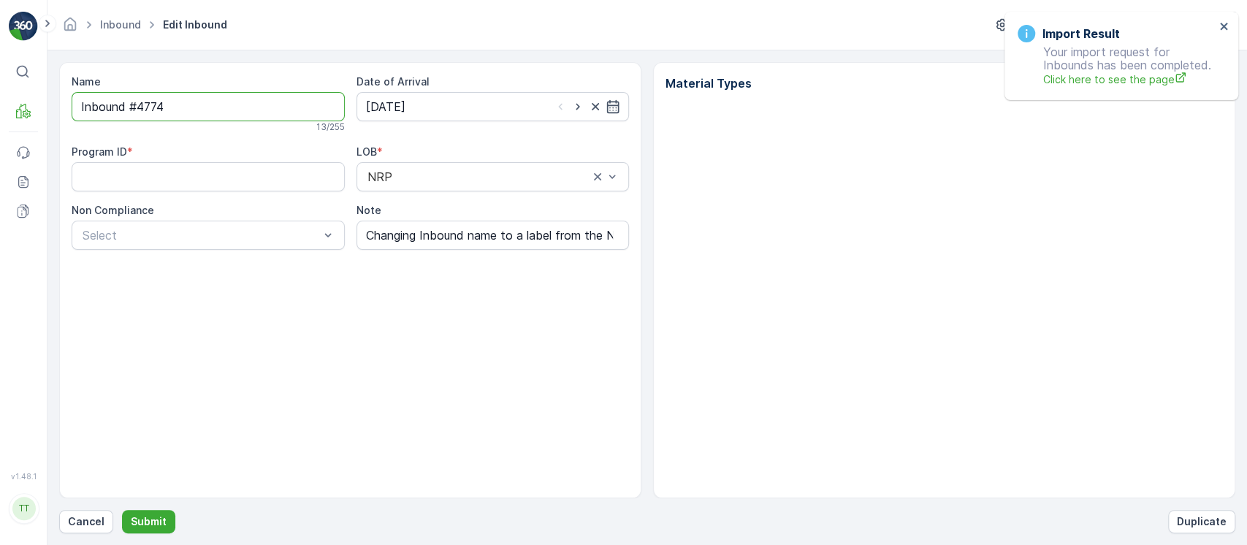
paste input "1ZW335X69196525237CB"
type input "1ZW335X69196525237CD"
click at [215, 180] on ID "Program ID" at bounding box center [208, 179] width 273 height 29
paste ID "696"
type ID "696"
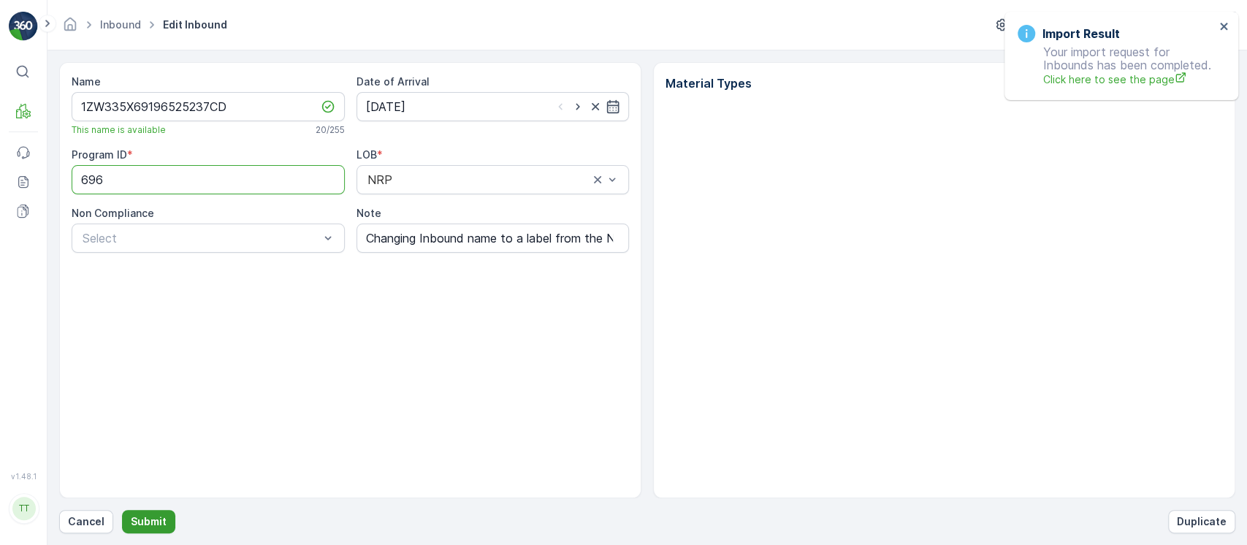
click at [134, 515] on p "Submit" at bounding box center [149, 521] width 36 height 15
click at [435, 242] on input "Changing Inbound name to a label from the Nespresso program because box had dam…" at bounding box center [492, 237] width 273 height 29
drag, startPoint x: 251, startPoint y: 110, endPoint x: 0, endPoint y: 103, distance: 251.3
click at [0, 103] on div "⌘B MRF Events Reports Documents v 1.48.1 TT TC.GLOBAL clemence.vasseur@terracyc…" at bounding box center [623, 272] width 1247 height 545
click at [327, 267] on div "Name 1ZW335X69196525237CD This name is available 20 / 255 Date of Arrival 19.08…" at bounding box center [350, 280] width 582 height 436
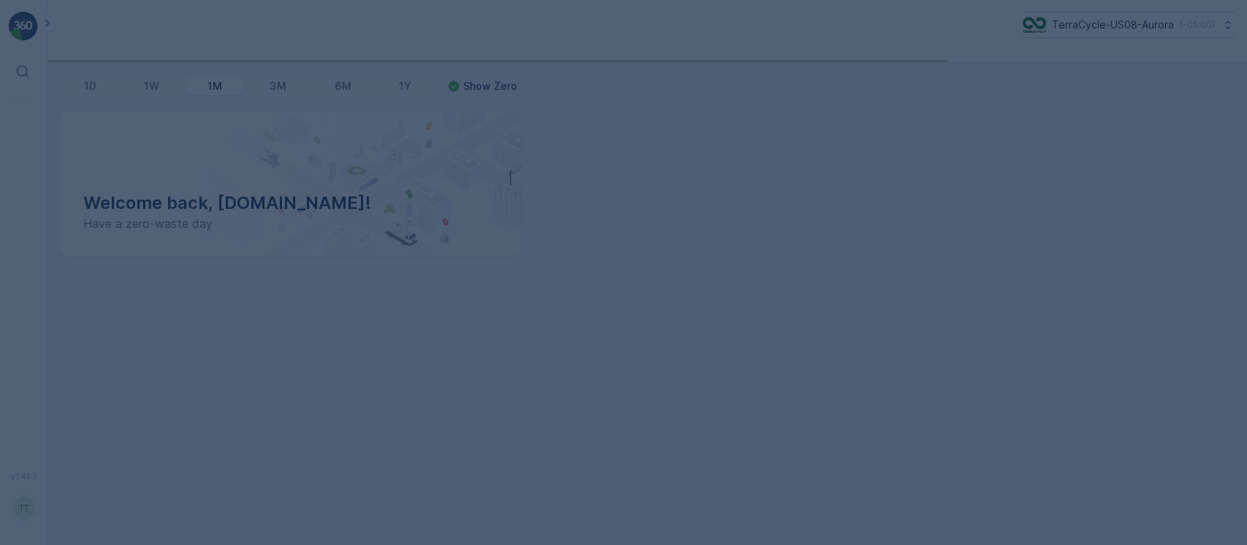
click at [107, 0] on html "⌘B v 1.48.1 TT [DOMAIN_NAME] [DOMAIN_NAME][EMAIL_ADDRESS][PERSON_NAME][DOMAIN_N…" at bounding box center [623, 272] width 1247 height 545
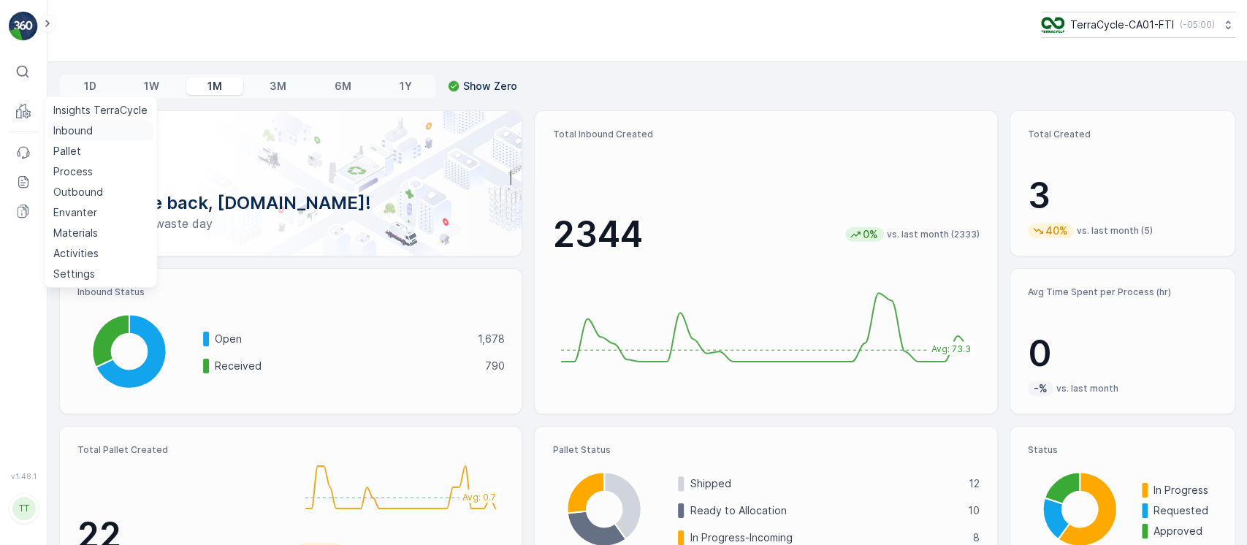
click at [80, 128] on p "Inbound" at bounding box center [72, 130] width 39 height 15
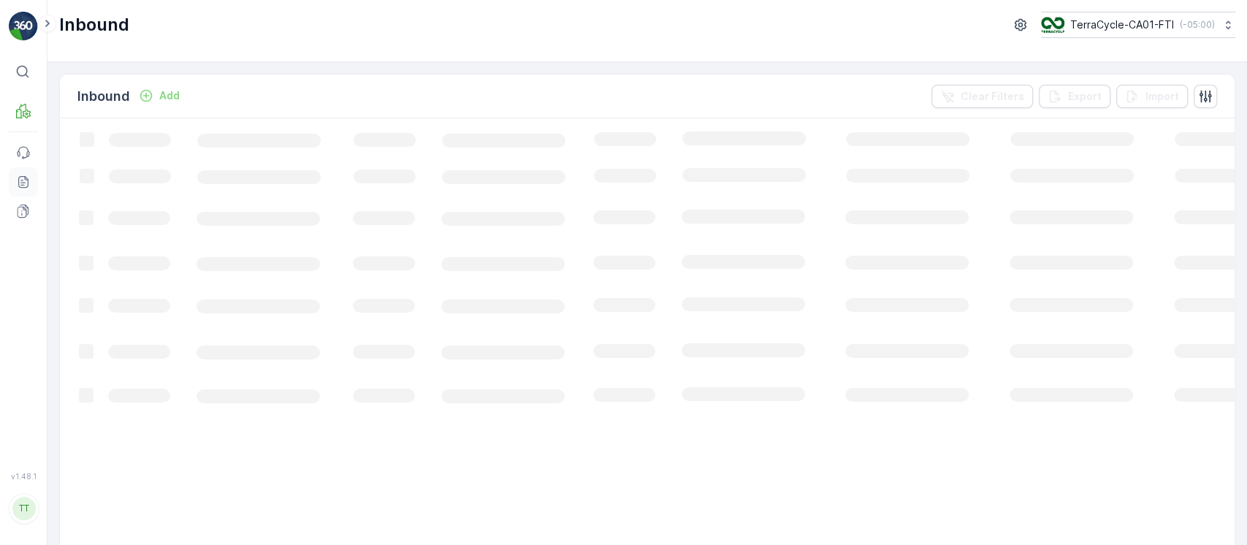
click at [24, 182] on icon at bounding box center [22, 182] width 5 height 1
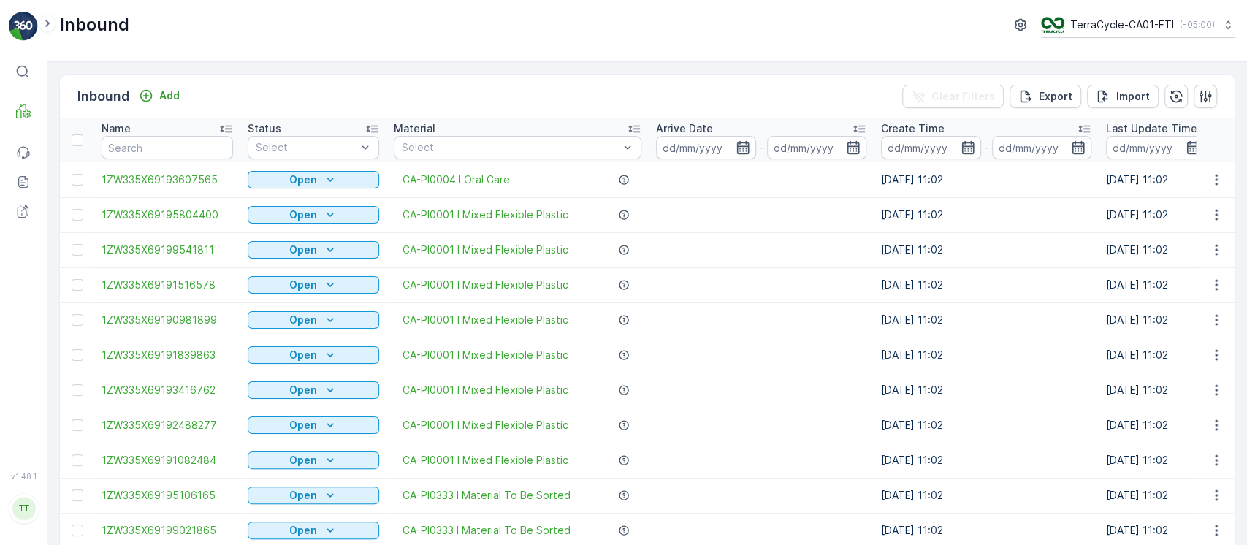
click at [827, 257] on td at bounding box center [761, 249] width 225 height 35
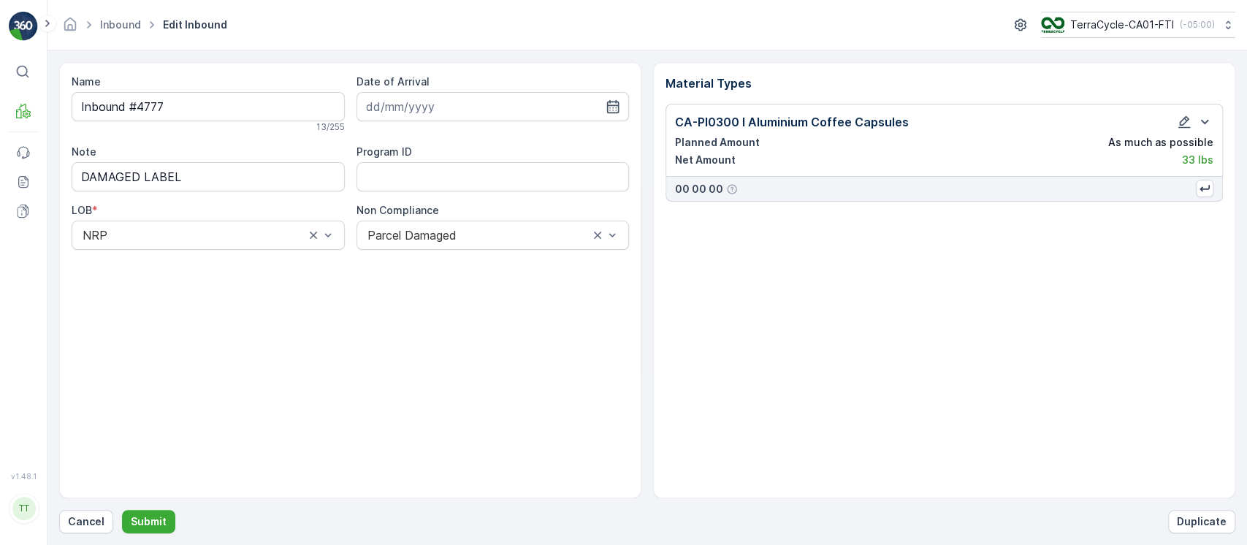
type input "[DATE]"
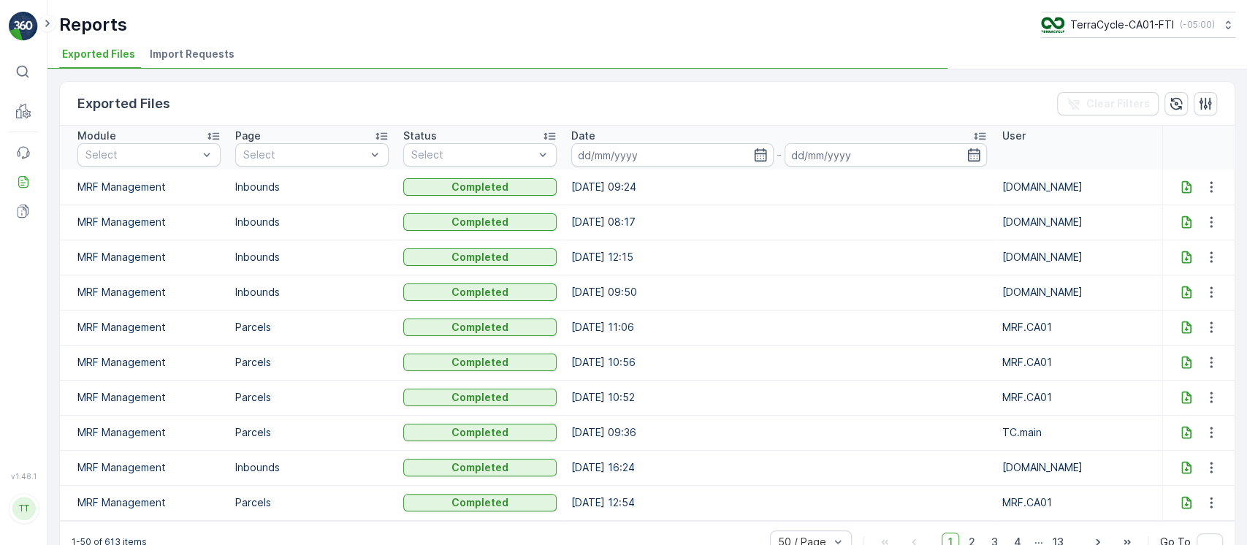
click at [206, 56] on span "Import Requests" at bounding box center [192, 54] width 85 height 15
